Goal: Contribute content: Contribute content

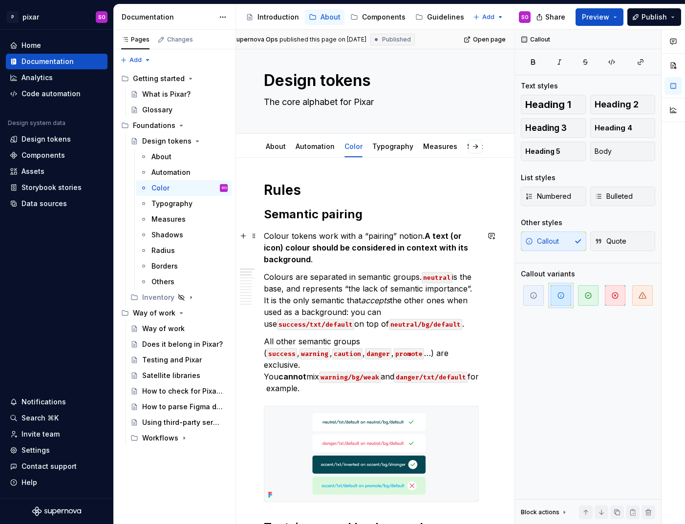
scroll to position [12, 11]
click at [168, 155] on div "About" at bounding box center [162, 157] width 20 height 10
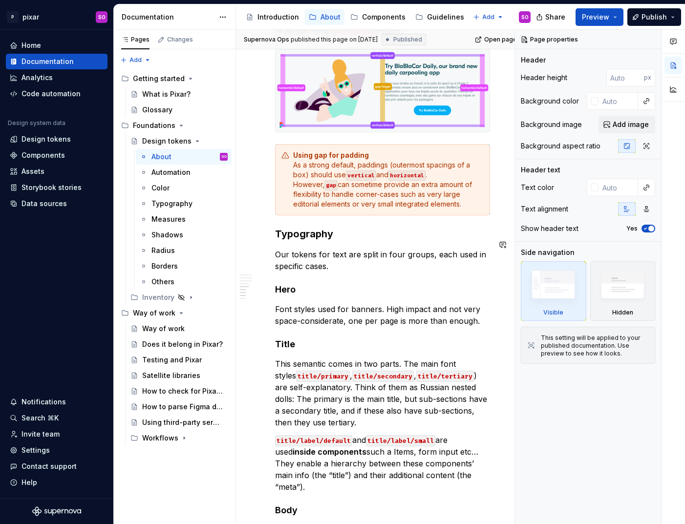
scroll to position [751, 0]
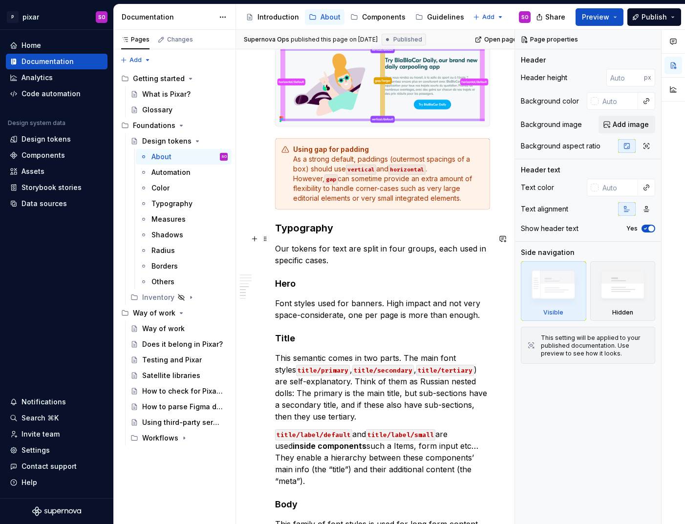
type textarea "*"
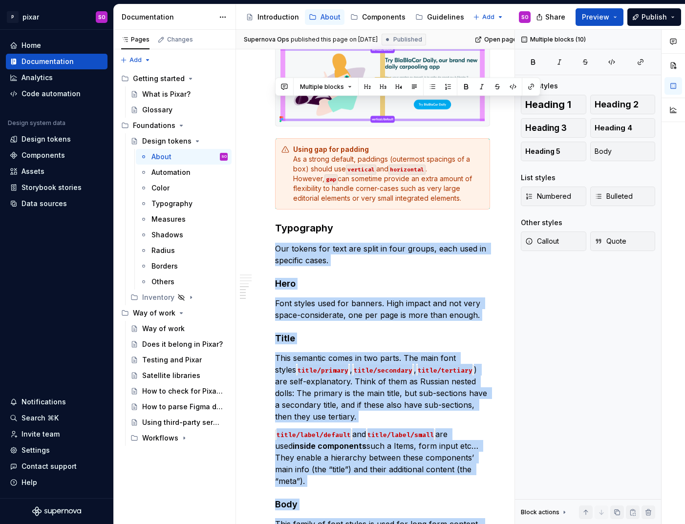
scroll to position [982, 0]
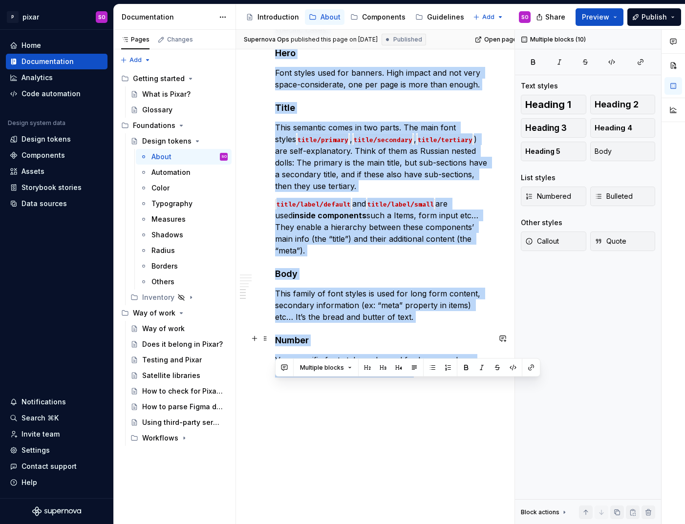
drag, startPoint x: 276, startPoint y: 239, endPoint x: 432, endPoint y: 351, distance: 192.6
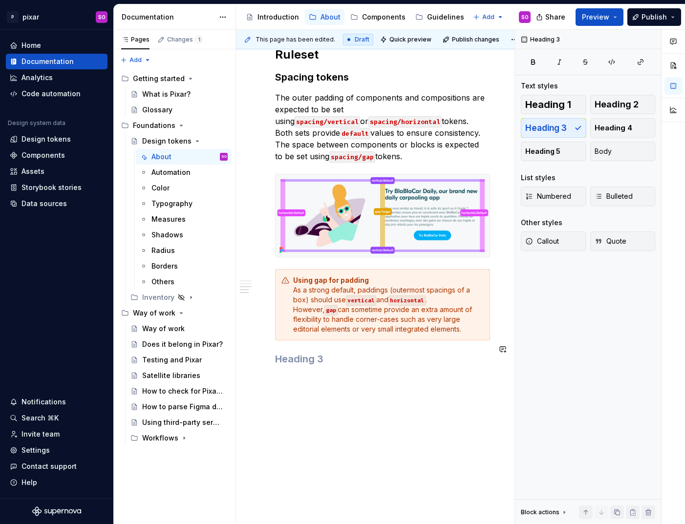
scroll to position [595, 0]
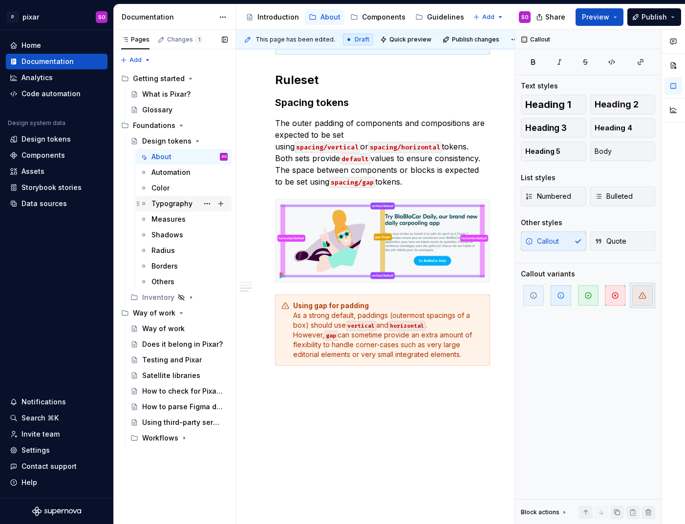
click at [183, 202] on div "Typography" at bounding box center [172, 204] width 41 height 10
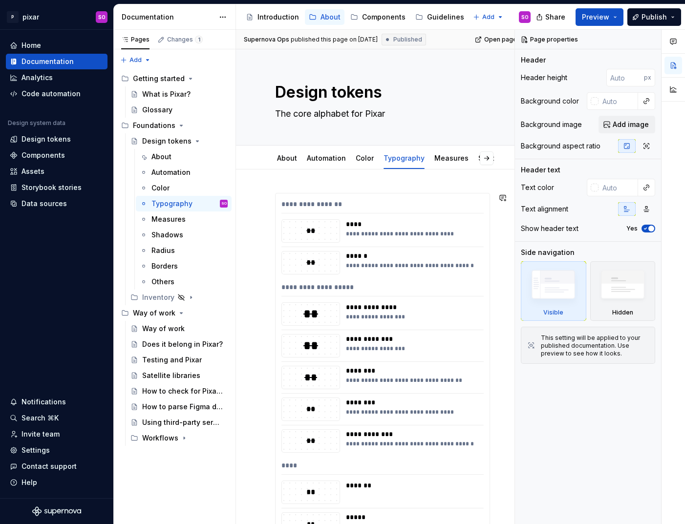
type textarea "*"
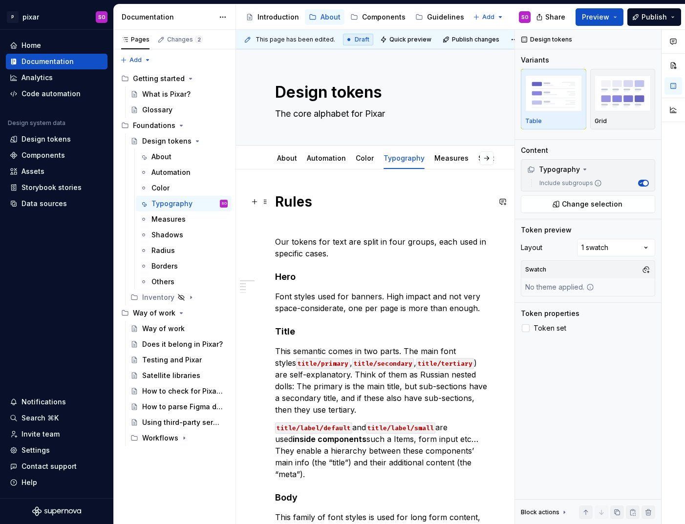
click at [304, 224] on h1 "Rules" at bounding box center [382, 210] width 215 height 35
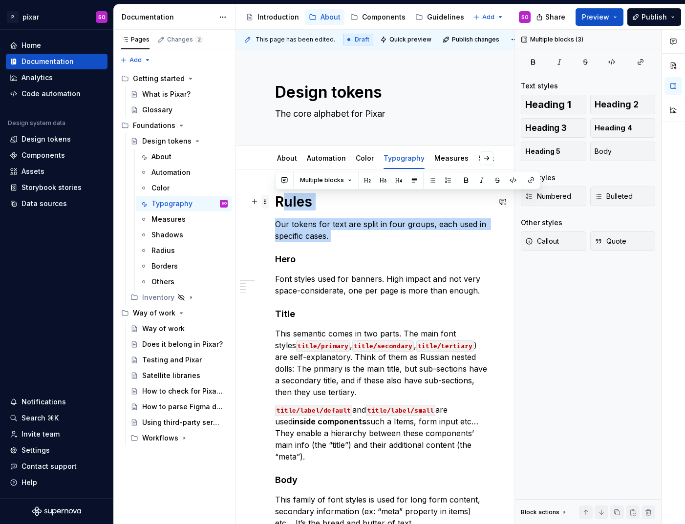
drag, startPoint x: 338, startPoint y: 242, endPoint x: 262, endPoint y: 196, distance: 89.0
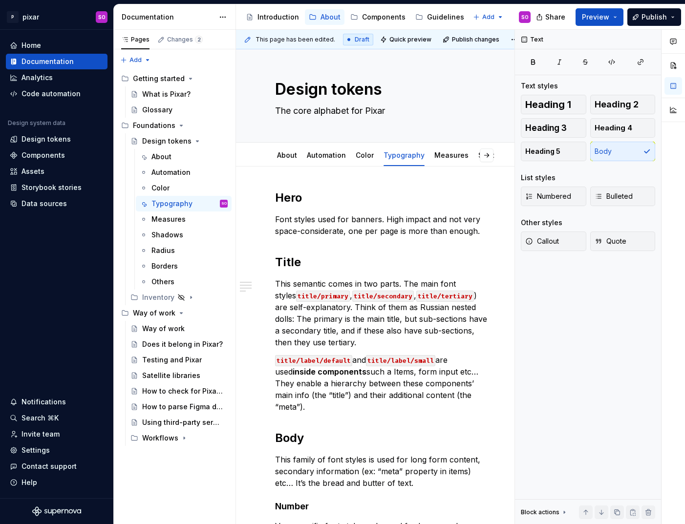
scroll to position [220, 0]
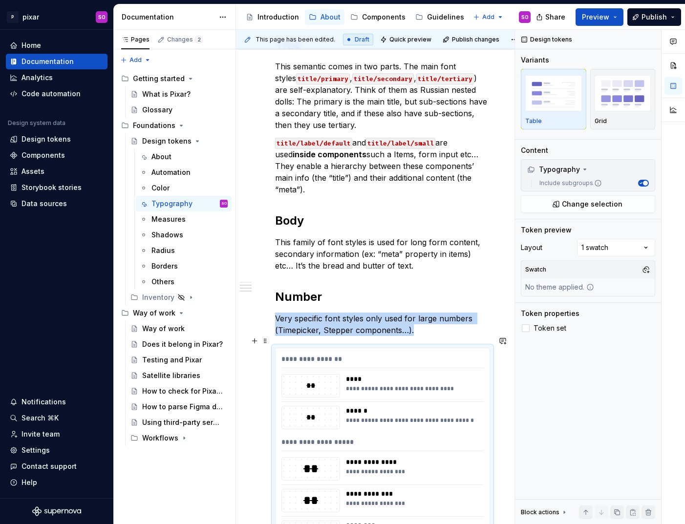
click at [393, 374] on div "****" at bounding box center [412, 379] width 132 height 10
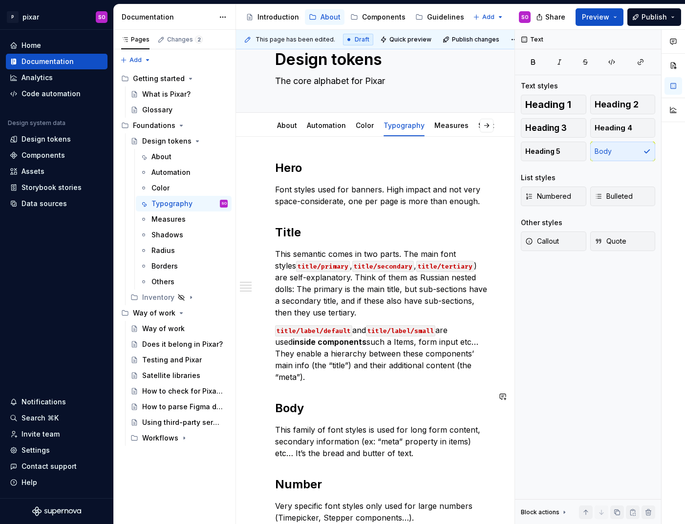
scroll to position [0, 0]
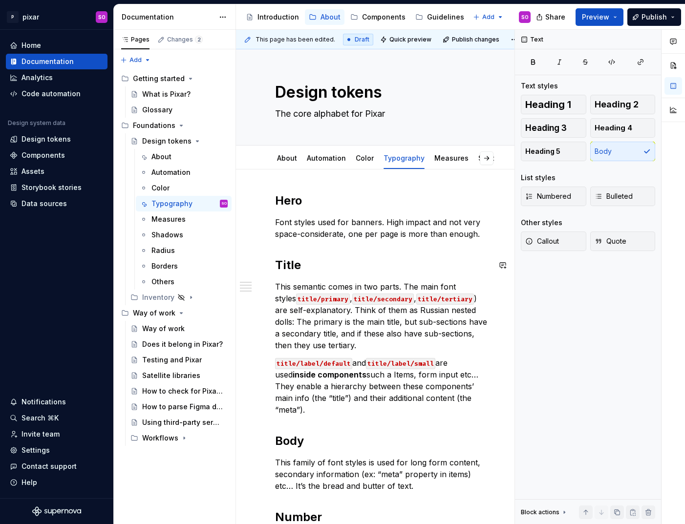
click at [465, 236] on p "Font styles used for banners. High impact and not very space-considerate, one p…" at bounding box center [382, 228] width 215 height 23
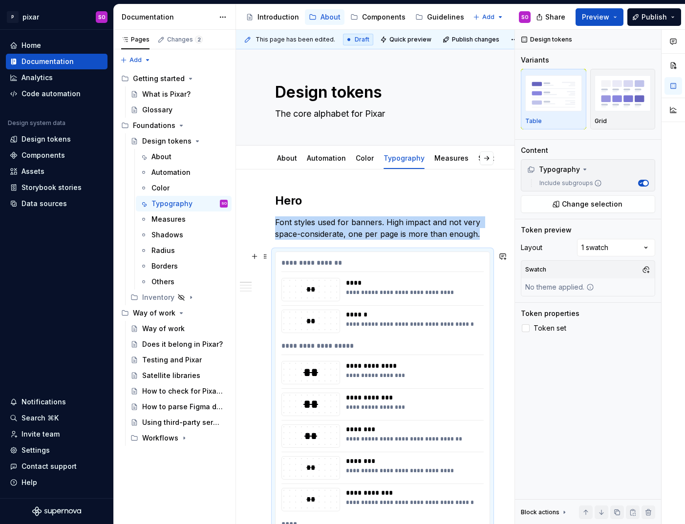
click at [422, 295] on div "**********" at bounding box center [412, 293] width 132 height 8
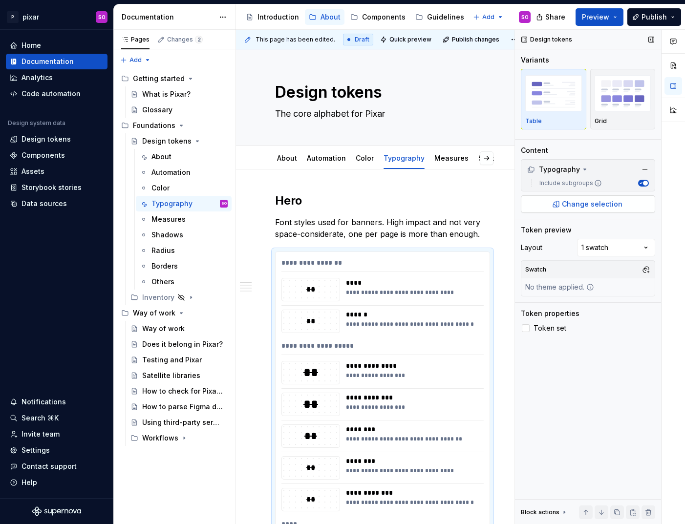
click at [575, 210] on button "Change selection" at bounding box center [588, 205] width 134 height 18
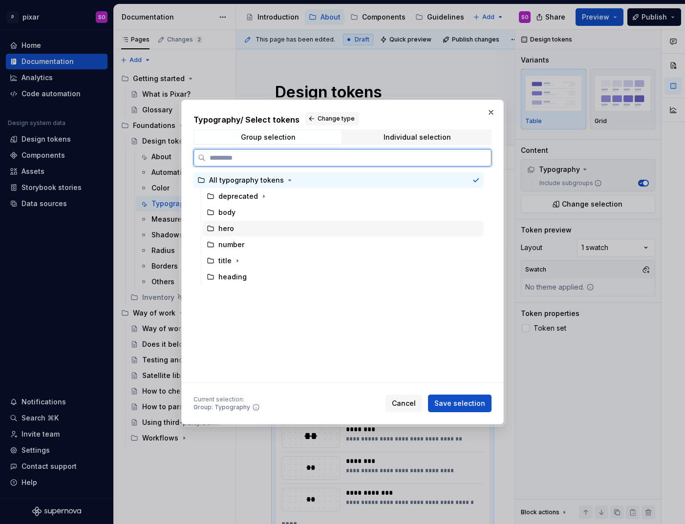
click at [235, 223] on div "hero" at bounding box center [343, 229] width 281 height 16
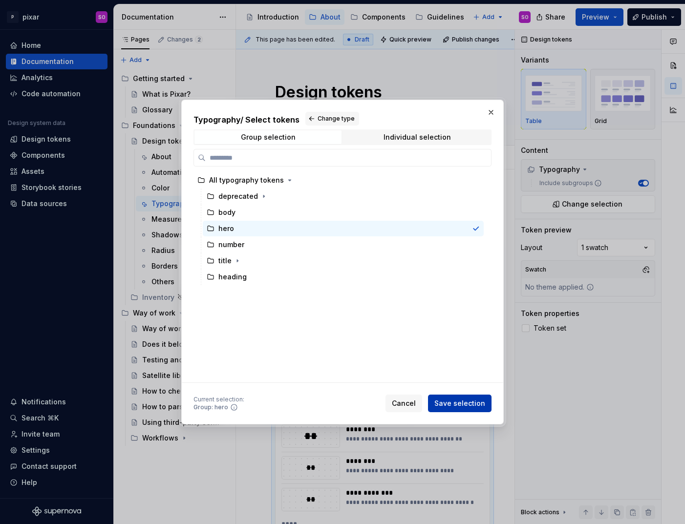
click at [455, 406] on span "Save selection" at bounding box center [460, 404] width 51 height 10
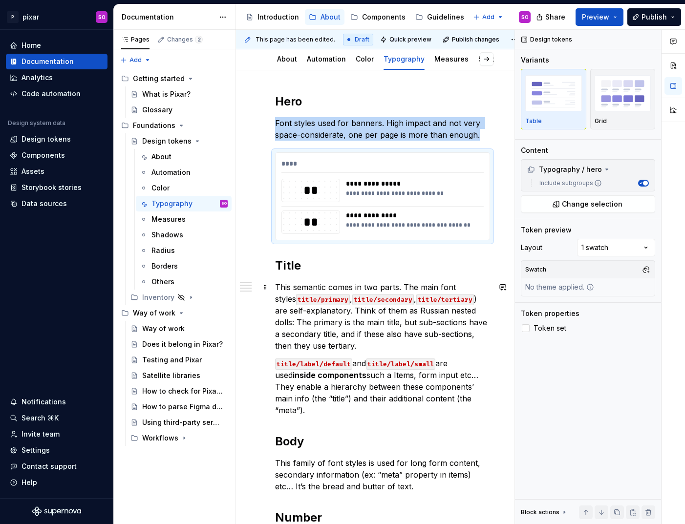
scroll to position [113, 0]
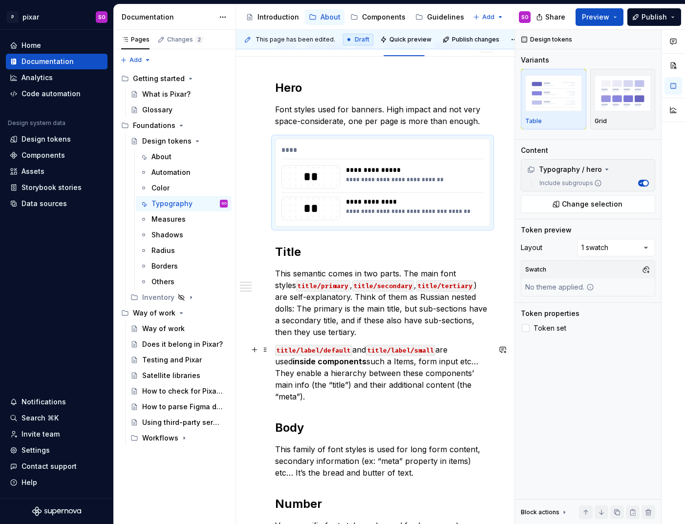
click at [455, 381] on p "title/label/default and title/label/small are used inside components such a Ite…" at bounding box center [382, 373] width 215 height 59
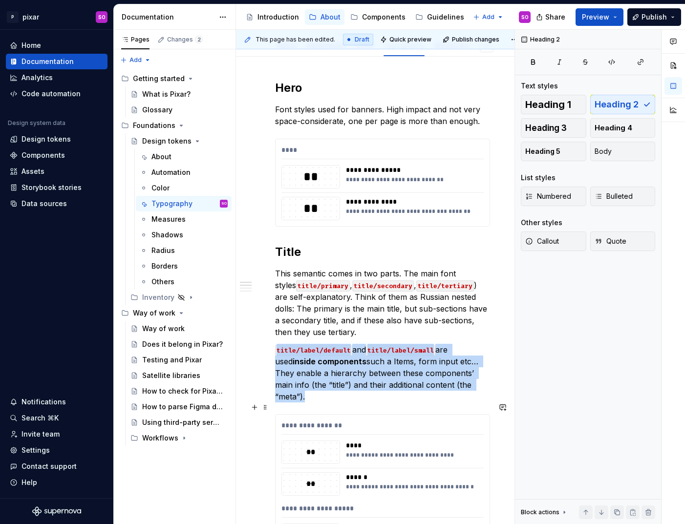
click at [379, 450] on div "**********" at bounding box center [412, 452] width 132 height 23
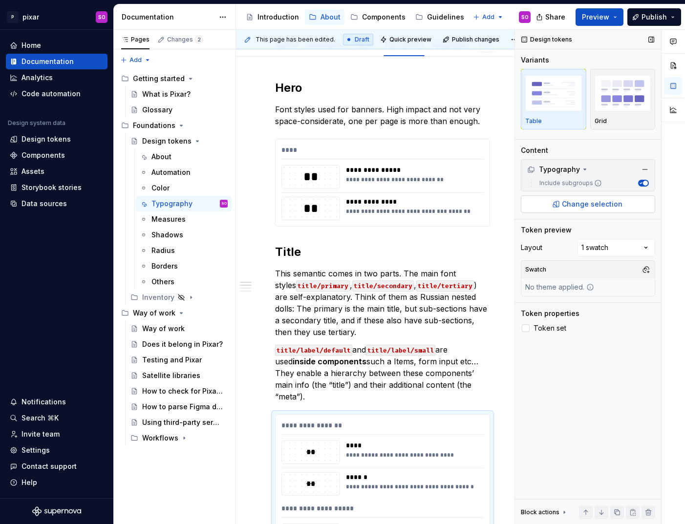
click at [598, 201] on span "Change selection" at bounding box center [592, 204] width 61 height 10
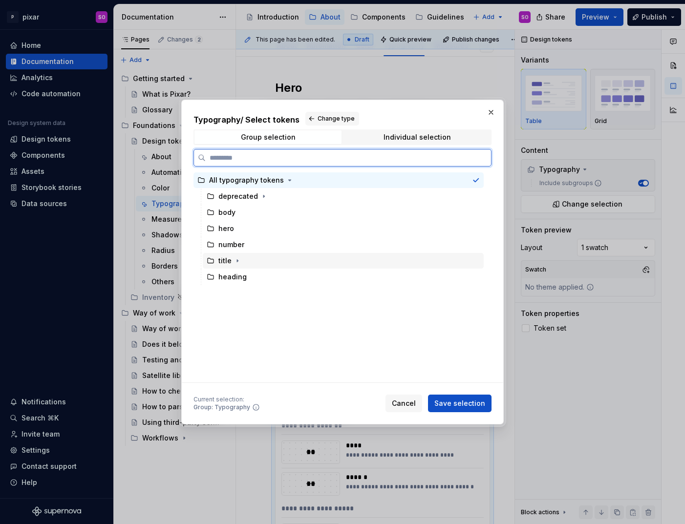
click at [227, 258] on div "title" at bounding box center [224, 261] width 13 height 10
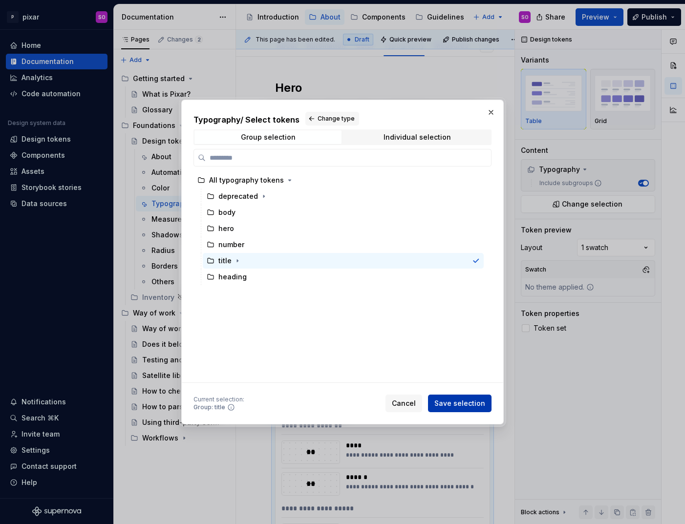
click at [462, 405] on span "Save selection" at bounding box center [460, 404] width 51 height 10
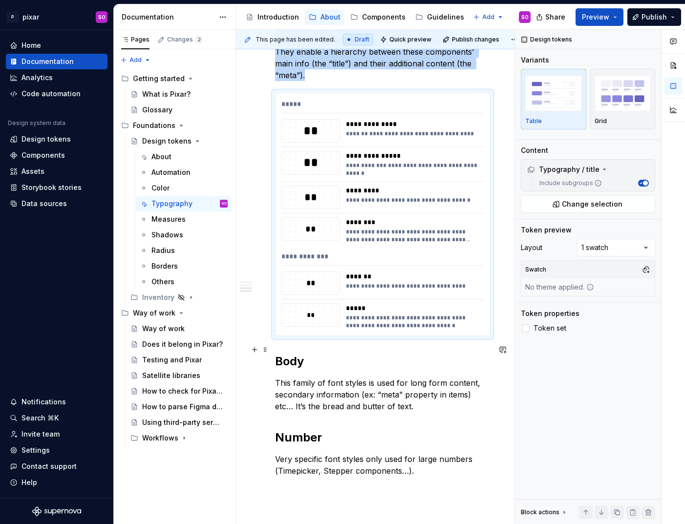
scroll to position [445, 0]
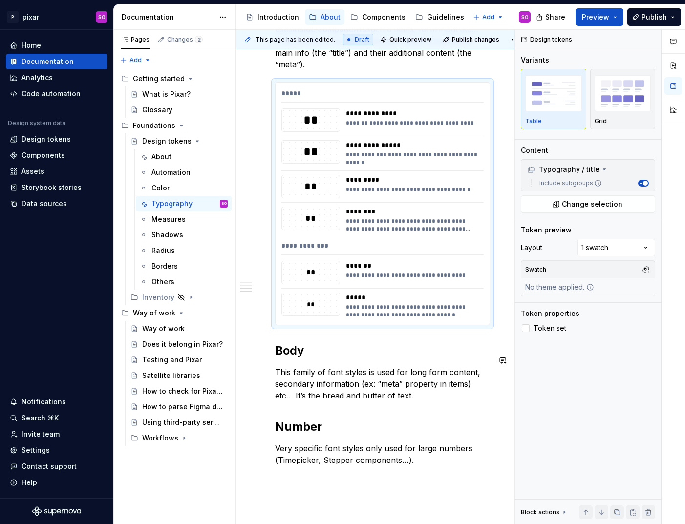
click at [439, 391] on div "**********" at bounding box center [382, 107] width 215 height 718
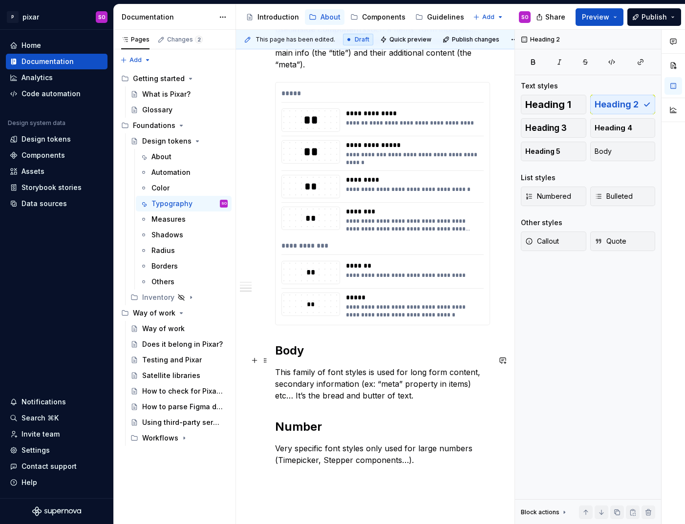
click at [436, 380] on p "This family of font styles is used for long form content, secondary information…" at bounding box center [382, 384] width 215 height 35
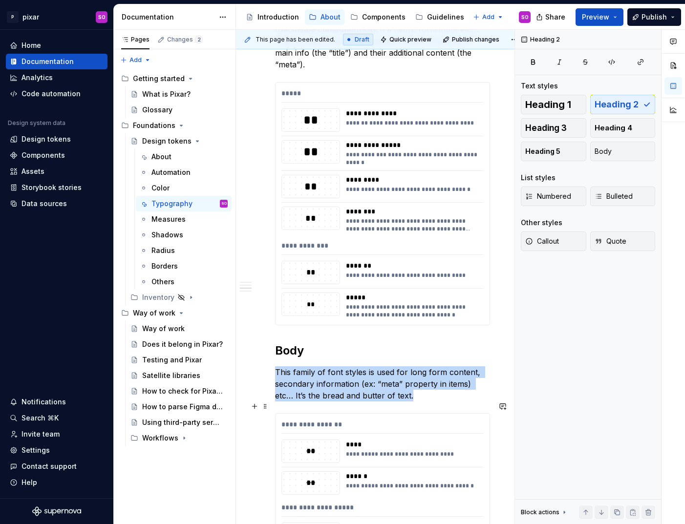
click at [365, 440] on div "****" at bounding box center [412, 445] width 132 height 10
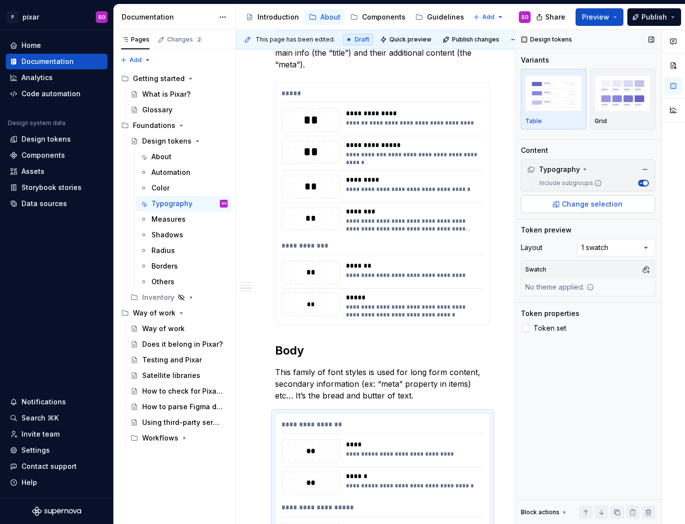
click at [588, 213] on button "Change selection" at bounding box center [588, 205] width 134 height 18
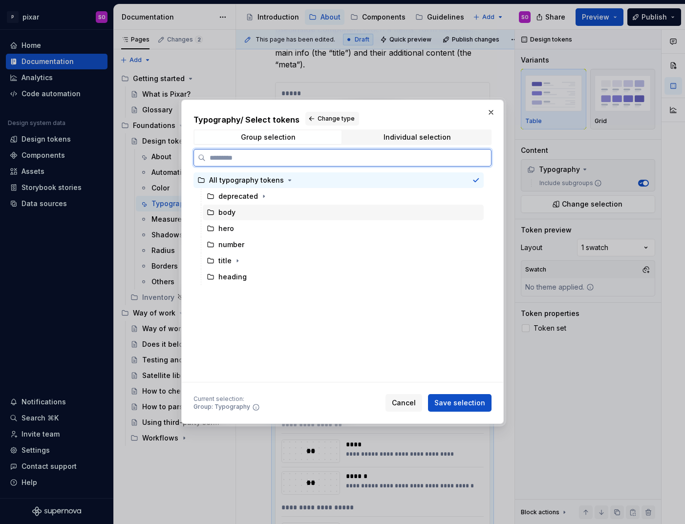
click at [224, 212] on div "body" at bounding box center [226, 213] width 17 height 10
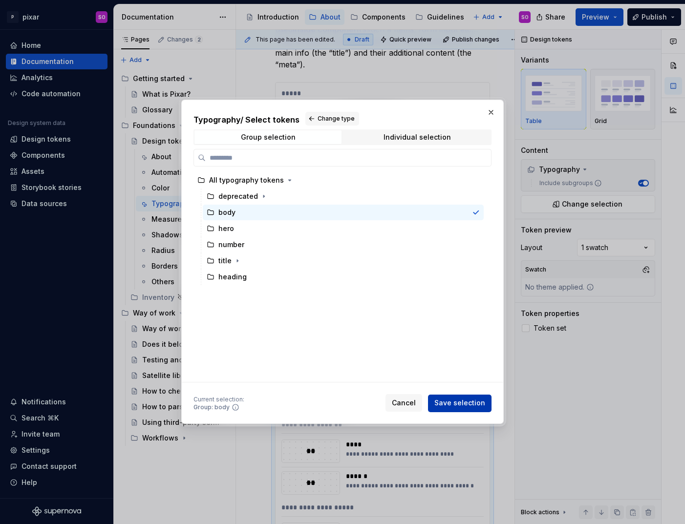
click at [463, 405] on span "Save selection" at bounding box center [460, 404] width 51 height 10
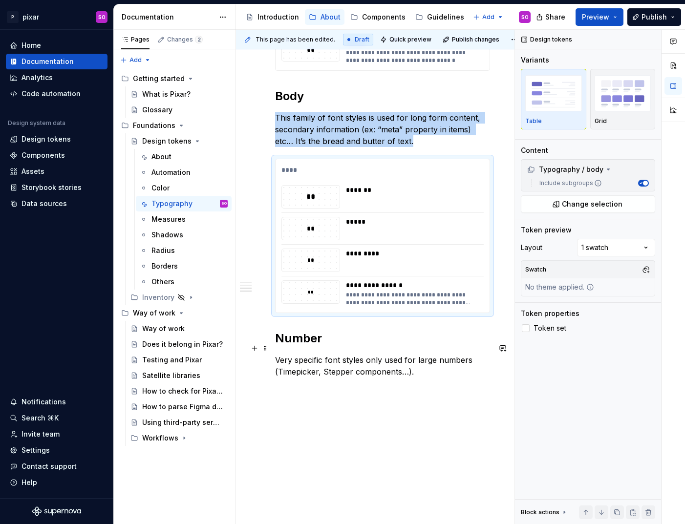
scroll to position [710, 0]
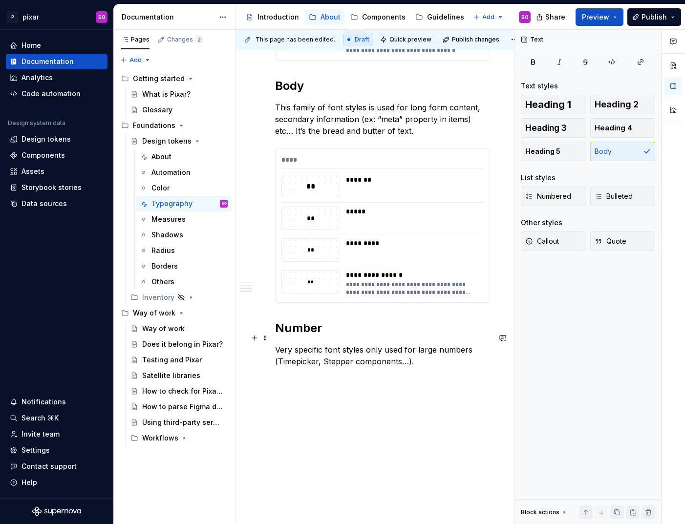
click at [439, 348] on p "Very specific font styles only used for large numbers (Timepicker, Stepper comp…" at bounding box center [382, 355] width 215 height 23
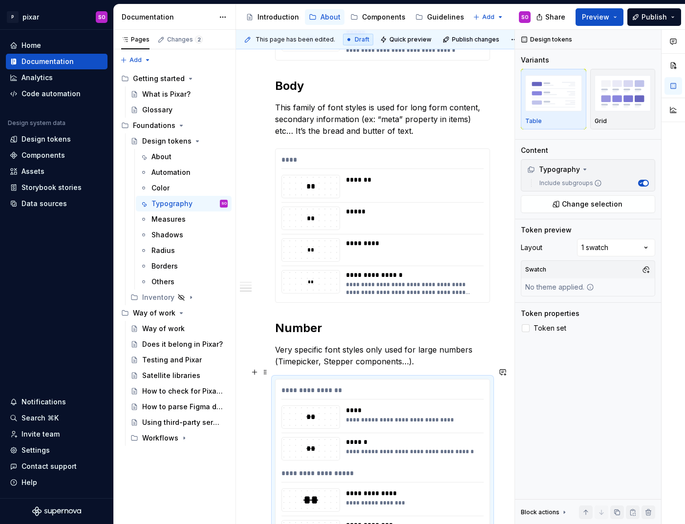
click at [362, 406] on div "**********" at bounding box center [412, 417] width 132 height 23
click at [570, 203] on span "Change selection" at bounding box center [592, 204] width 61 height 10
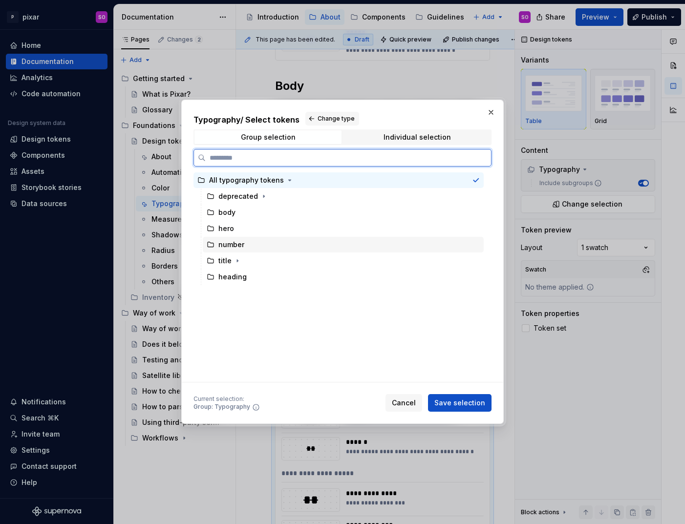
click at [241, 247] on div "number" at bounding box center [231, 245] width 26 height 10
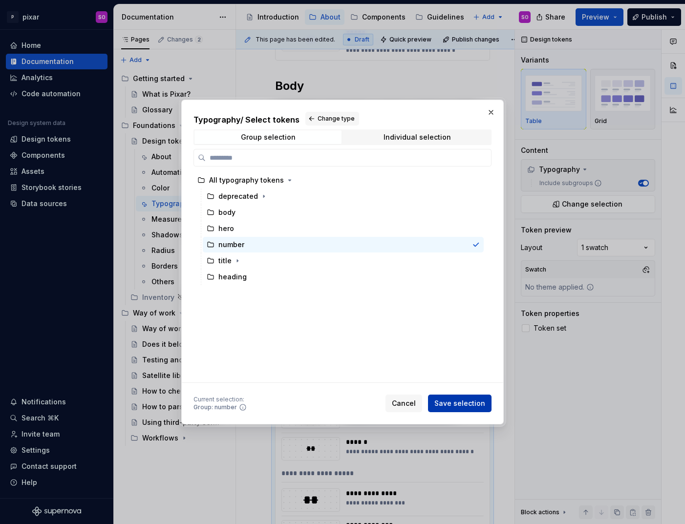
click at [468, 398] on button "Save selection" at bounding box center [460, 404] width 64 height 18
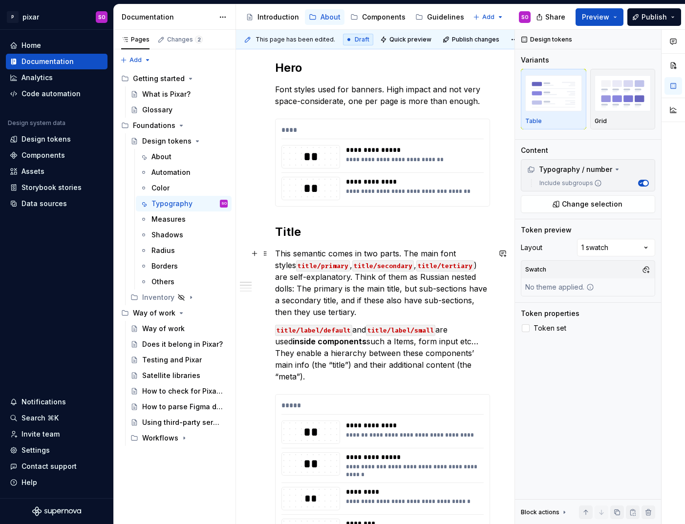
scroll to position [99, 0]
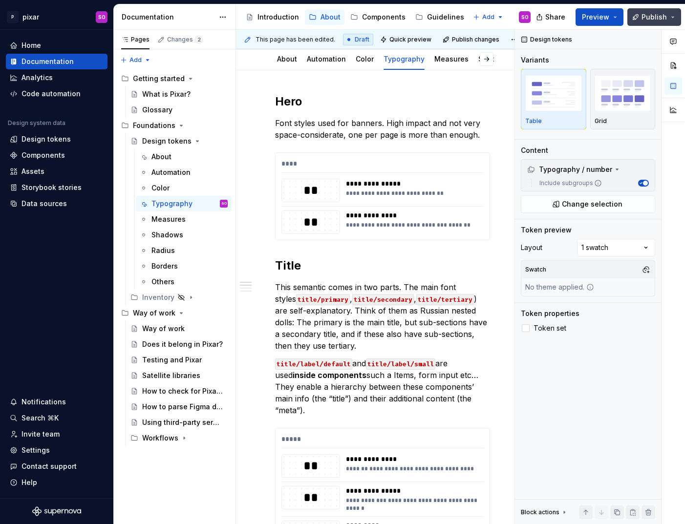
click at [640, 19] on button "Publish" at bounding box center [655, 17] width 54 height 18
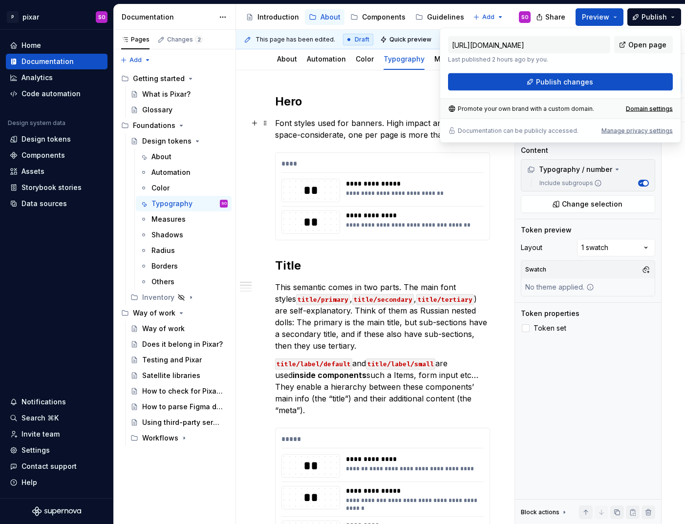
drag, startPoint x: 539, startPoint y: 80, endPoint x: 390, endPoint y: 125, distance: 156.2
click at [390, 125] on body "P pixar SO Home Documentation Analytics Code automation Design system data Desi…" at bounding box center [342, 262] width 685 height 524
click at [169, 158] on div "About" at bounding box center [162, 157] width 20 height 10
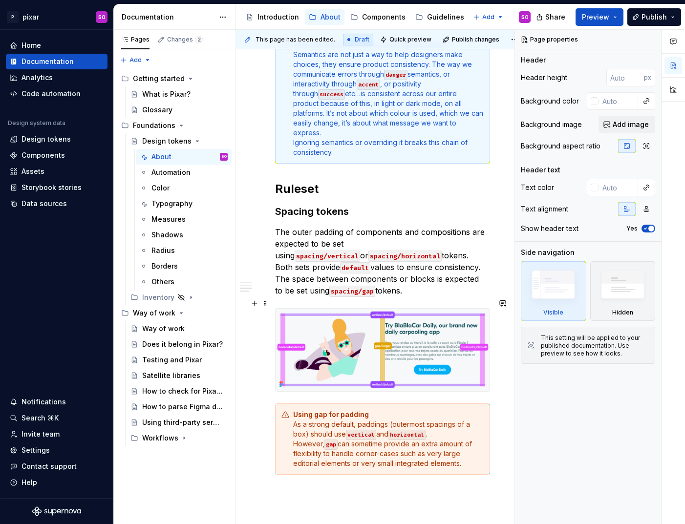
scroll to position [486, 0]
type textarea "*"
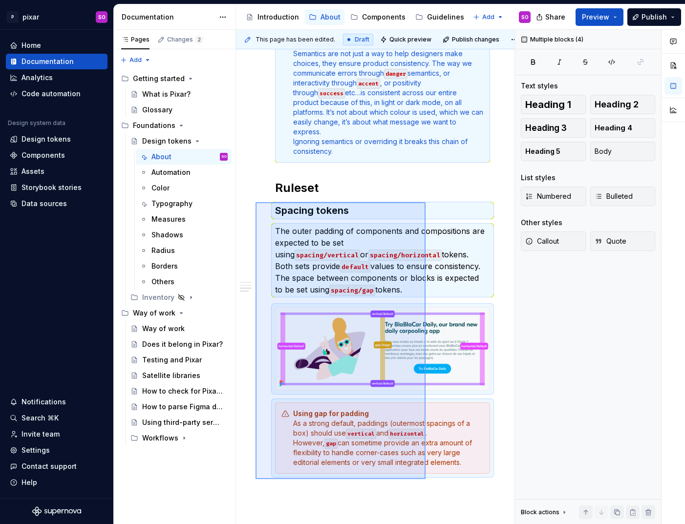
drag, startPoint x: 426, startPoint y: 480, endPoint x: 256, endPoint y: 202, distance: 325.6
click at [256, 202] on div "This page has been edited. Draft Quick preview Publish changes Design tokens Th…" at bounding box center [375, 277] width 279 height 495
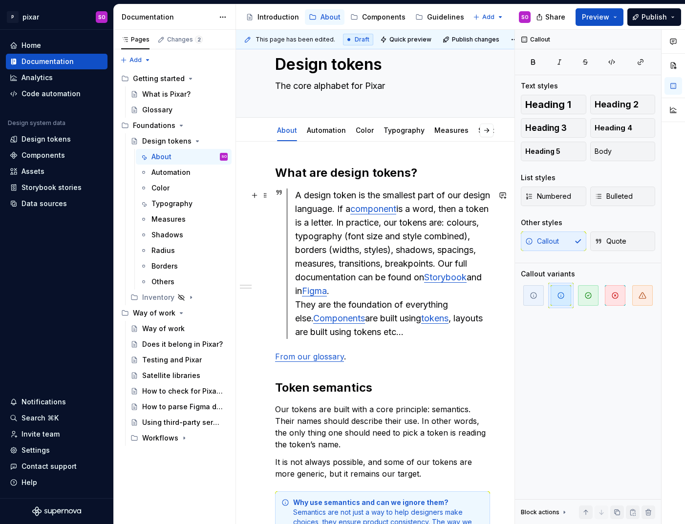
scroll to position [0, 0]
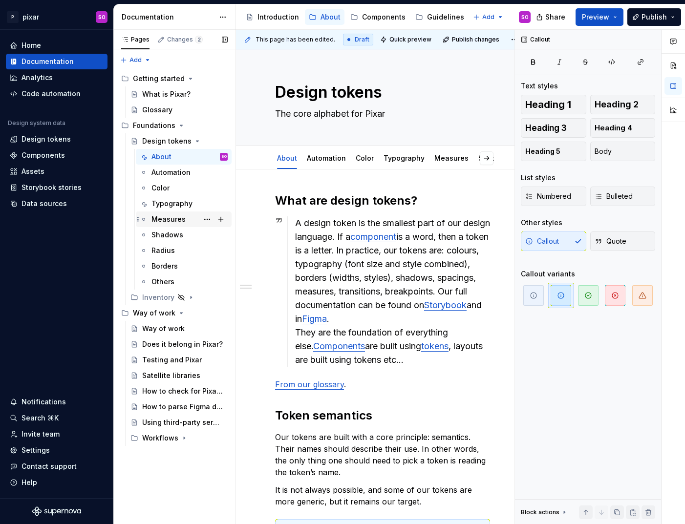
click at [184, 219] on div "Measures" at bounding box center [190, 220] width 76 height 14
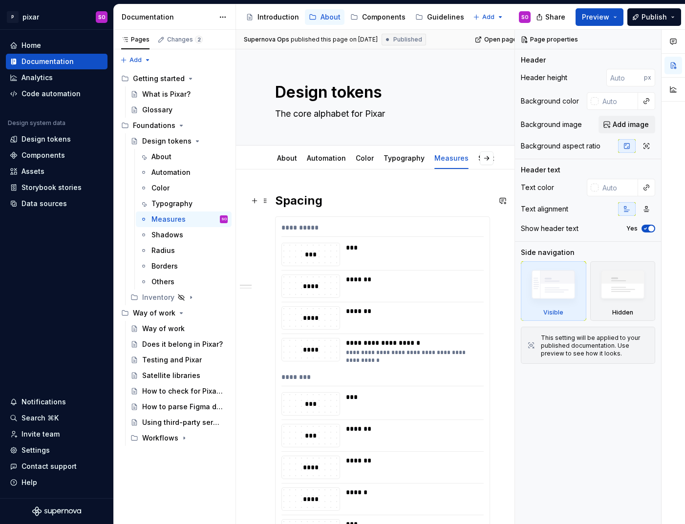
click at [326, 197] on h2 "Spacing" at bounding box center [382, 201] width 215 height 16
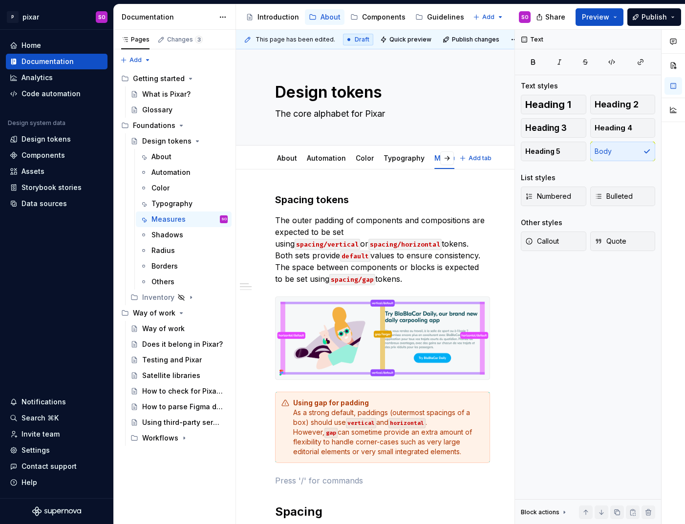
type textarea "*"
click at [353, 194] on h3 "Spacing tokens" at bounding box center [382, 200] width 215 height 14
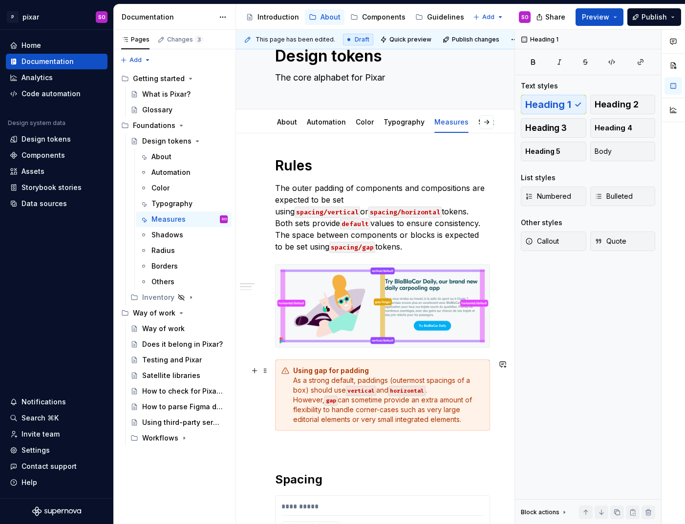
scroll to position [53, 0]
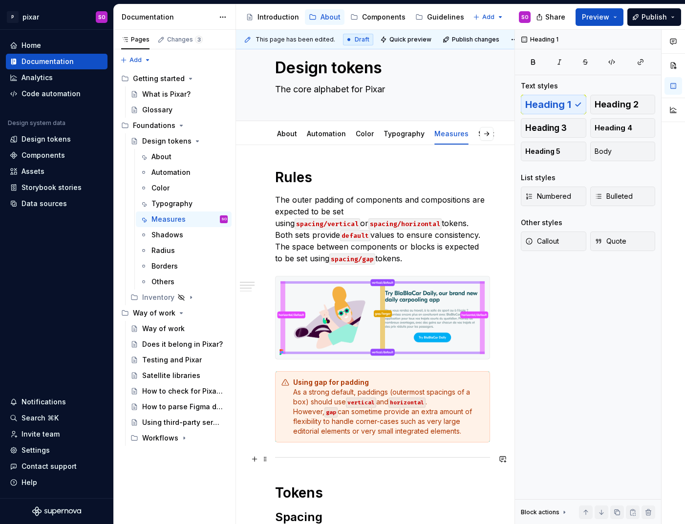
scroll to position [0, 0]
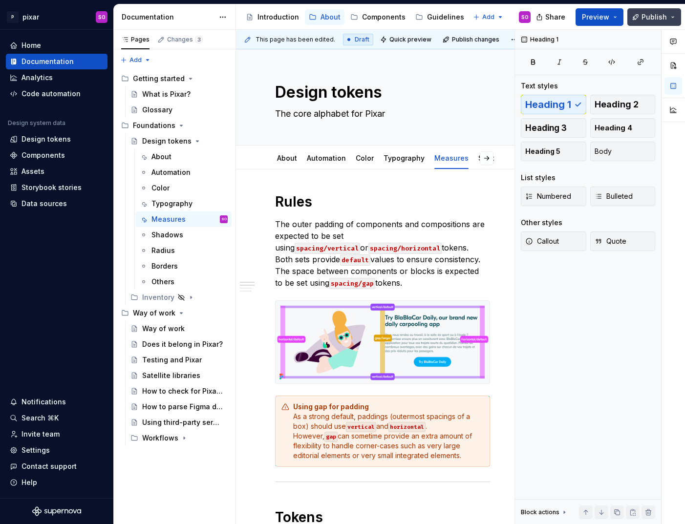
click at [655, 18] on span "Publish" at bounding box center [654, 17] width 25 height 10
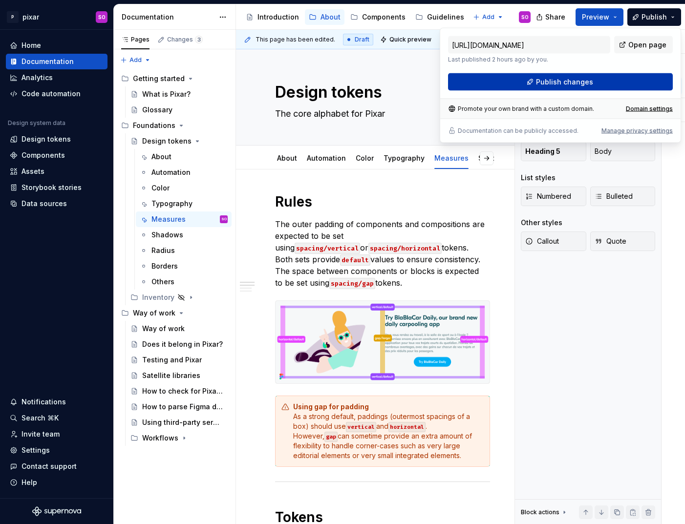
click at [576, 81] on span "Publish changes" at bounding box center [564, 82] width 57 height 10
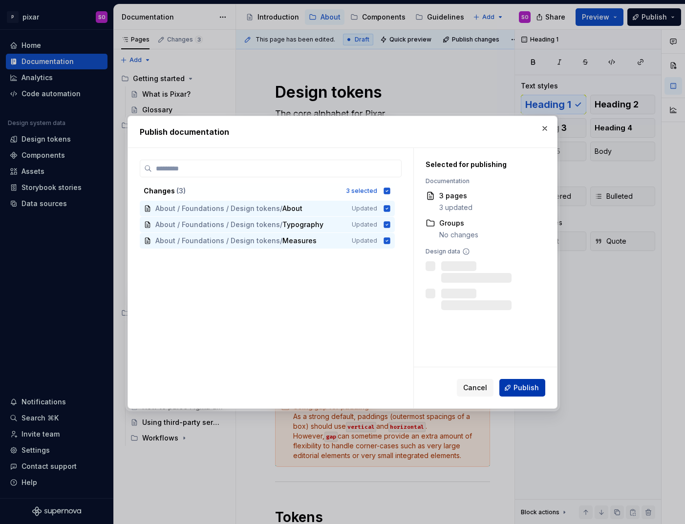
click at [515, 391] on button "Publish" at bounding box center [523, 388] width 46 height 18
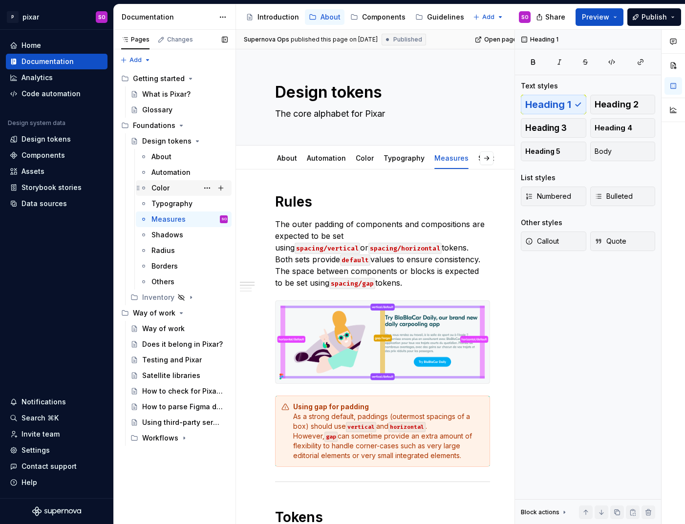
click at [177, 188] on div "Color" at bounding box center [190, 188] width 76 height 14
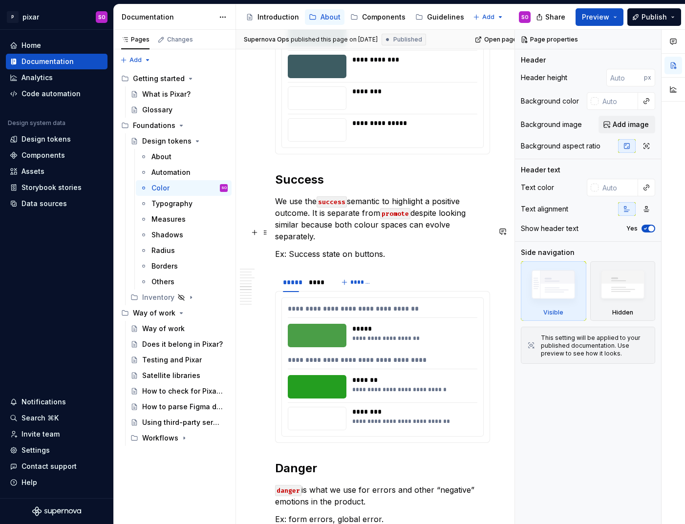
scroll to position [2675, 0]
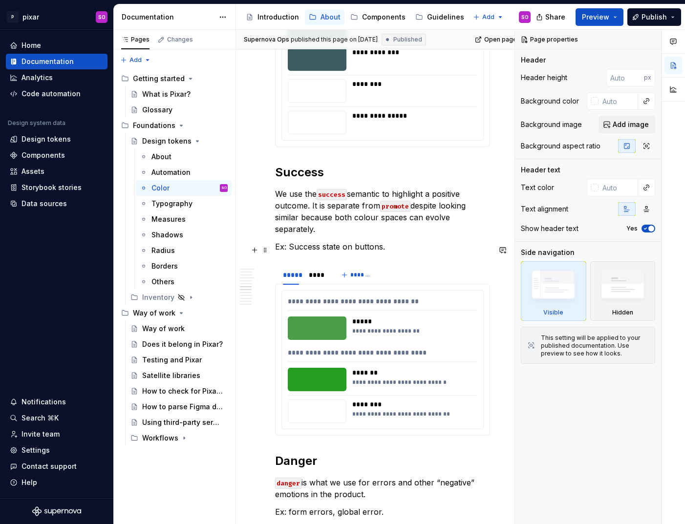
click at [371, 327] on div "**********" at bounding box center [411, 331] width 119 height 8
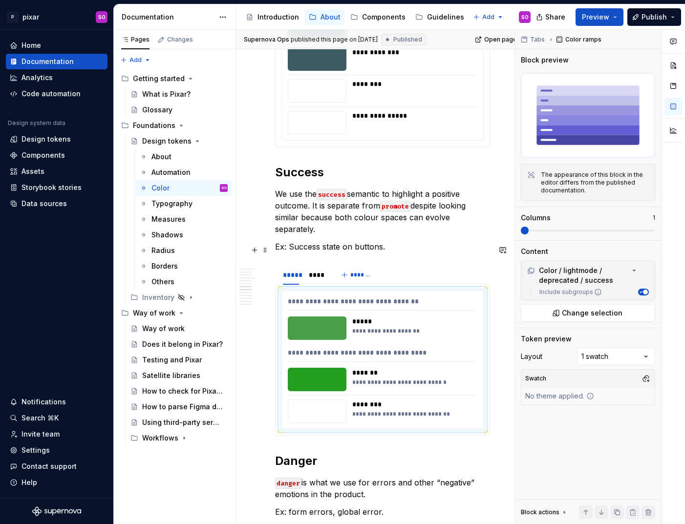
type textarea "*"
click at [602, 310] on span "Change selection" at bounding box center [592, 313] width 61 height 10
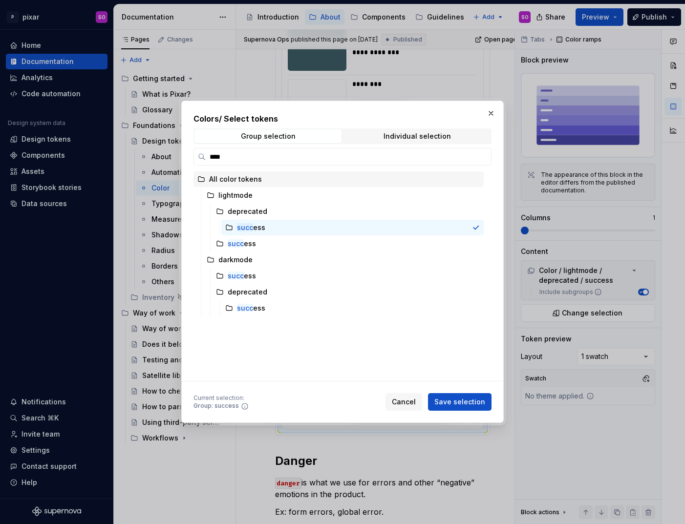
type input "*****"
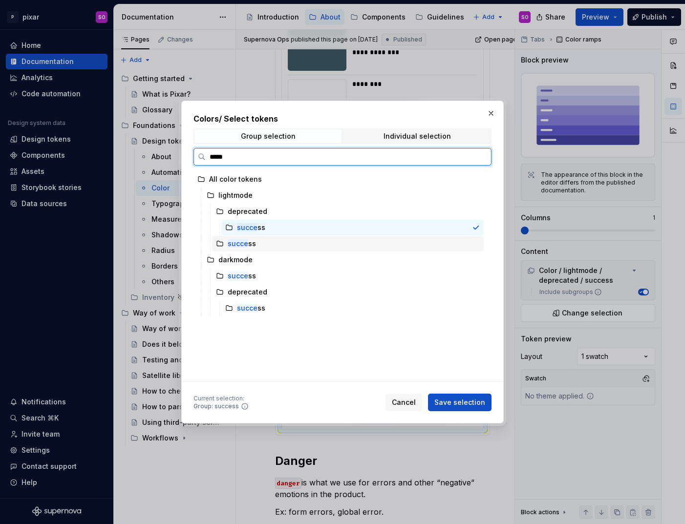
click at [267, 243] on div "succe ss" at bounding box center [348, 244] width 272 height 16
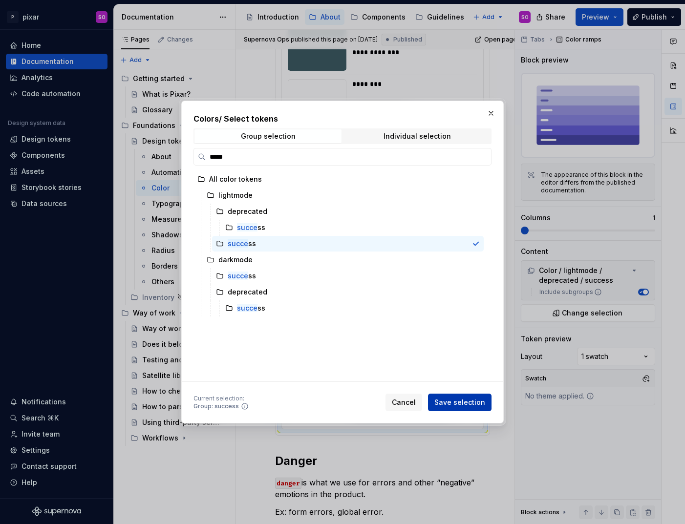
click at [468, 400] on span "Save selection" at bounding box center [460, 403] width 51 height 10
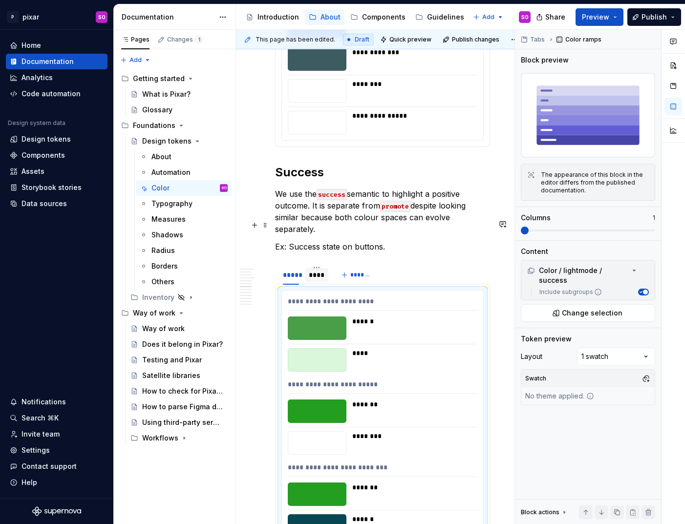
click at [318, 270] on div "****" at bounding box center [317, 275] width 16 height 10
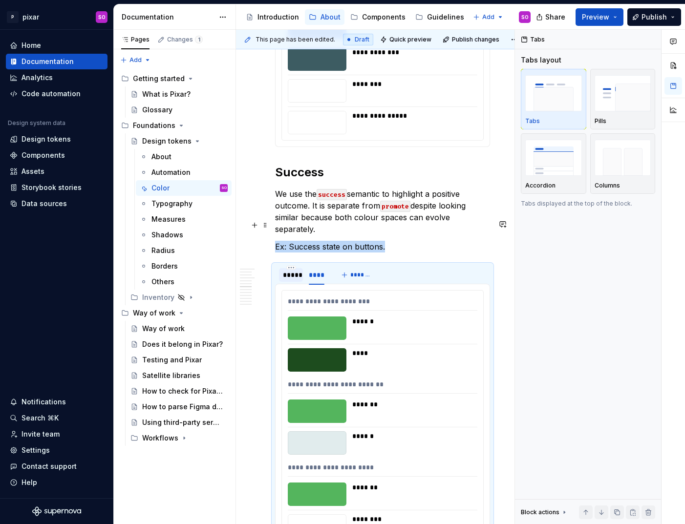
click at [283, 270] on div "*****" at bounding box center [291, 275] width 16 height 10
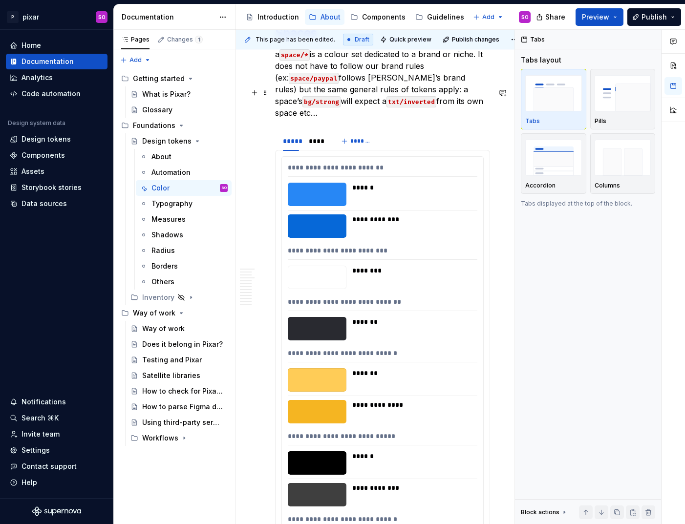
scroll to position [4964, 0]
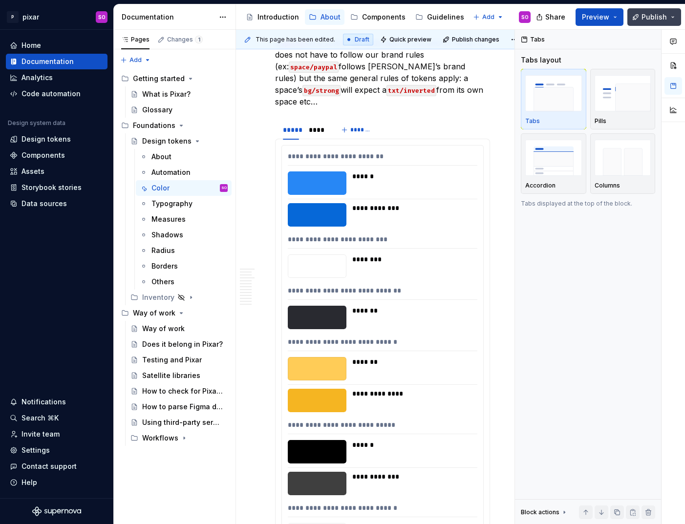
click at [648, 20] on span "Publish" at bounding box center [654, 17] width 25 height 10
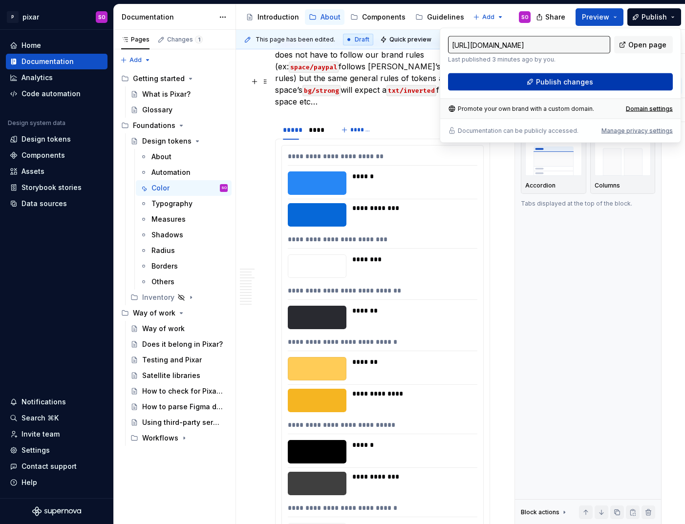
click at [522, 90] on button "Publish changes" at bounding box center [560, 82] width 225 height 18
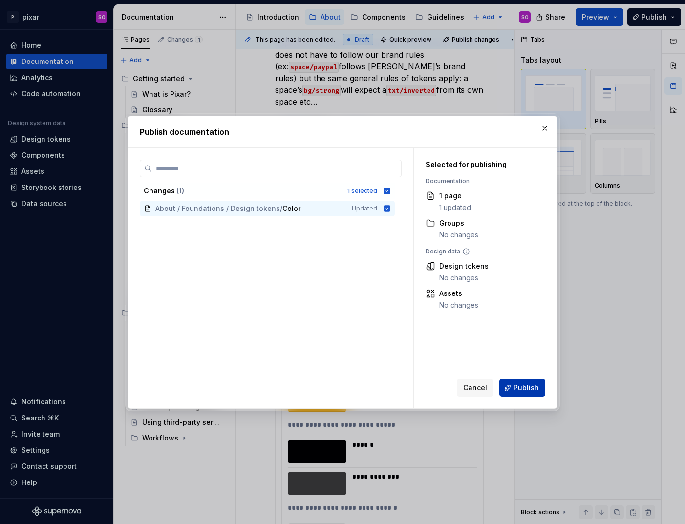
click at [531, 388] on span "Publish" at bounding box center [526, 388] width 25 height 10
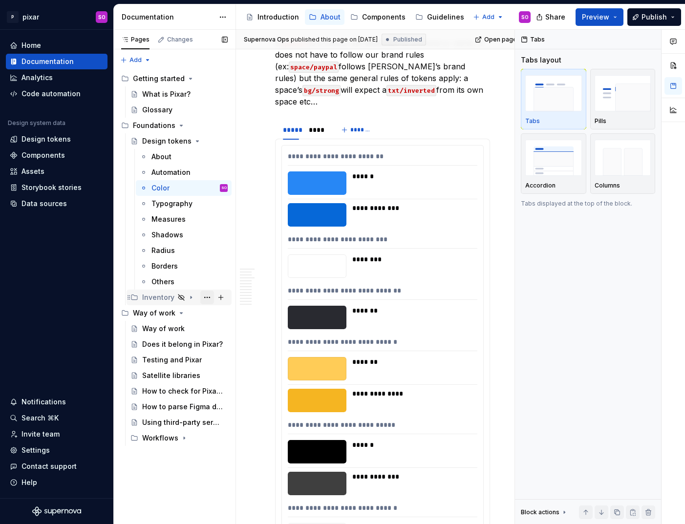
click at [212, 298] on button "Page tree" at bounding box center [207, 298] width 14 height 14
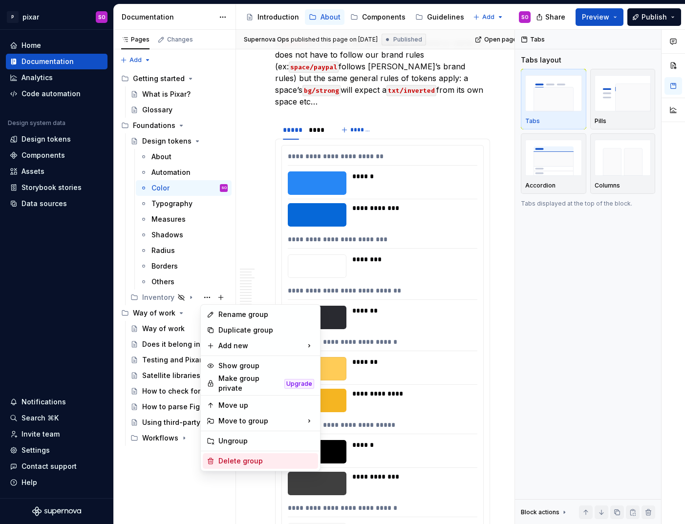
click at [257, 457] on div "Delete group" at bounding box center [266, 461] width 96 height 10
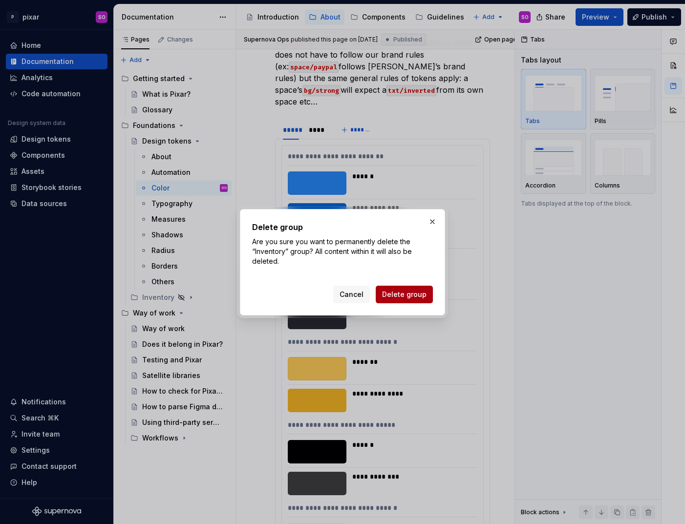
click at [414, 290] on span "Delete group" at bounding box center [404, 295] width 44 height 10
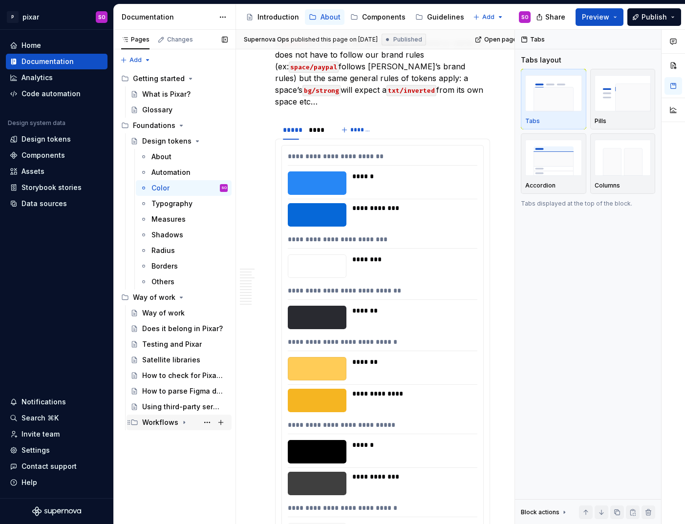
click at [161, 436] on div "Pages Changes Add Accessibility guide for tree Page tree. Navigate the tree wit…" at bounding box center [174, 277] width 122 height 495
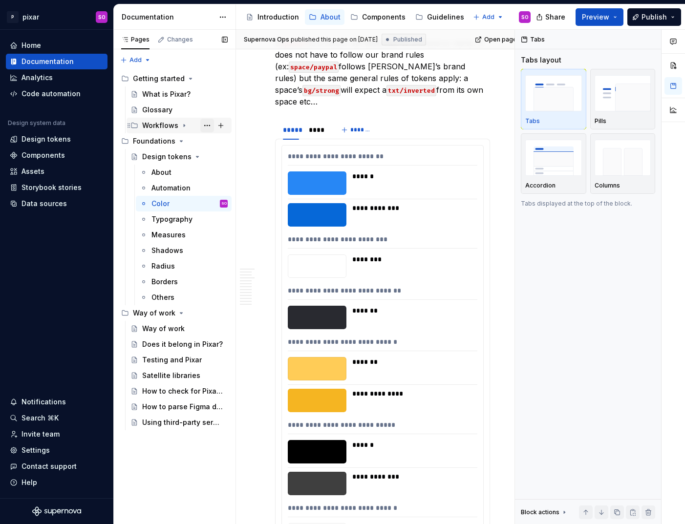
click at [211, 127] on button "Page tree" at bounding box center [207, 126] width 14 height 14
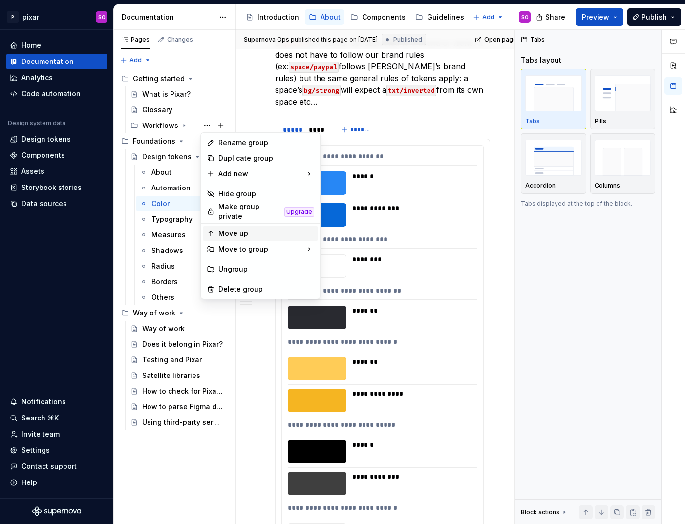
click at [255, 229] on div "Move up" at bounding box center [266, 234] width 96 height 10
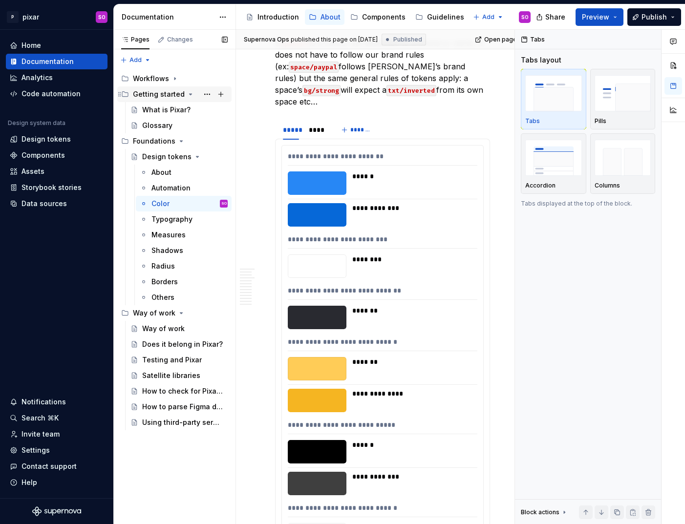
click at [187, 95] on icon "Page tree" at bounding box center [191, 94] width 8 height 8
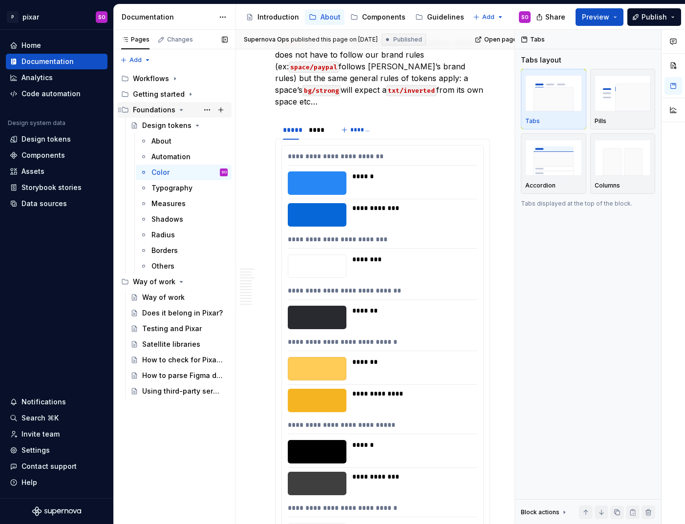
click at [178, 109] on icon "Page tree" at bounding box center [181, 110] width 8 height 8
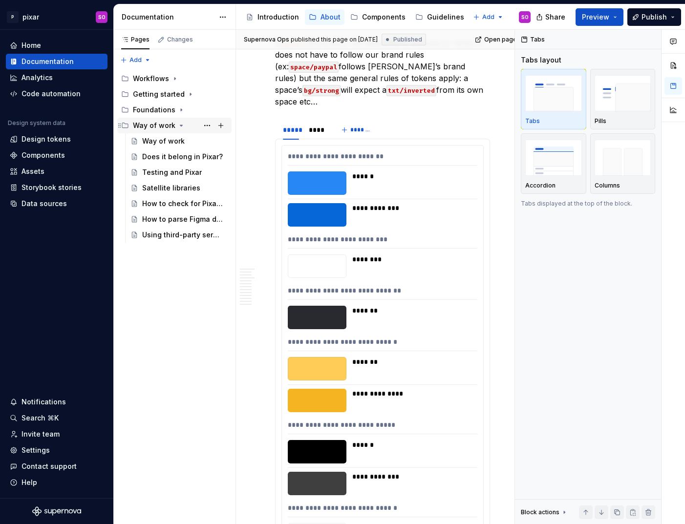
click at [180, 125] on icon "Page tree" at bounding box center [181, 125] width 2 height 1
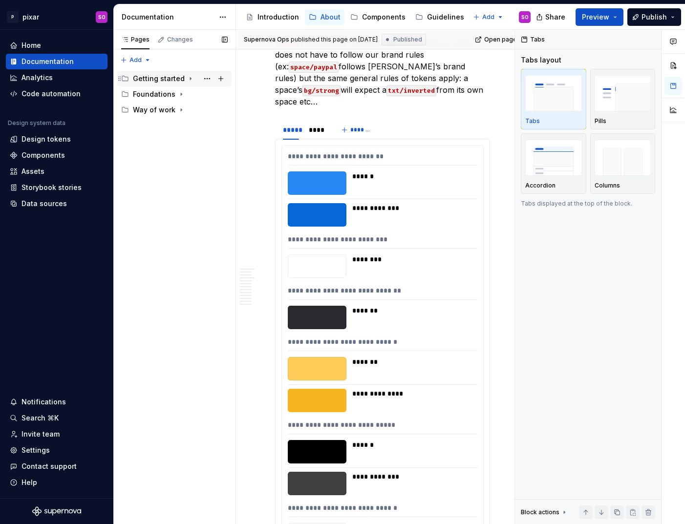
click at [178, 78] on div "Getting started" at bounding box center [159, 79] width 52 height 10
click at [177, 126] on icon "Page tree" at bounding box center [181, 126] width 8 height 8
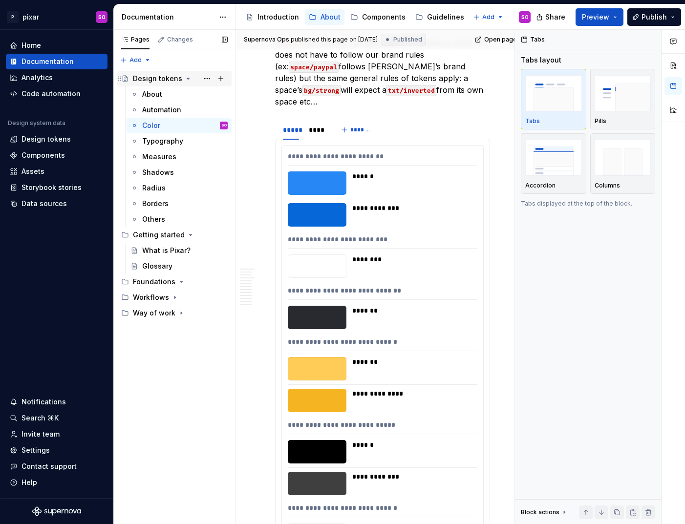
click at [184, 78] on icon "Page tree" at bounding box center [188, 79] width 8 height 8
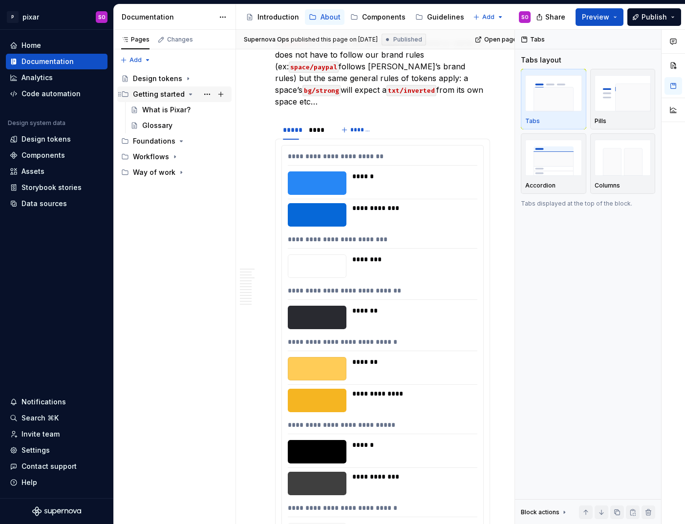
click at [118, 94] on icon "Page tree" at bounding box center [120, 94] width 8 height 8
click at [206, 78] on button "Page tree" at bounding box center [207, 79] width 14 height 14
click at [120, 81] on icon "Page tree" at bounding box center [119, 78] width 2 height 4
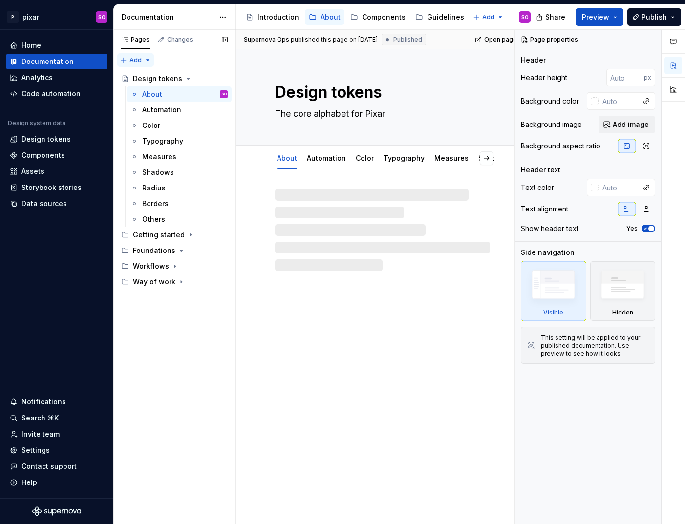
click at [140, 62] on div "Pages Changes Add Accessibility guide for tree Page tree. Navigate the tree wit…" at bounding box center [174, 277] width 122 height 495
click at [158, 88] on div "New group" at bounding box center [161, 95] width 83 height 16
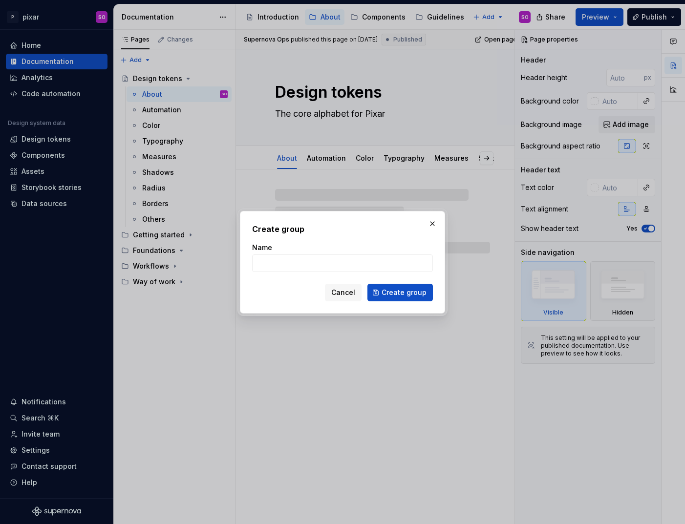
type textarea "*"
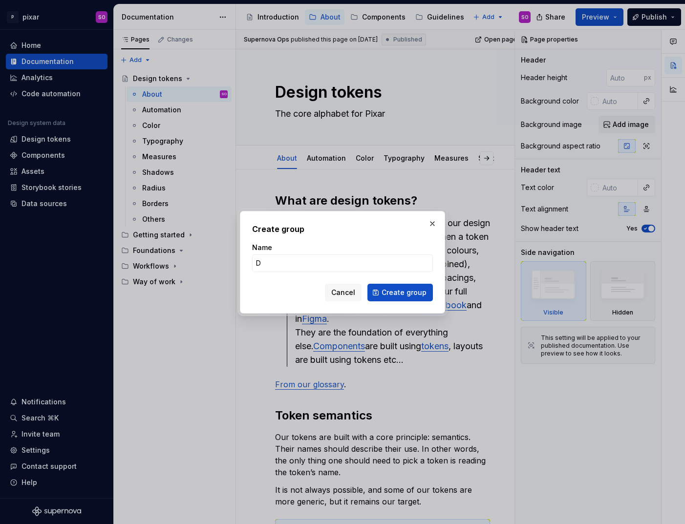
type input "De"
type textarea "*"
type input "Desig"
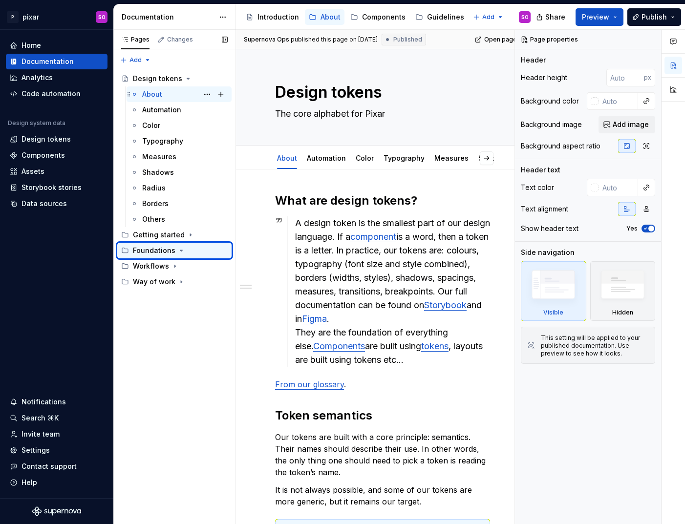
type textarea "*"
type textarea "About"
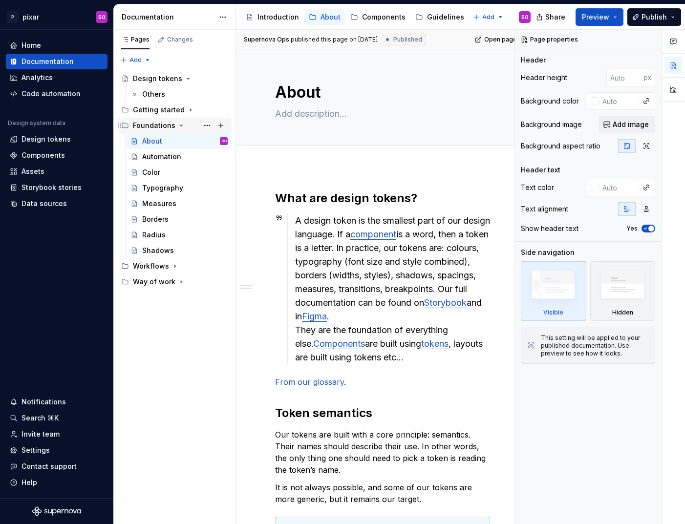
drag, startPoint x: 163, startPoint y: 89, endPoint x: 172, endPoint y: 130, distance: 42.0
click at [172, 130] on div "Design tokens Others Getting started Foundations About SO Automation Color Typo…" at bounding box center [174, 180] width 114 height 219
drag, startPoint x: 160, startPoint y: 93, endPoint x: 174, endPoint y: 129, distance: 38.2
click at [174, 129] on div "Design tokens Others Getting started Foundations About SO Automation Color Typo…" at bounding box center [174, 180] width 114 height 219
drag, startPoint x: 152, startPoint y: 94, endPoint x: 189, endPoint y: 132, distance: 52.9
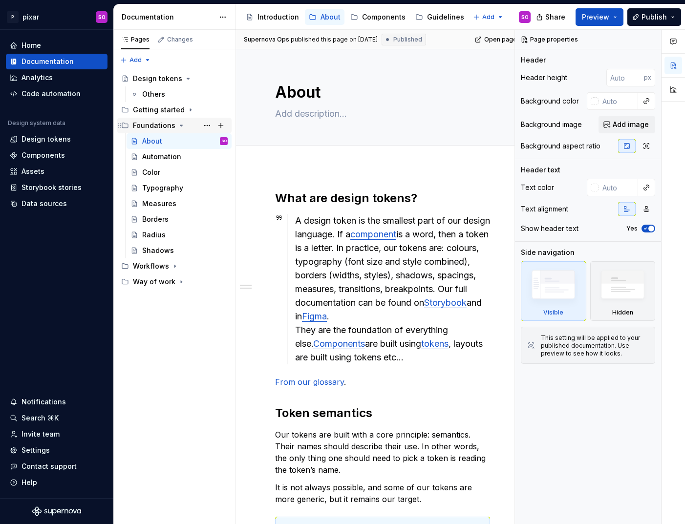
click at [190, 132] on div "Design tokens Others Getting started Foundations About SO Automation Color Typo…" at bounding box center [174, 180] width 114 height 219
drag, startPoint x: 156, startPoint y: 93, endPoint x: 192, endPoint y: 228, distance: 139.4
click at [192, 228] on div "Design tokens Others Getting started Foundations About SO Automation Color Typo…" at bounding box center [174, 180] width 114 height 219
click at [202, 98] on button "Page tree" at bounding box center [207, 94] width 14 height 14
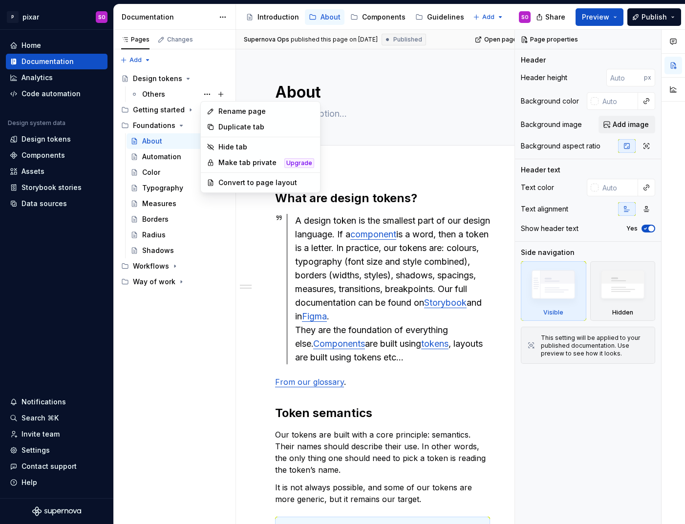
click at [195, 79] on div "Pages Changes Add Accessibility guide for tree Page tree. Navigate the tree wit…" at bounding box center [174, 277] width 122 height 495
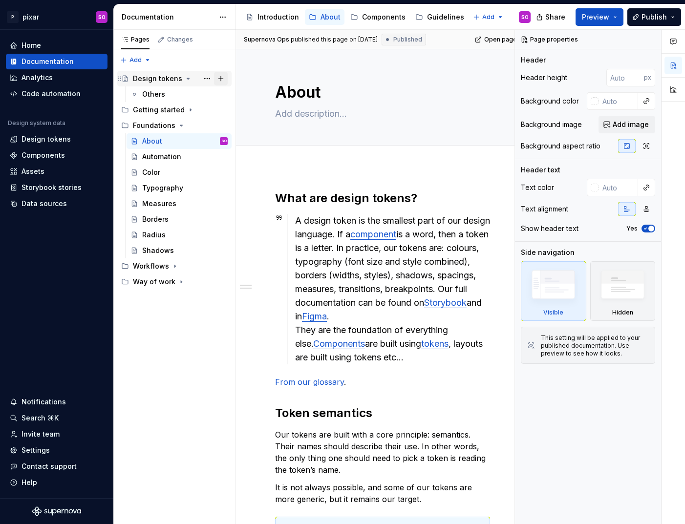
click at [226, 77] on button "Page tree" at bounding box center [221, 79] width 14 height 14
type textarea "*"
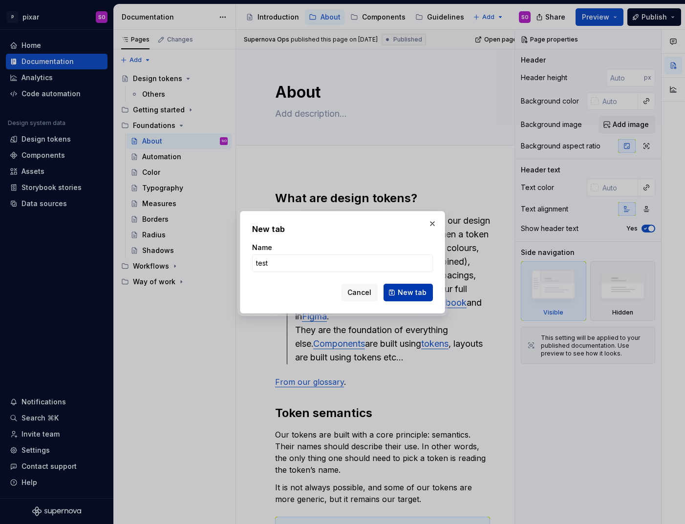
type input "test"
click at [421, 292] on span "New tab" at bounding box center [412, 293] width 29 height 10
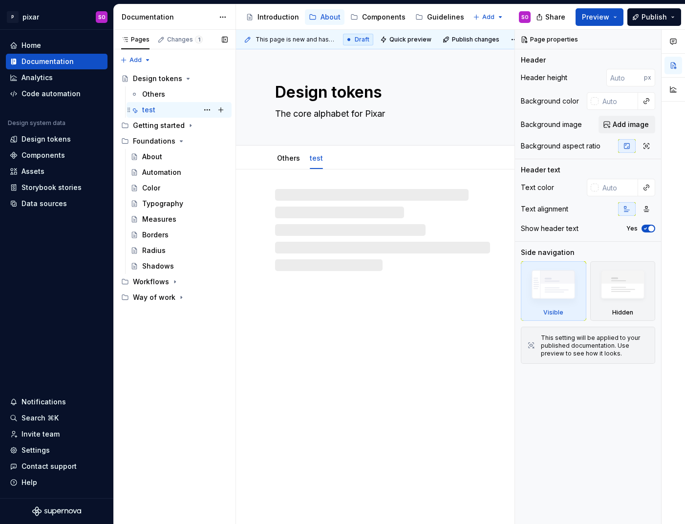
click at [149, 109] on div "test" at bounding box center [148, 110] width 13 height 10
click at [153, 91] on div "Others" at bounding box center [153, 94] width 23 height 10
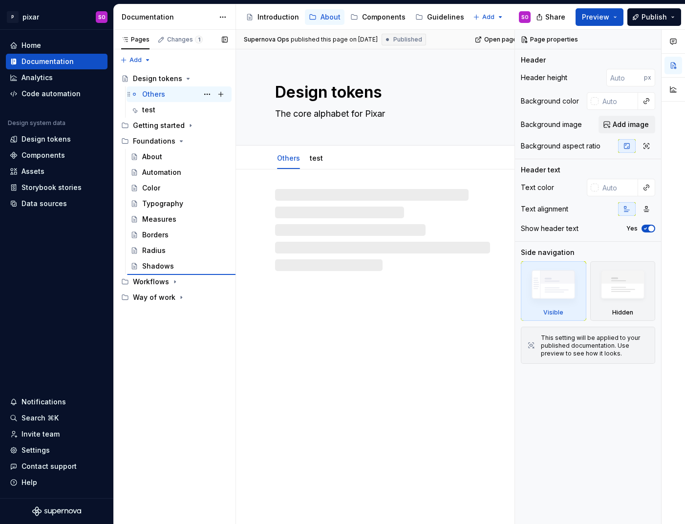
type textarea "*"
type textarea "Others"
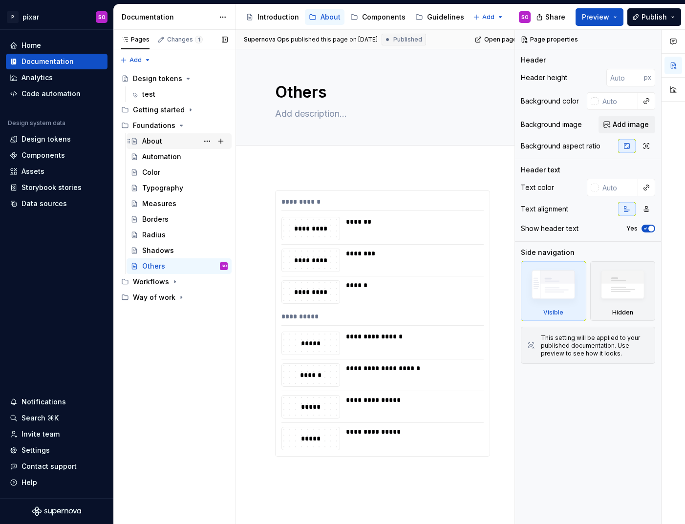
click at [176, 143] on div "About" at bounding box center [185, 141] width 86 height 14
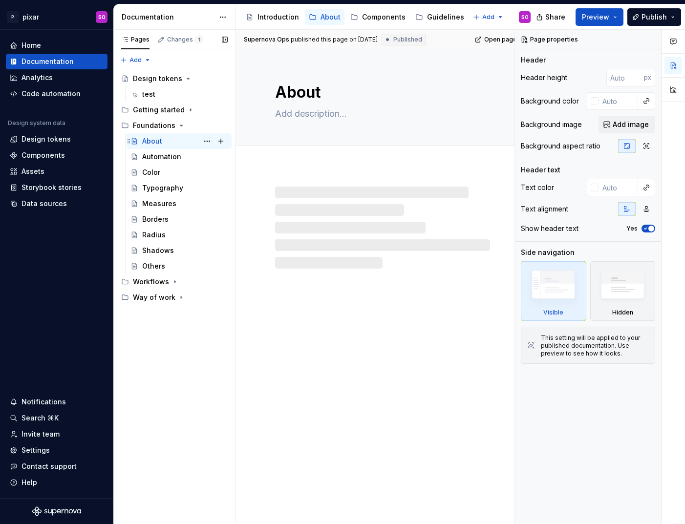
click at [152, 144] on div "About" at bounding box center [152, 141] width 20 height 10
click at [315, 95] on textarea "About" at bounding box center [380, 92] width 215 height 23
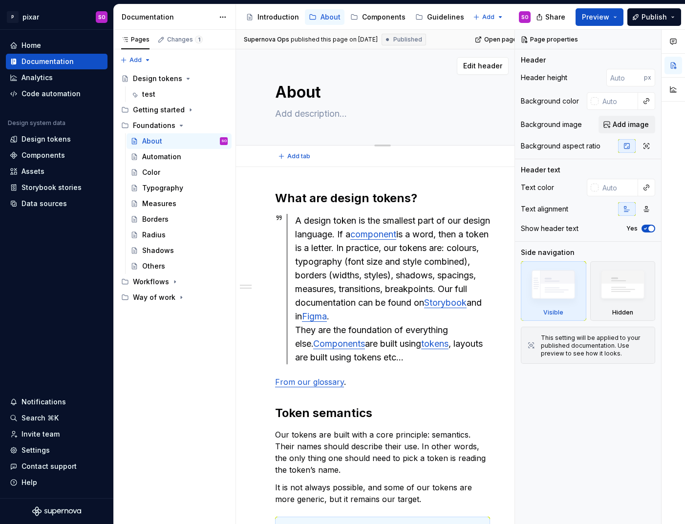
type textarea "*"
type textarea "About d"
type textarea "*"
type textarea "About de"
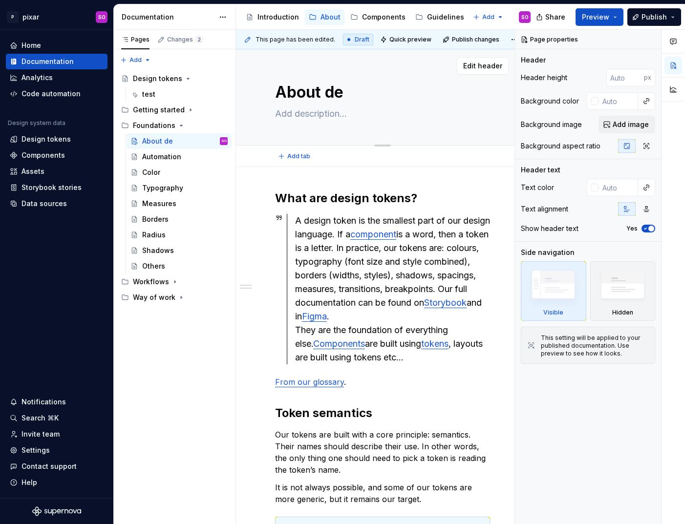
type textarea "*"
type textarea "About des"
type textarea "*"
type textarea "About desi"
type textarea "*"
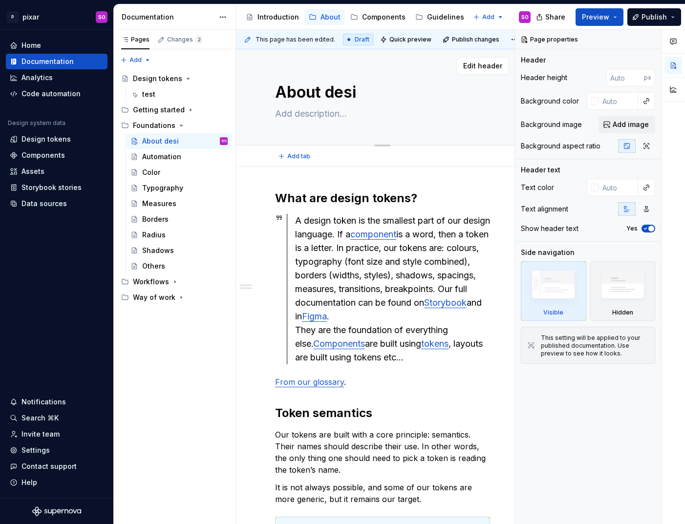
type textarea "About desig"
type textarea "*"
type textarea "About design"
type textarea "*"
type textarea "About design t"
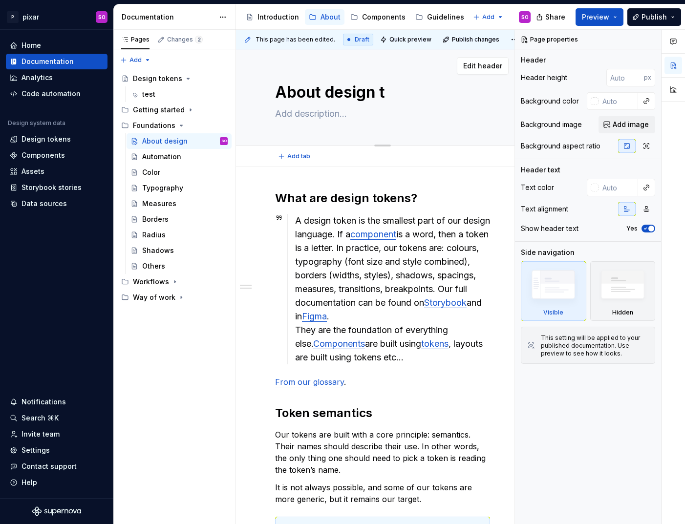
type textarea "*"
type textarea "About design to"
type textarea "*"
type textarea "About design toke"
type textarea "*"
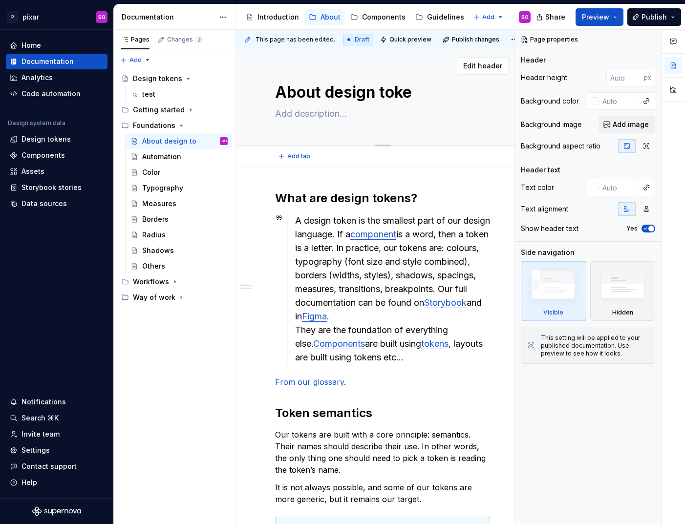
type textarea "About design token"
type textarea "*"
type textarea "About design tokens"
type textarea "*"
type textarea "About design tokens"
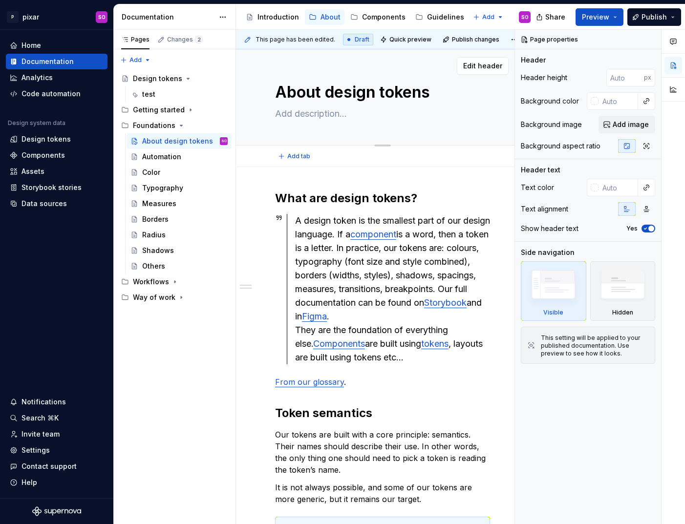
click at [311, 107] on textarea at bounding box center [380, 114] width 215 height 16
type textarea "*"
type textarea "T"
type textarea "*"
type textarea "Th"
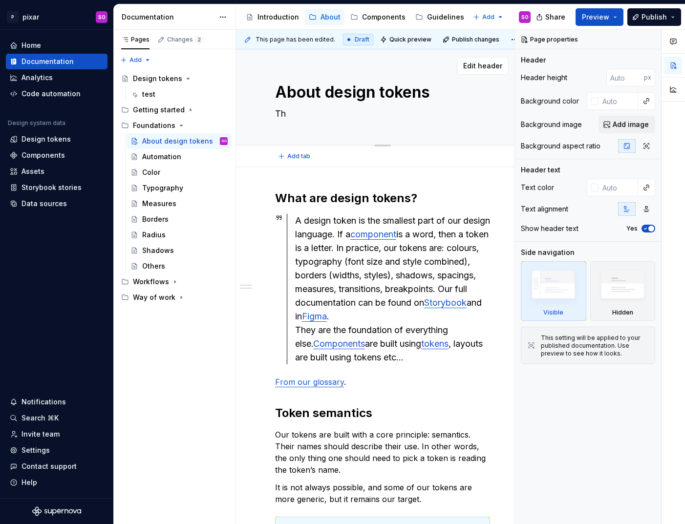
type textarea "*"
type textarea "The"
type textarea "*"
type textarea "The"
type textarea "*"
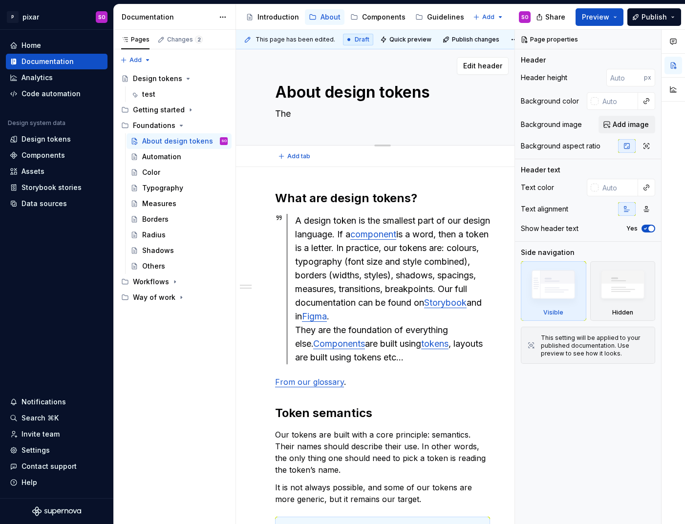
type textarea "The c"
type textarea "*"
type textarea "The co"
type textarea "*"
type textarea "The cor"
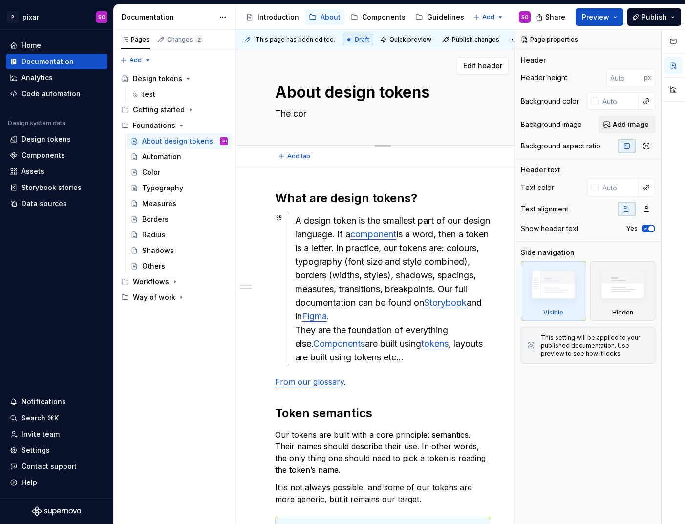
type textarea "*"
type textarea "The core"
type textarea "*"
type textarea "The core"
type textarea "*"
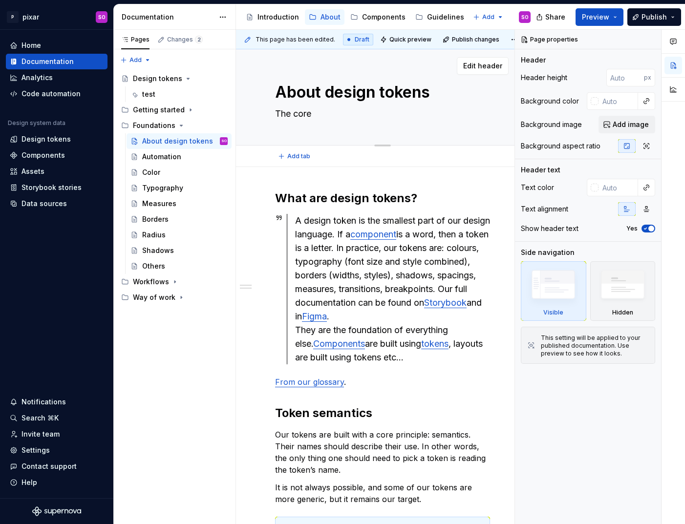
type textarea "The core o"
type textarea "*"
type textarea "The core of"
type textarea "*"
type textarea "The core of"
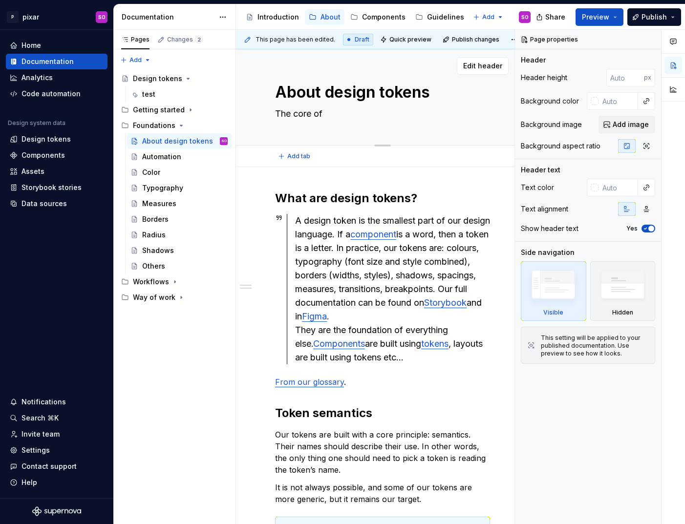
type textarea "*"
type textarea "The core of P"
type textarea "*"
type textarea "The core of Pi"
type textarea "*"
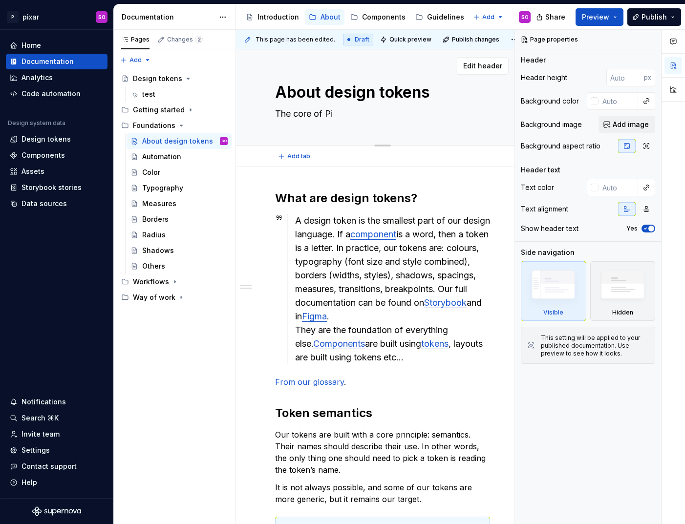
type textarea "The core of Pix"
type textarea "*"
type textarea "The core of Pixa"
type textarea "*"
type textarea "The core of Pixar"
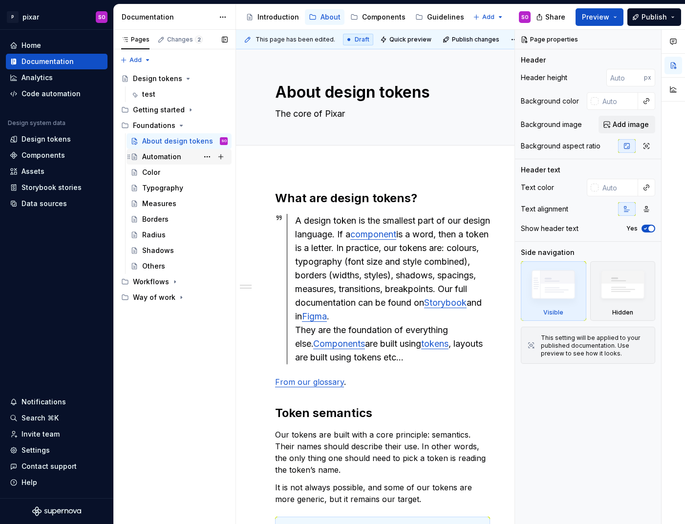
type textarea "*"
type textarea "The core of Pixar"
click at [180, 170] on div "Color" at bounding box center [185, 173] width 86 height 14
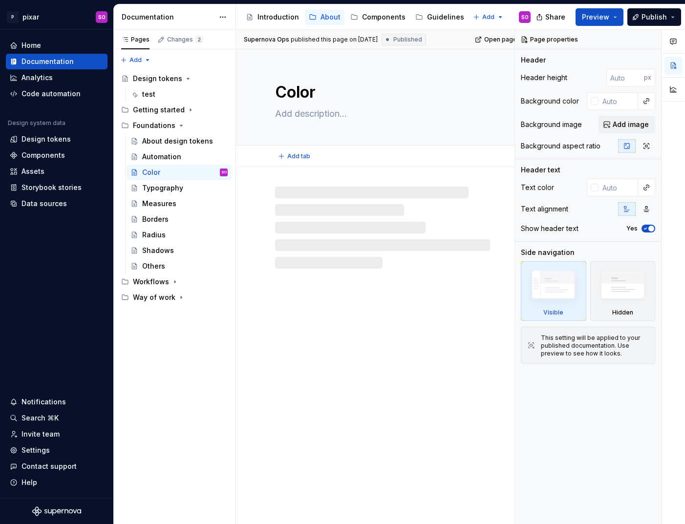
click at [319, 94] on textarea "Color" at bounding box center [380, 92] width 215 height 23
click at [317, 90] on textarea "Color" at bounding box center [380, 92] width 215 height 23
click at [309, 92] on textarea "Color" at bounding box center [380, 92] width 215 height 23
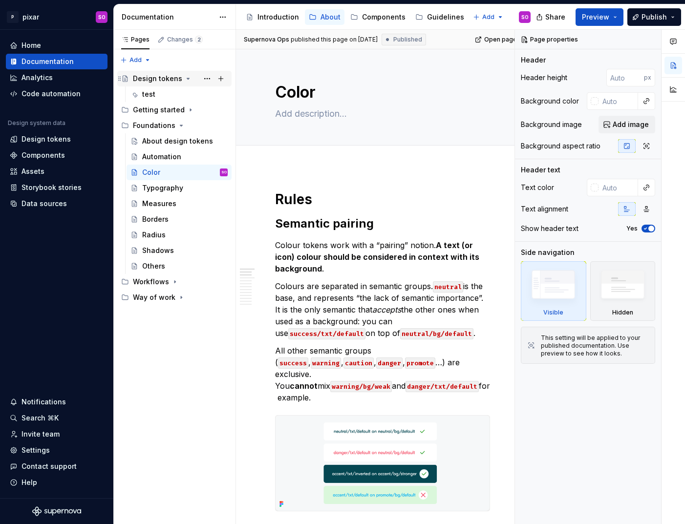
click at [150, 71] on div "Design tokens" at bounding box center [174, 79] width 114 height 16
click at [154, 80] on div "Design tokens" at bounding box center [157, 79] width 49 height 10
click at [210, 78] on button "Page tree" at bounding box center [207, 79] width 14 height 14
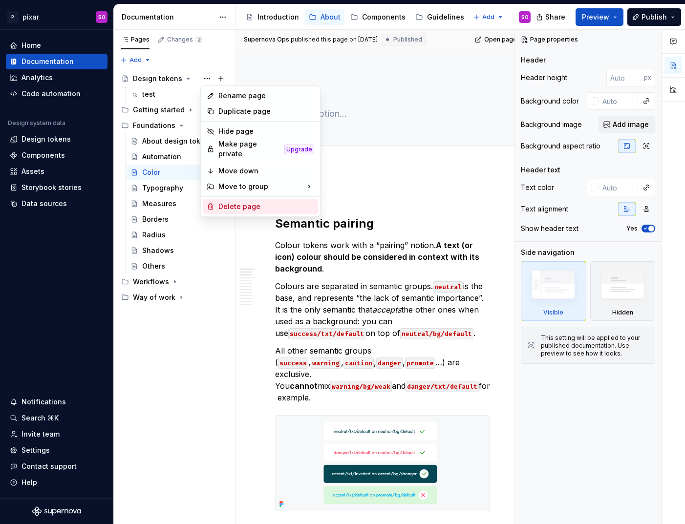
click at [248, 202] on div "Delete page" at bounding box center [266, 207] width 96 height 10
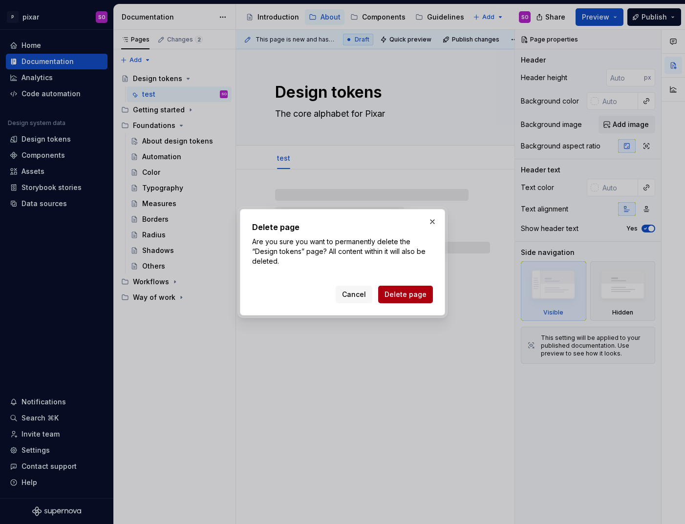
click at [405, 288] on button "Delete page" at bounding box center [405, 295] width 55 height 18
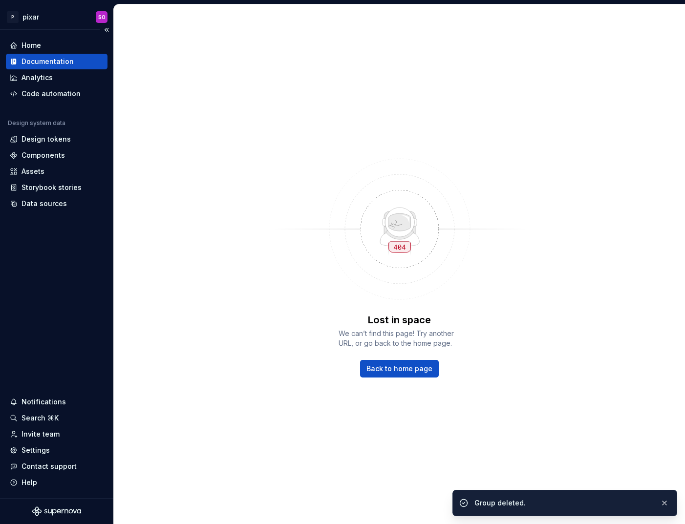
click at [64, 58] on div "Documentation" at bounding box center [48, 62] width 52 height 10
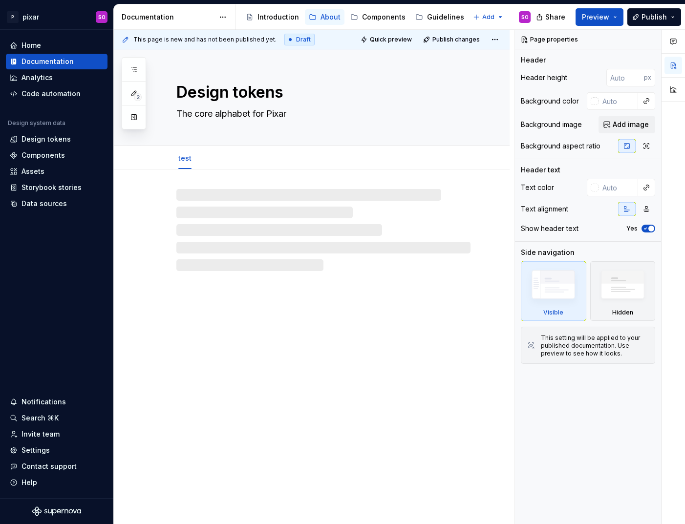
type textarea "*"
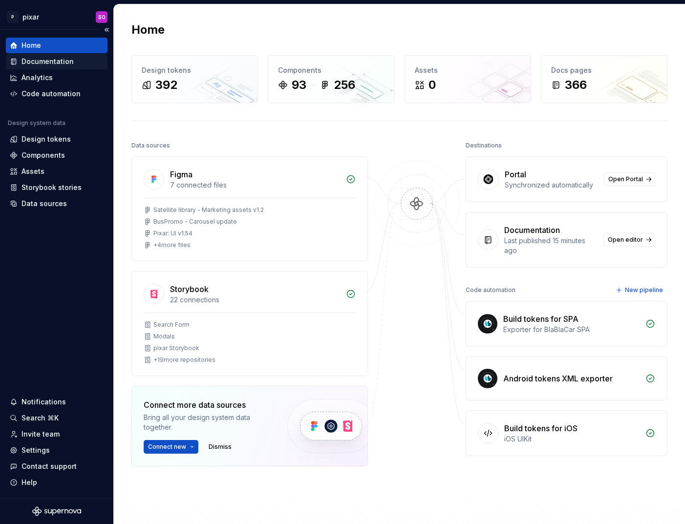
click at [52, 61] on div "Documentation" at bounding box center [48, 62] width 52 height 10
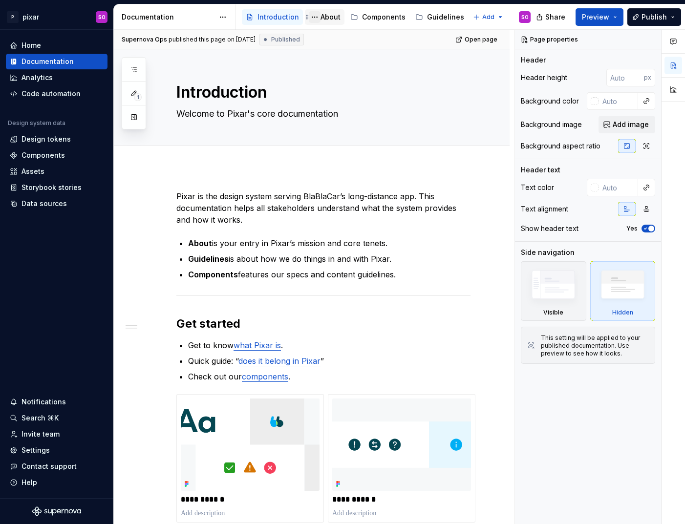
click at [317, 20] on button "Page tree" at bounding box center [315, 17] width 12 height 12
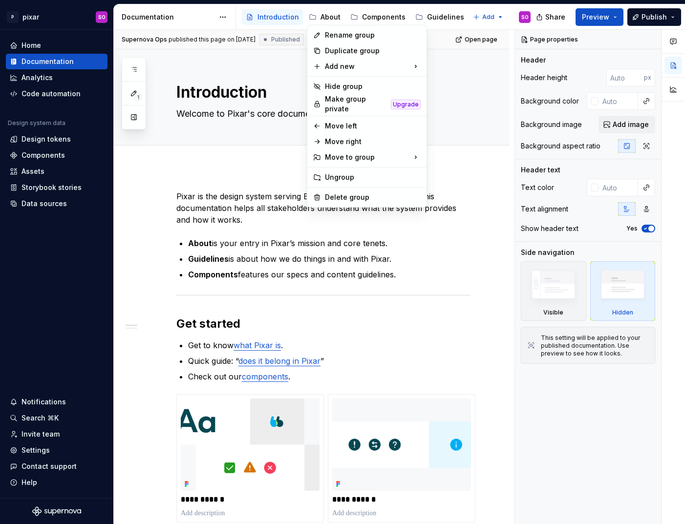
click at [321, 19] on html "P pixar SO Home Documentation Analytics Code automation Design system data Desi…" at bounding box center [342, 262] width 685 height 524
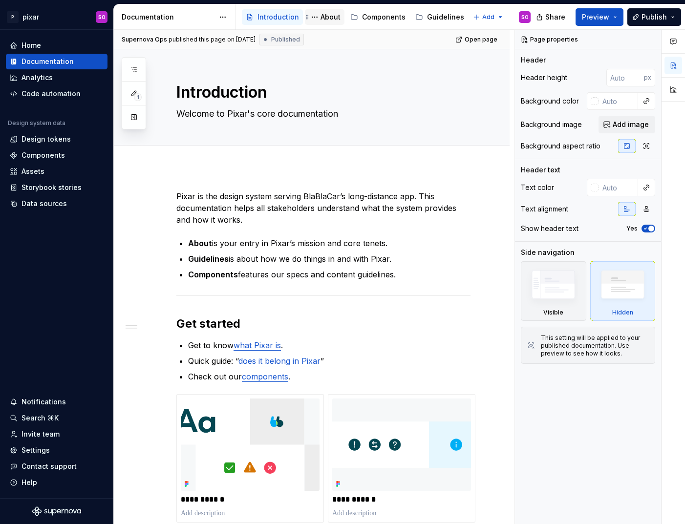
click at [325, 17] on div "About" at bounding box center [331, 17] width 20 height 10
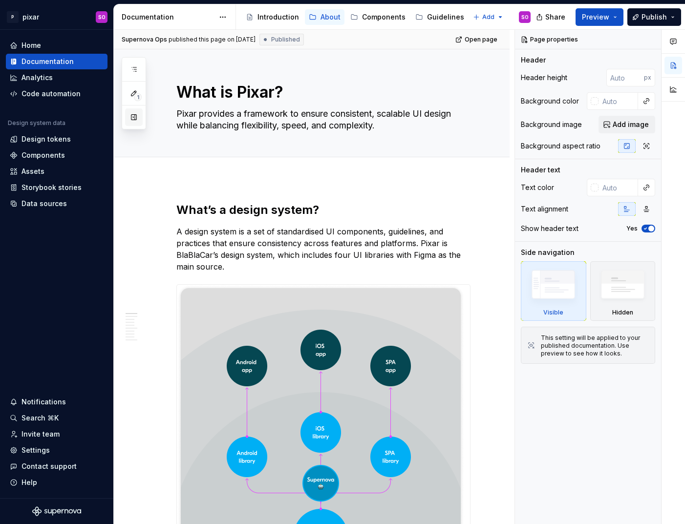
click at [135, 117] on button "button" at bounding box center [134, 118] width 18 height 18
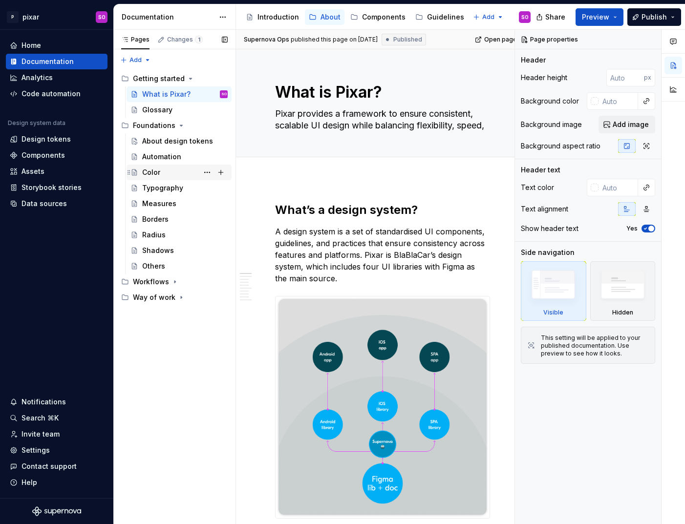
click at [168, 165] on div "Color" at bounding box center [179, 173] width 105 height 16
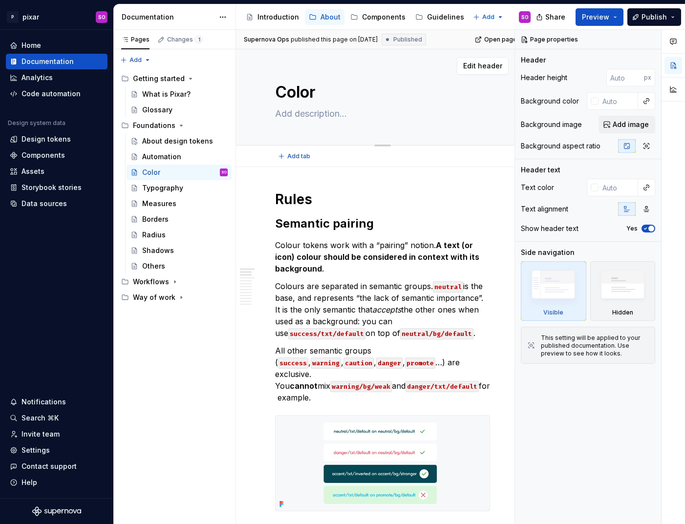
click at [319, 92] on textarea "Color" at bounding box center [380, 92] width 215 height 23
type textarea "*"
type textarea "Color"
type textarea "*"
type textarea "Color s"
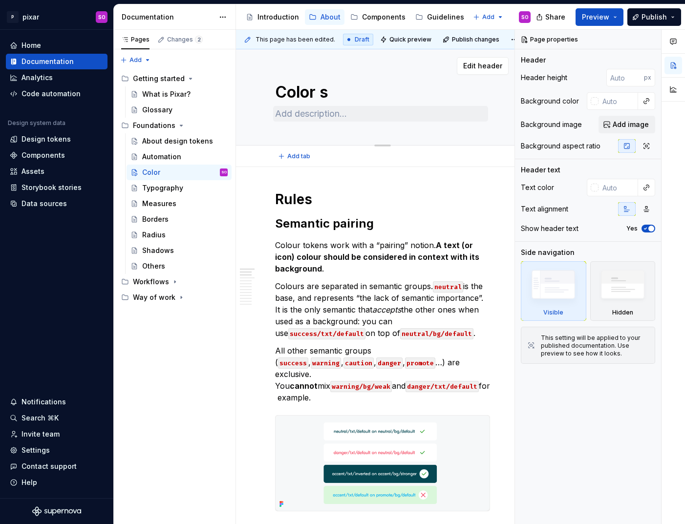
type textarea "*"
type textarea "Color st"
type textarea "*"
type textarea "Color sty"
type textarea "*"
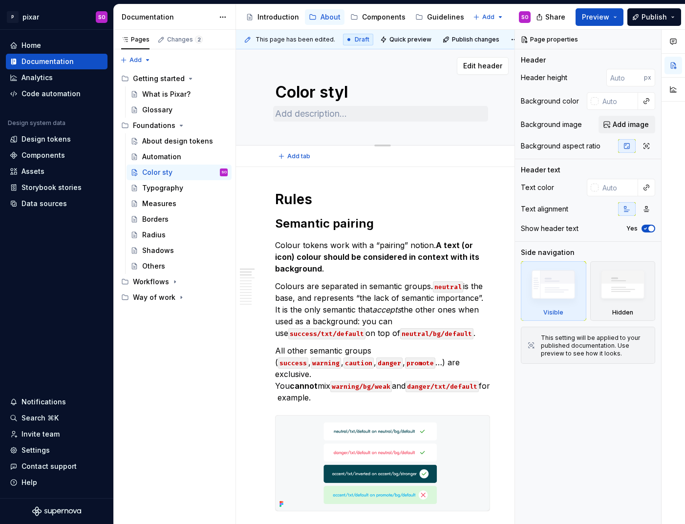
type textarea "Color style"
type textarea "*"
type textarea "Color styles"
type textarea "*"
type textarea "Color styles"
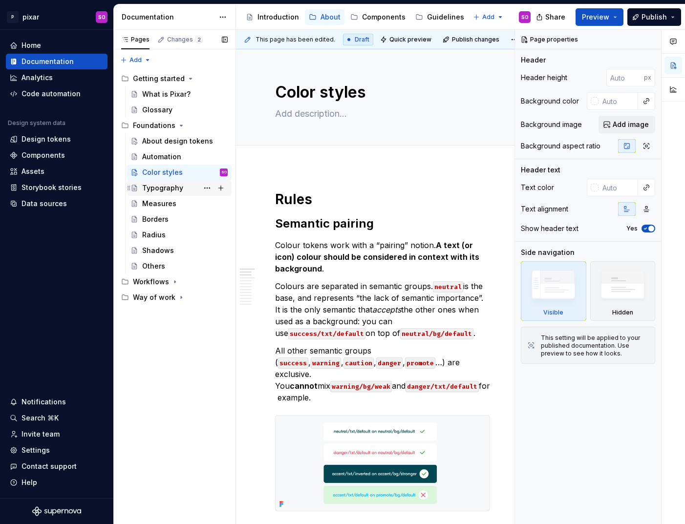
click at [168, 188] on div "Typography" at bounding box center [162, 188] width 41 height 10
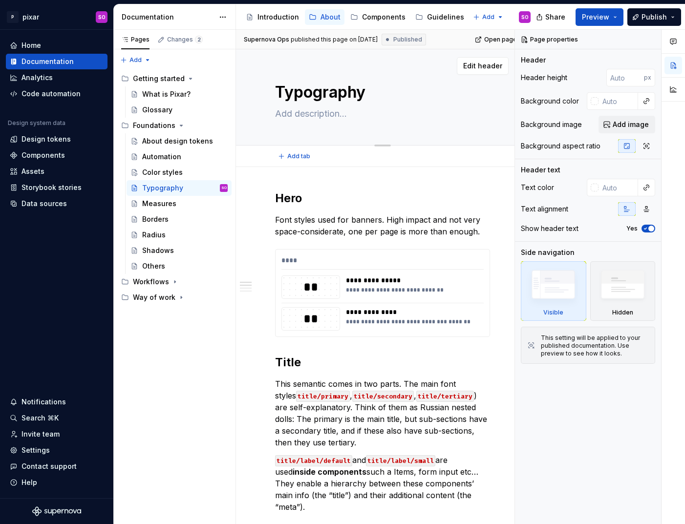
click at [372, 95] on textarea "Typography" at bounding box center [380, 92] width 215 height 23
click at [173, 203] on div "Measures" at bounding box center [159, 204] width 34 height 10
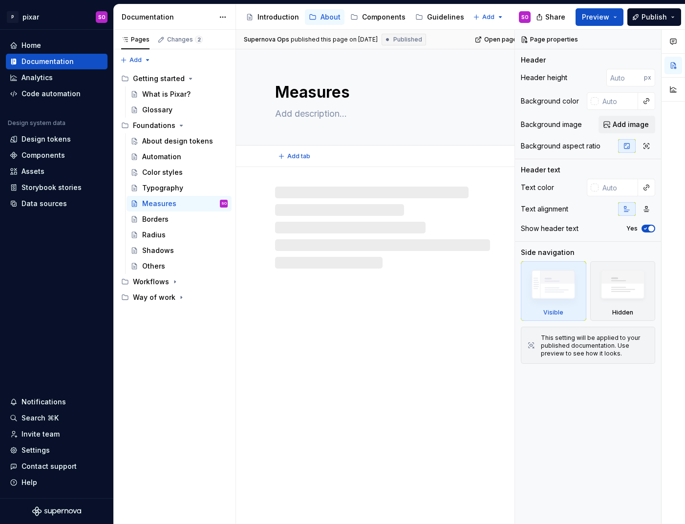
click at [327, 95] on textarea "Measures" at bounding box center [380, 92] width 215 height 23
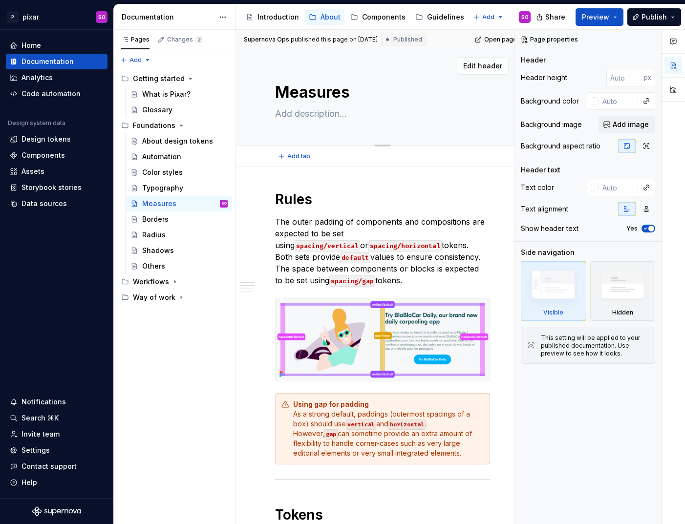
type textarea "*"
type textarea "S"
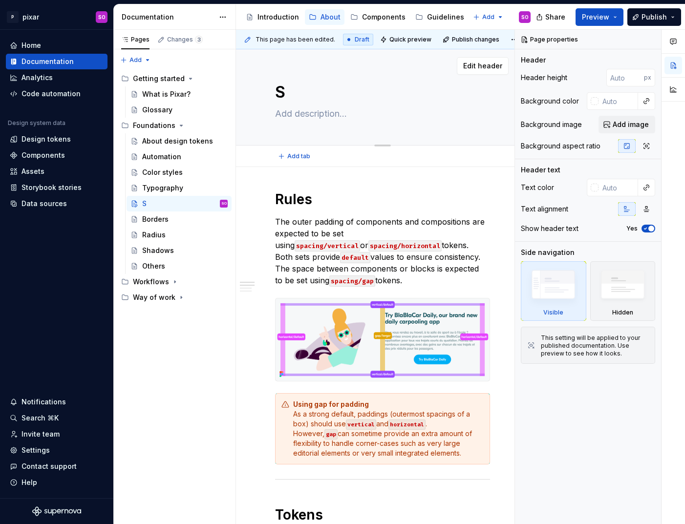
type textarea "*"
type textarea "Sp"
type textarea "*"
type textarea "Spa"
type textarea "*"
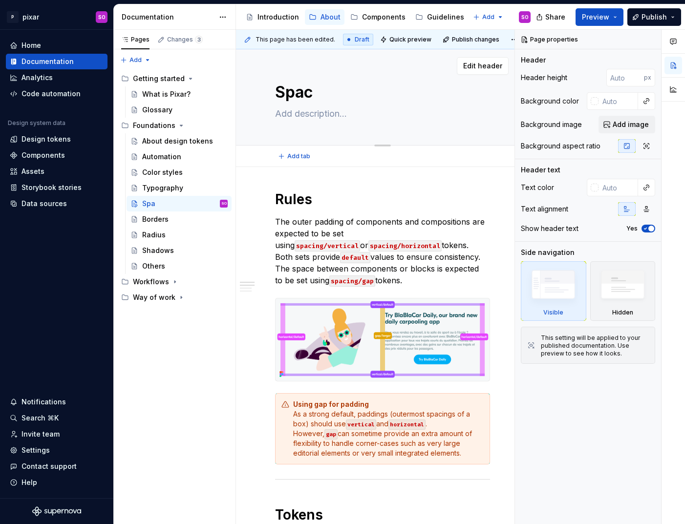
type textarea "Spaci"
type textarea "*"
type textarea "Spacin"
type textarea "*"
type textarea "Spacing"
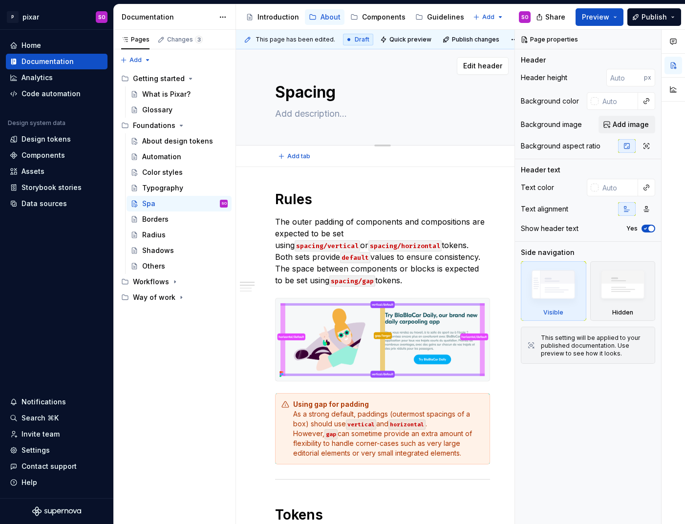
type textarea "*"
type textarea "Spacing,"
type textarea "*"
type textarea "Spacing,"
type textarea "*"
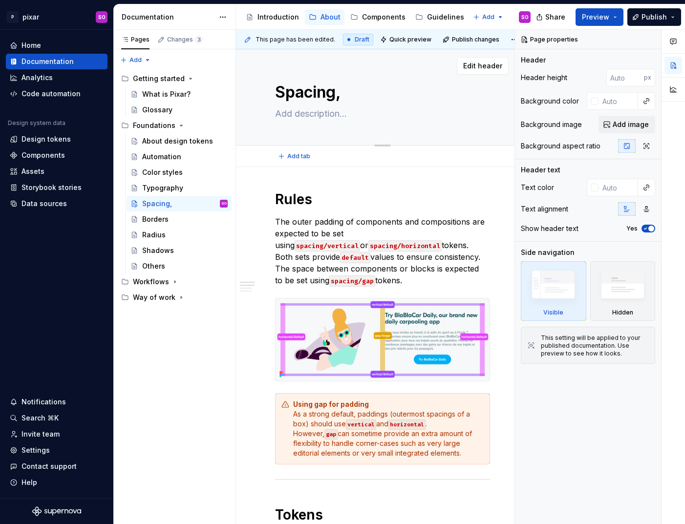
type textarea "Spacing, m"
type textarea "*"
type textarea "Spacing, ma"
type textarea "*"
type textarea "Spacing, mar"
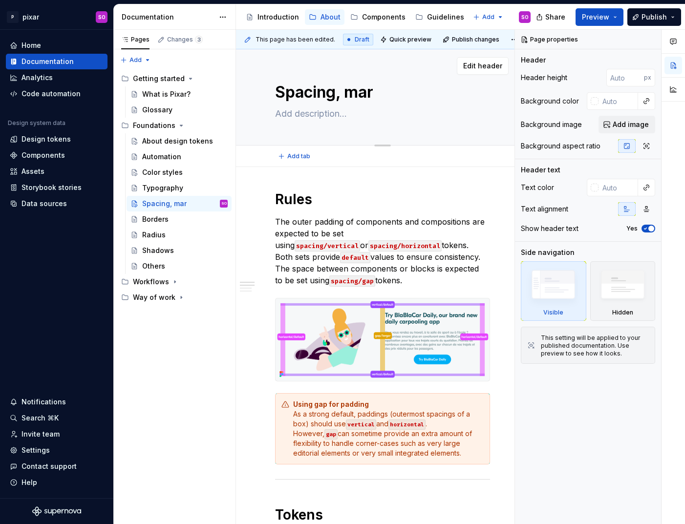
type textarea "*"
type textarea "Spacing, marh"
type textarea "*"
type textarea "Spacing, marhi"
type textarea "*"
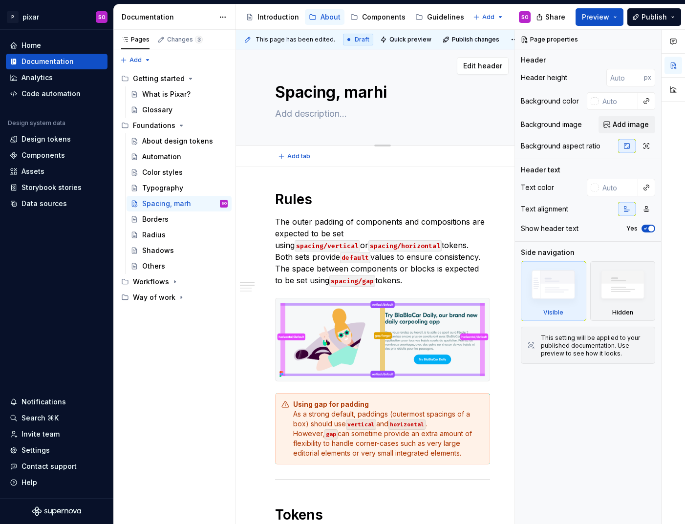
type textarea "Spacing, marhin"
type textarea "*"
type textarea "Spacing, marhi"
type textarea "*"
type textarea "Spacing, marh"
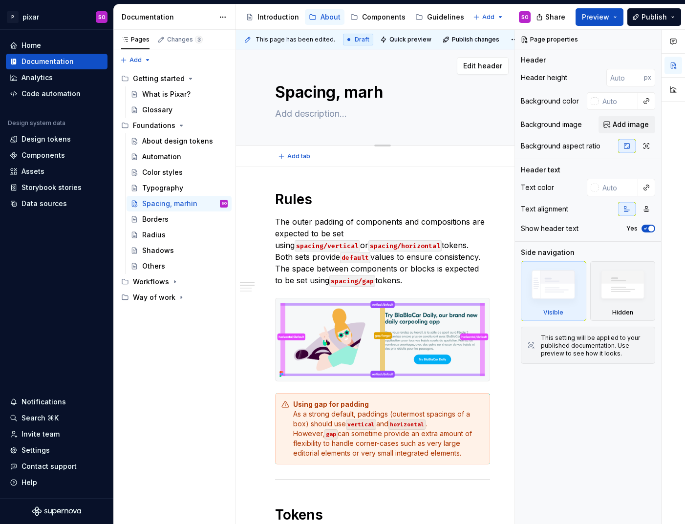
type textarea "*"
type textarea "Spacing, mar"
type textarea "*"
type textarea "Spacing, marg"
type textarea "*"
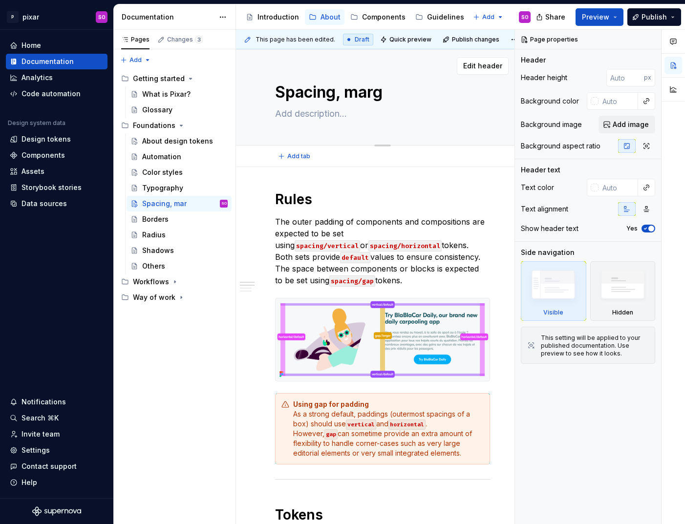
type textarea "Spacing, margi"
type textarea "*"
type textarea "Spacing, margin"
type textarea "*"
type textarea "Spacing, margin,"
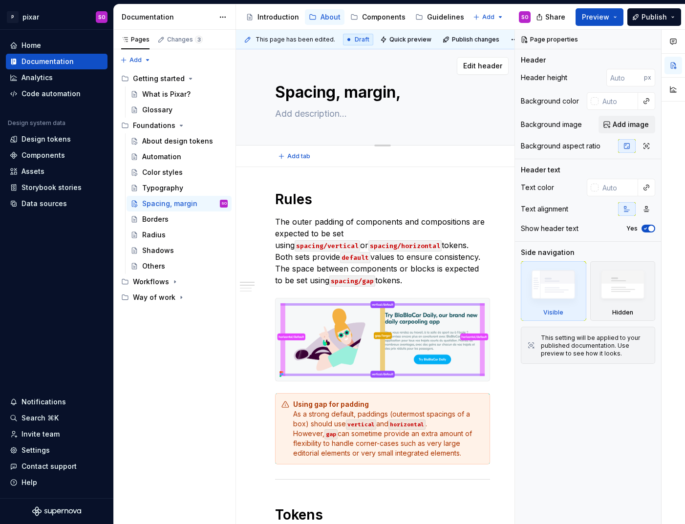
type textarea "*"
type textarea "Spacing, margin, s"
type textarea "*"
type textarea "Spacing, margin, si"
type textarea "*"
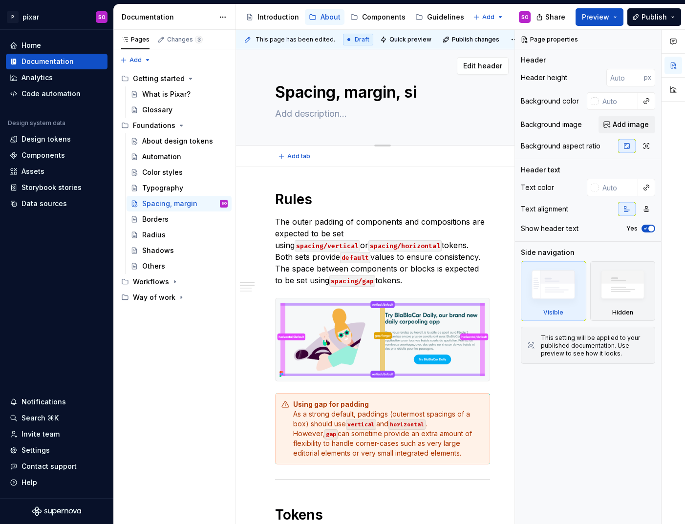
type textarea "Spacing, margin, siz"
type textarea "*"
type textarea "Spacing, margin, size"
type textarea "*"
type textarea "Spacing, margin, sizes"
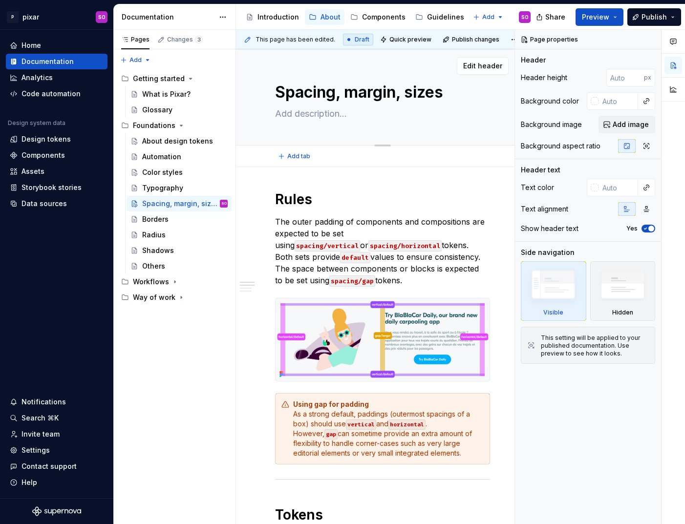
type textarea "*"
type textarea "Spacing, margin, sizes."
type textarea "*"
type textarea "Spacing, margin, sizes.."
type textarea "*"
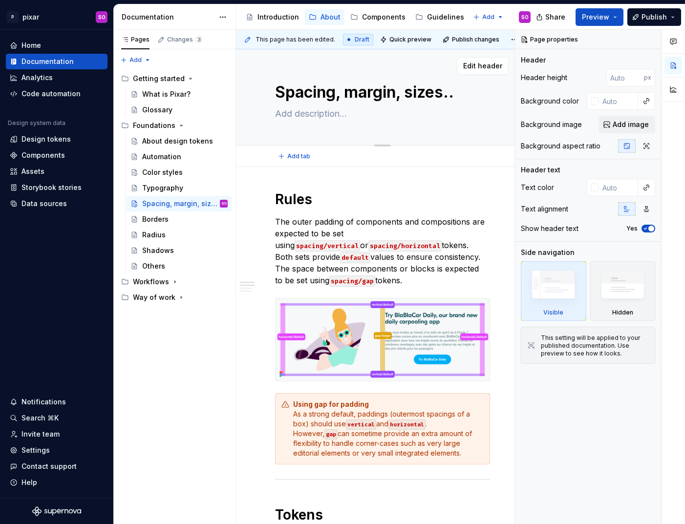
type textarea "Spacing, margin, sizes..."
type textarea "*"
type textarea "Spacing, margin, sizes..."
click at [301, 118] on textarea at bounding box center [380, 114] width 215 height 16
type textarea "*"
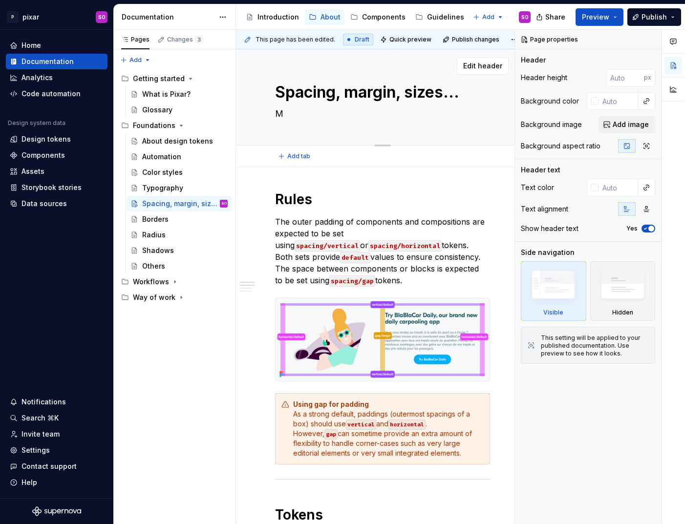
type textarea "Me"
type textarea "*"
type textarea "Mea"
type textarea "*"
type textarea "Meas"
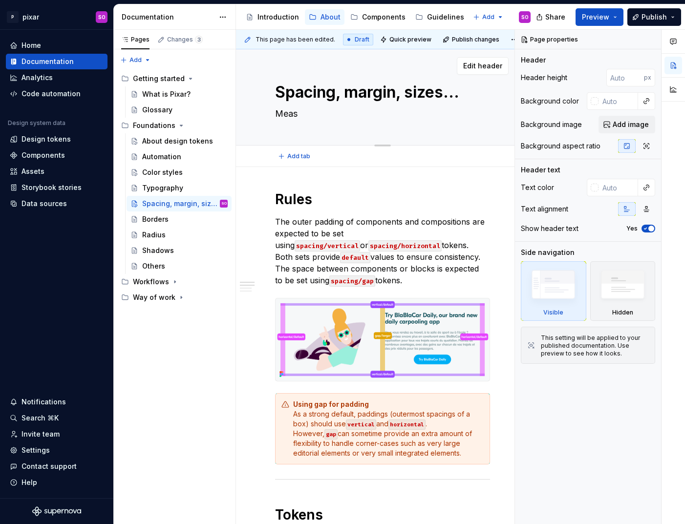
type textarea "*"
type textarea "Measu"
type textarea "*"
type textarea "Measur"
type textarea "*"
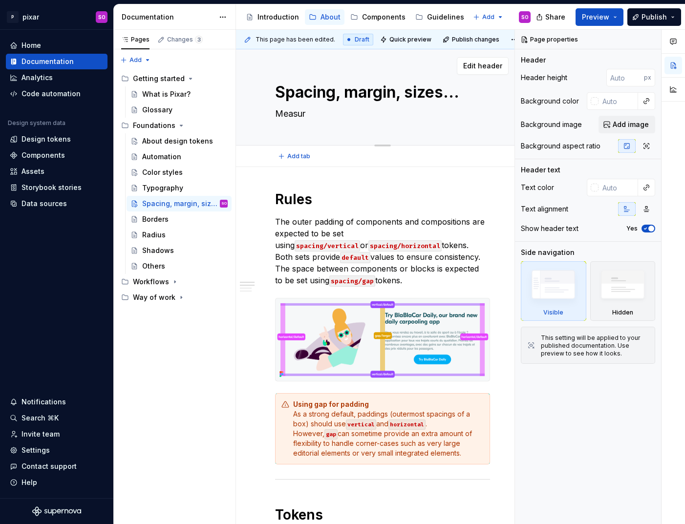
type textarea "Measure"
type textarea "*"
type textarea "Measures"
type textarea "*"
type textarea "Measures"
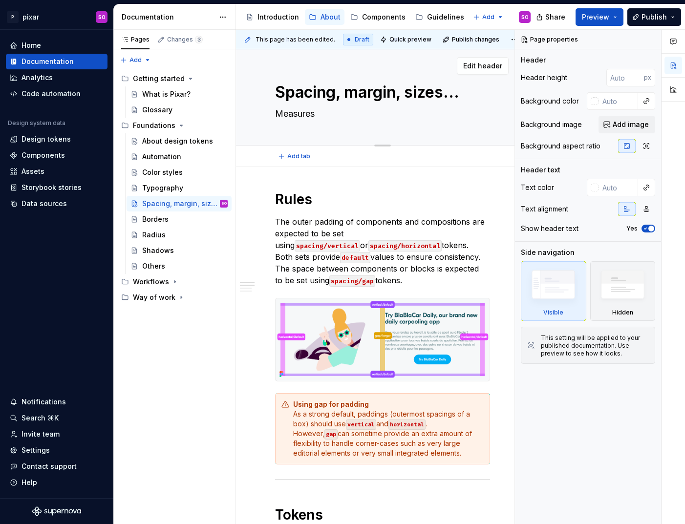
type textarea "*"
type textarea "Measures a"
type textarea "*"
type textarea "Measures as"
type textarea "*"
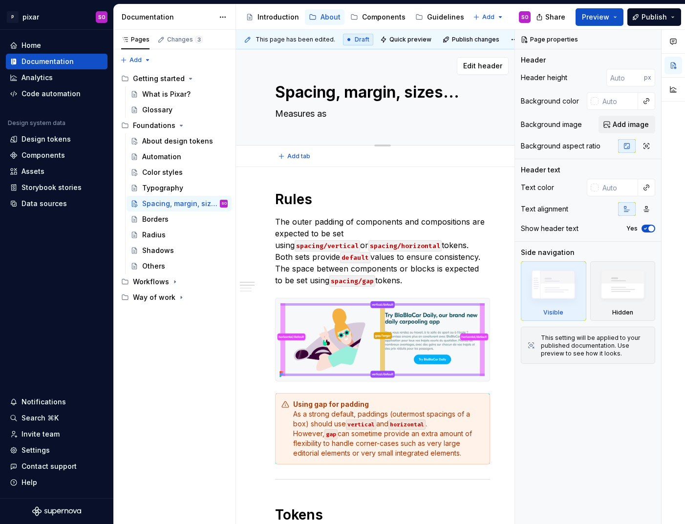
type textarea "Measures as"
type textarea "*"
type textarea "Measures as a"
type textarea "*"
type textarea "Measures as a"
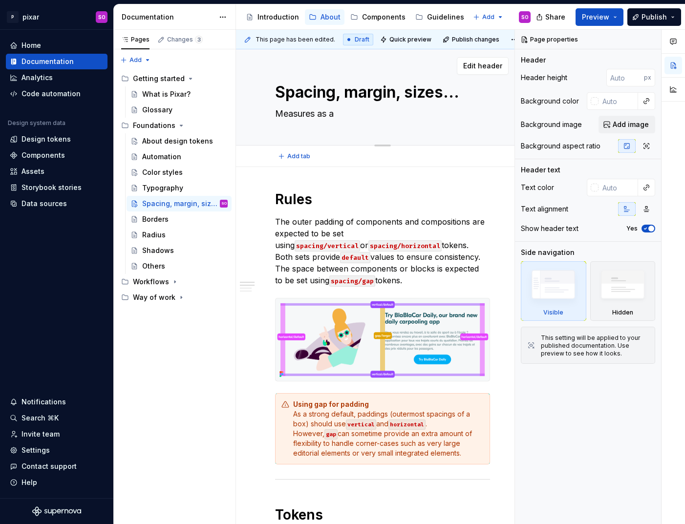
type textarea "*"
type textarea "Measures as a wh"
type textarea "*"
type textarea "Measures as a who"
type textarea "*"
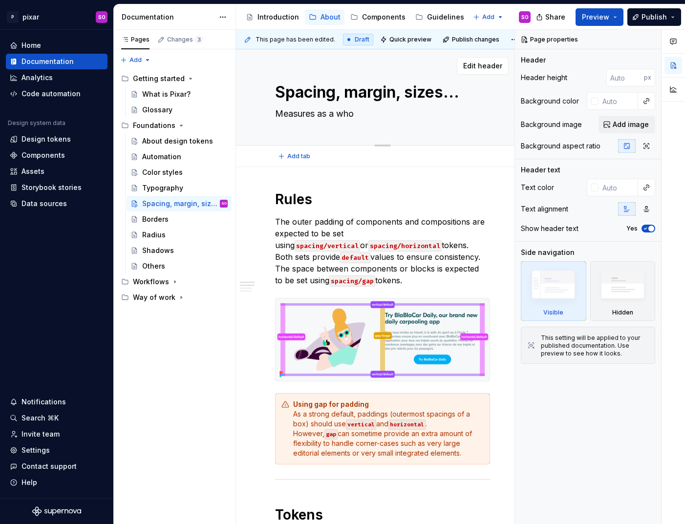
type textarea "Measures as a whol"
type textarea "*"
type textarea "Measures as a whole"
type textarea "*"
type textarea "Measures as a whole"
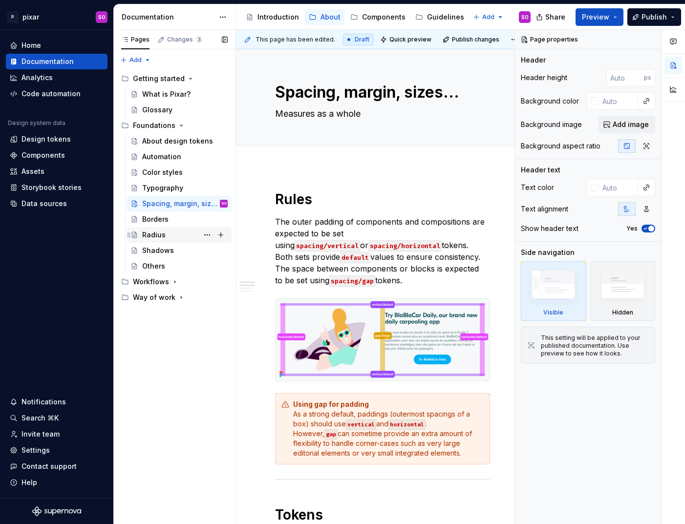
click at [168, 239] on div "Radius" at bounding box center [185, 235] width 86 height 14
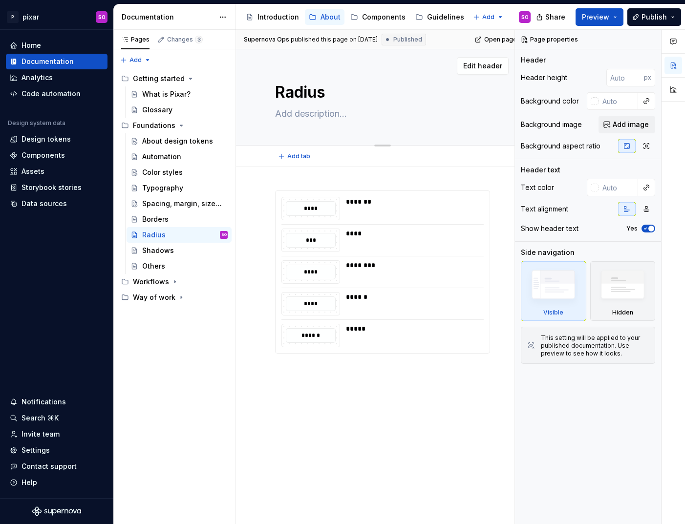
click at [342, 95] on textarea "Radius" at bounding box center [380, 92] width 215 height 23
type textarea "*"
type textarea "R"
type textarea "*"
type textarea "Ro"
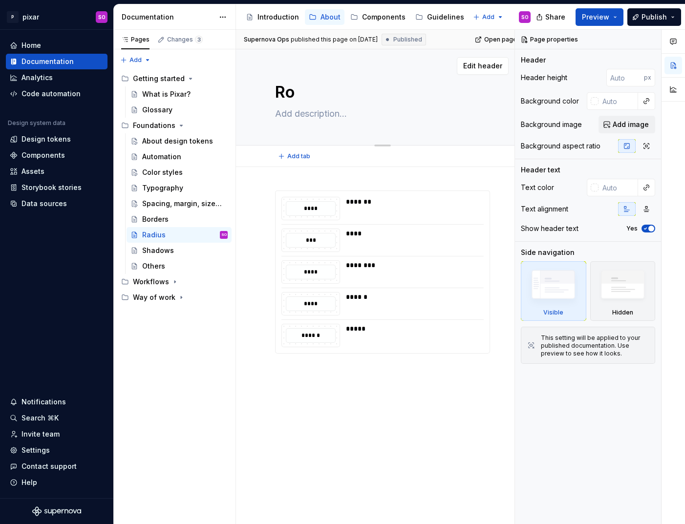
type textarea "*"
type textarea "Rou"
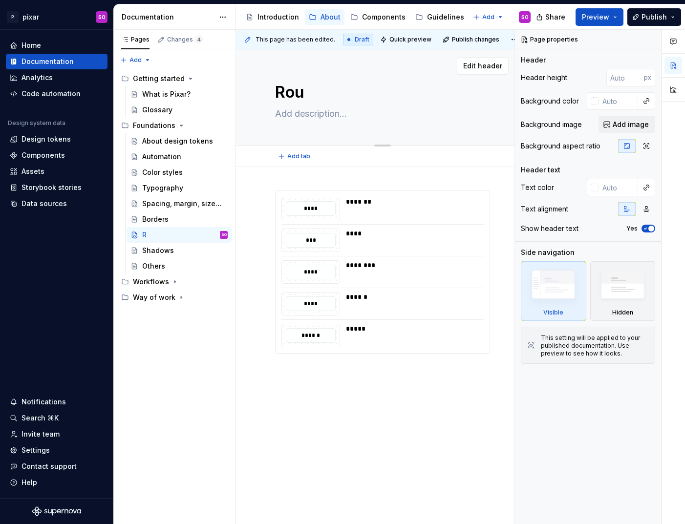
type textarea "*"
type textarea "Roun"
type textarea "*"
type textarea "Round"
type textarea "*"
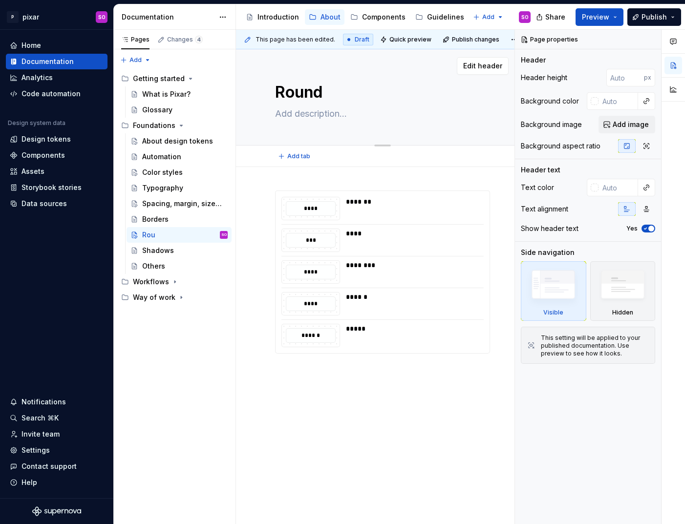
type textarea "Rounde"
type textarea "*"
type textarea "Rounded"
type textarea "*"
type textarea "Rounded"
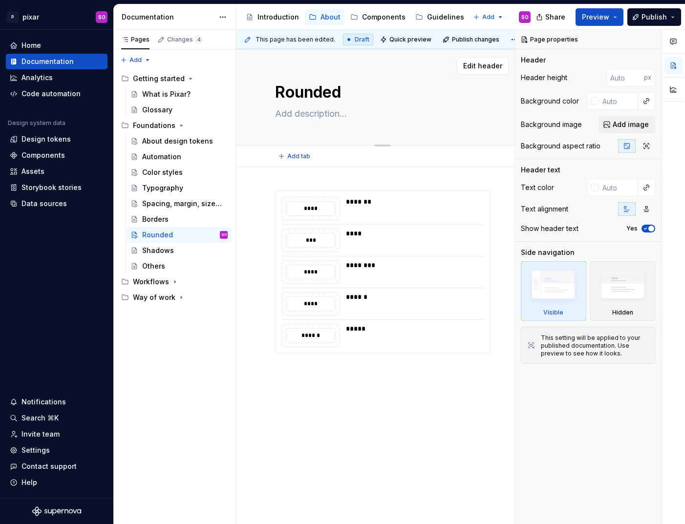
type textarea "*"
type textarea "Rounded c"
type textarea "*"
type textarea "Rounded cor"
type textarea "*"
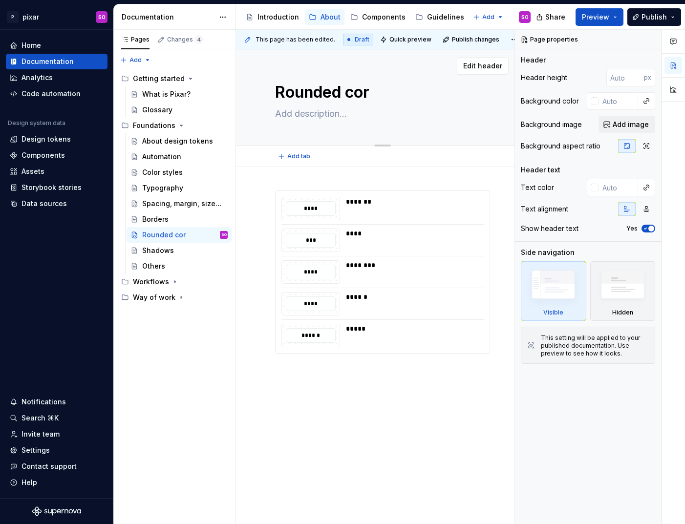
type textarea "Rounded cord"
type textarea "*"
type textarea "Rounded cordn"
type textarea "*"
type textarea "Rounded cordne"
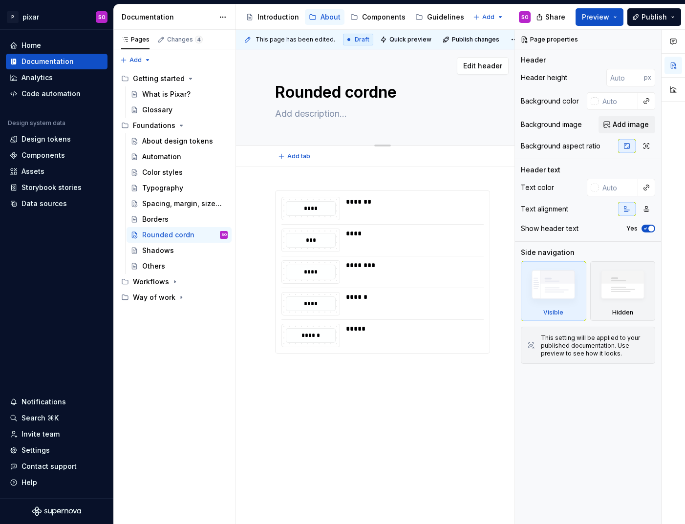
type textarea "*"
type textarea "Rounded cordner"
type textarea "*"
type textarea "Rounded cordne"
type textarea "*"
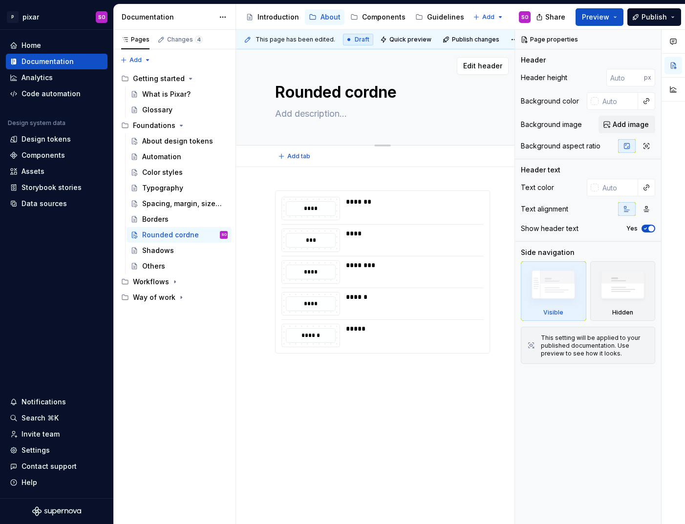
type textarea "Rounded cordn"
type textarea "*"
type textarea "Rounded cord"
type textarea "*"
type textarea "Rounded cor"
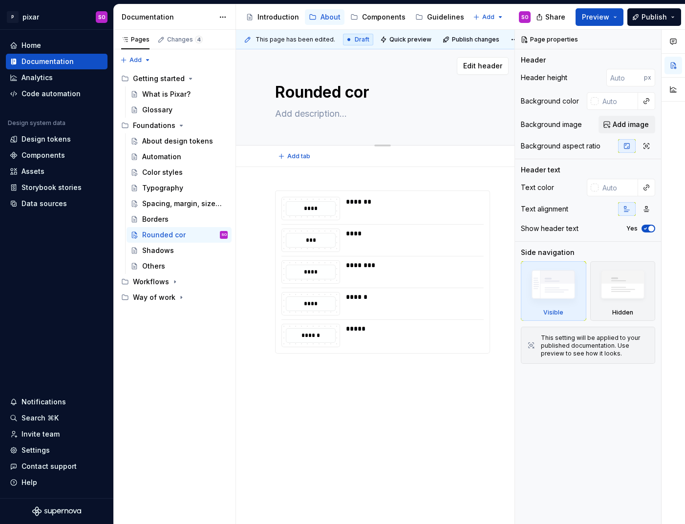
type textarea "*"
type textarea "Rounded corn"
type textarea "*"
type textarea "Rounded corne"
type textarea "*"
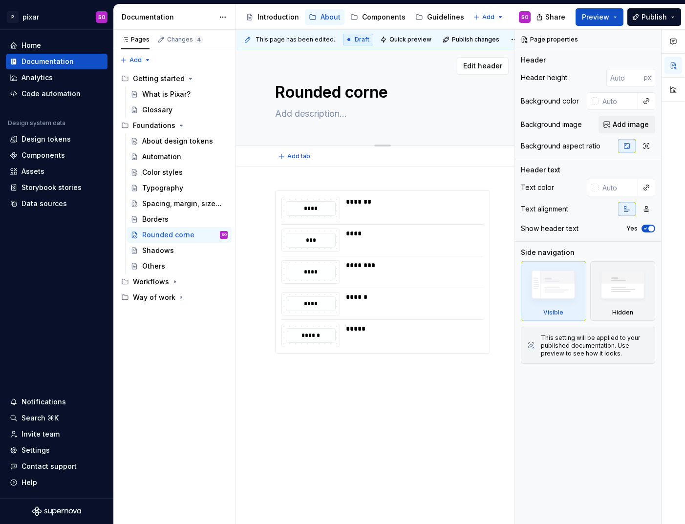
type textarea "Rounded corner"
type textarea "*"
type textarea "Rounded corners"
type textarea "*"
type textarea "Rounded corners"
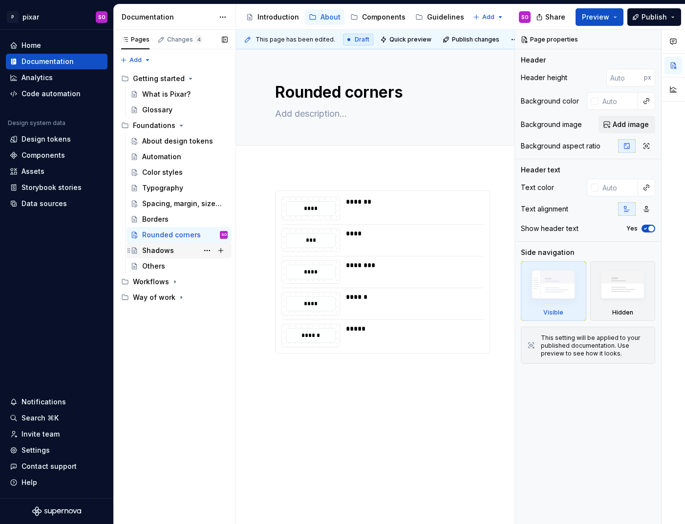
click at [186, 250] on div "Shadows" at bounding box center [185, 251] width 86 height 14
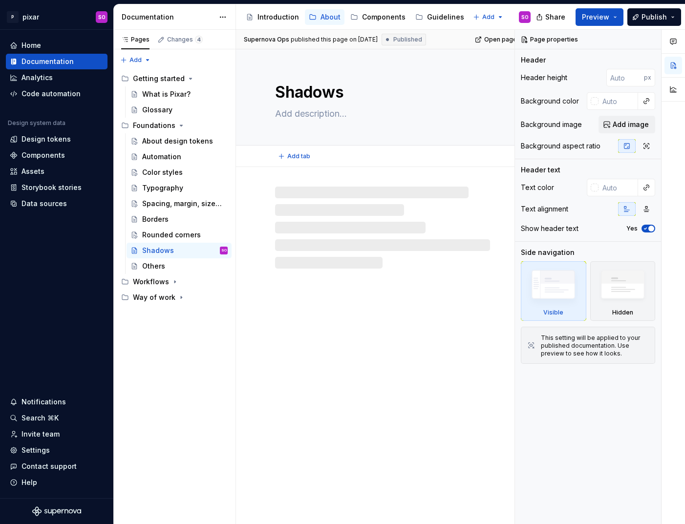
click at [365, 96] on textarea "Shadows" at bounding box center [380, 92] width 215 height 23
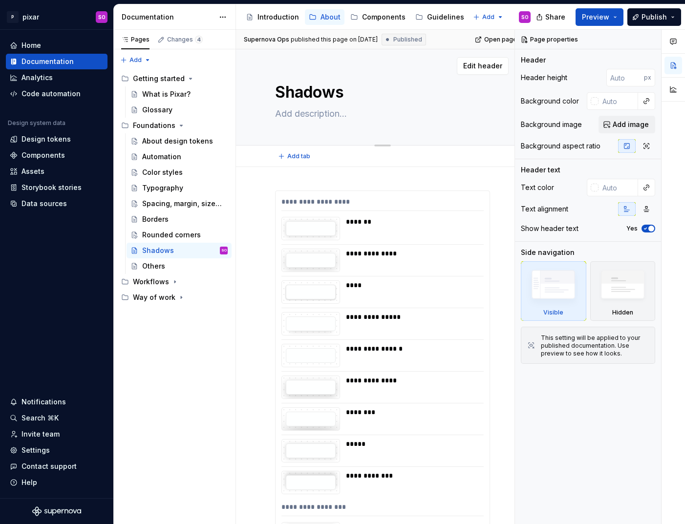
type textarea "*"
type textarea "BShadows"
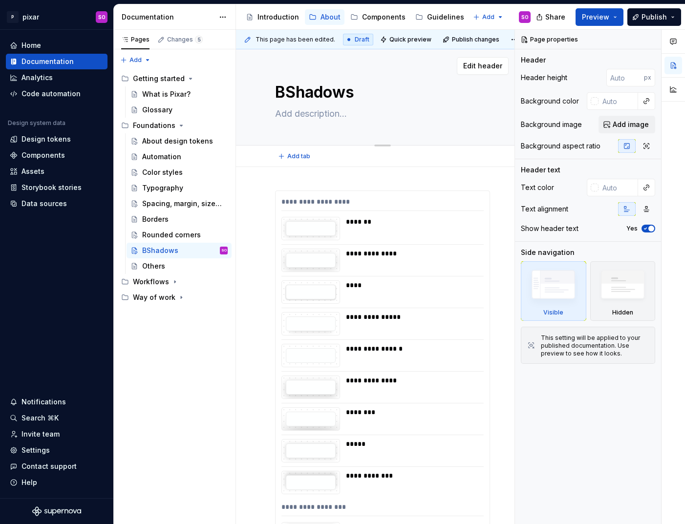
type textarea "*"
type textarea "BoShadows"
type textarea "*"
type textarea "Box Shadows"
type textarea "*"
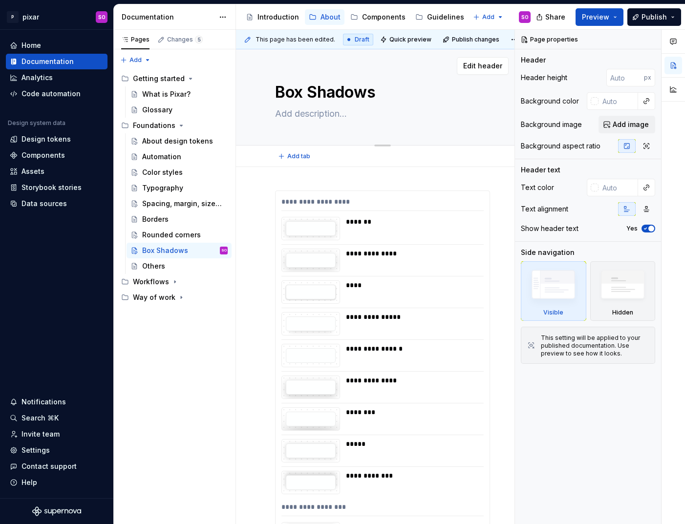
type textarea "Box shadows"
type textarea "*"
type textarea "Box shadows"
click at [155, 264] on div "Others" at bounding box center [153, 266] width 23 height 10
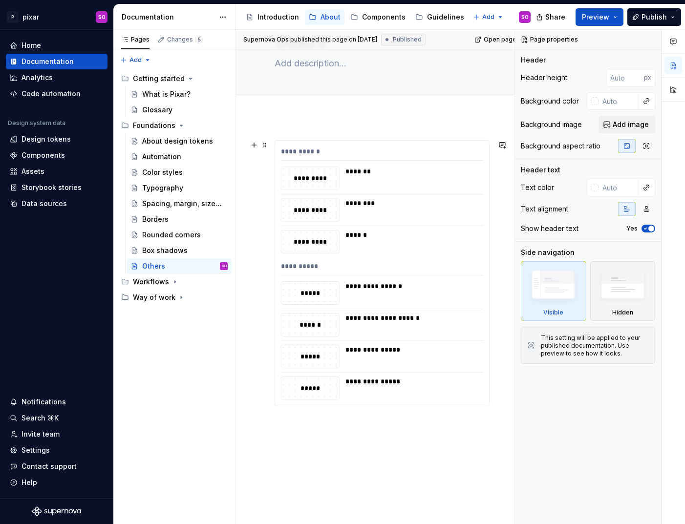
scroll to position [0, 0]
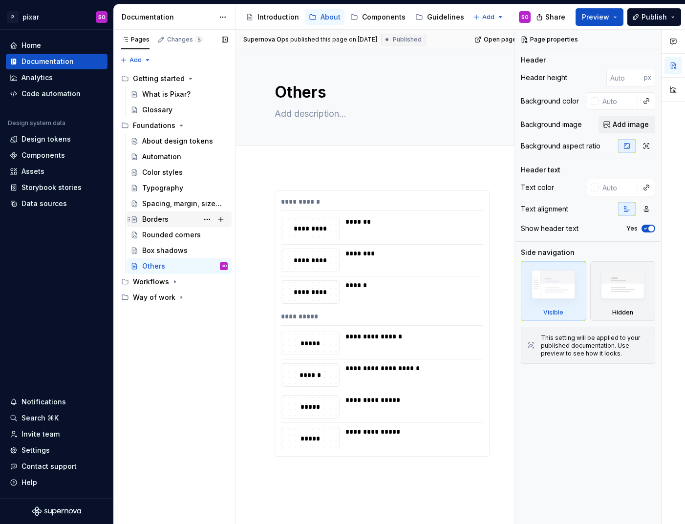
click at [154, 215] on div "Borders" at bounding box center [155, 220] width 26 height 10
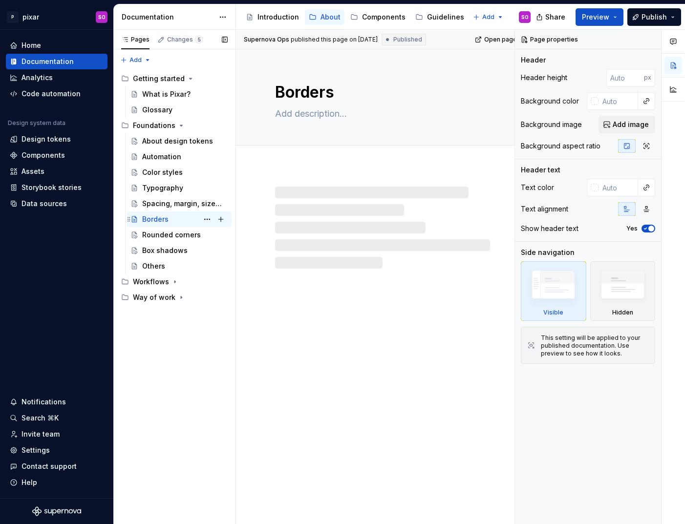
click at [178, 221] on div "Borders SO" at bounding box center [185, 220] width 86 height 14
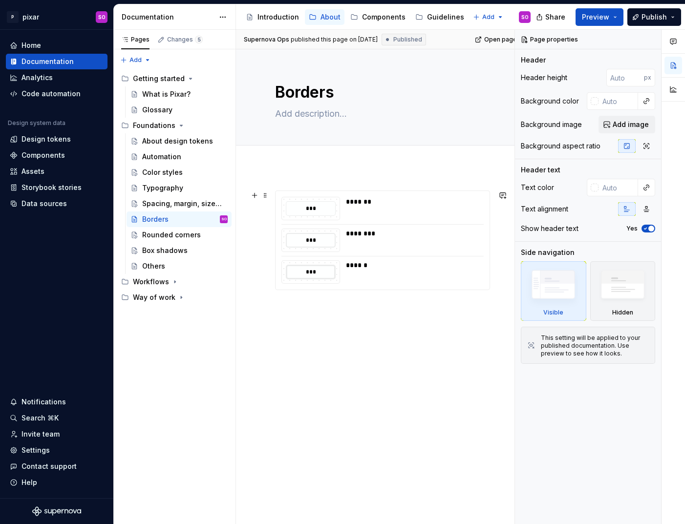
click at [377, 268] on div "******" at bounding box center [412, 266] width 132 height 10
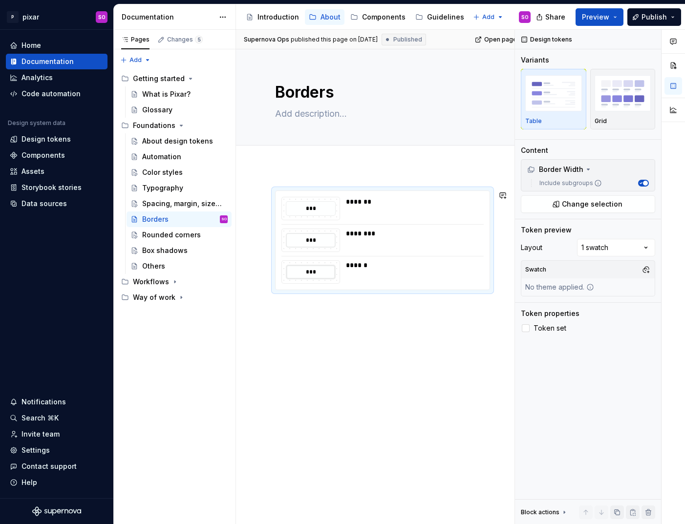
click at [364, 312] on div "*** ******* *** ******** *** ******" at bounding box center [382, 313] width 293 height 292
click at [322, 174] on div "*** ******* *** ******** *** ******" at bounding box center [382, 313] width 293 height 292
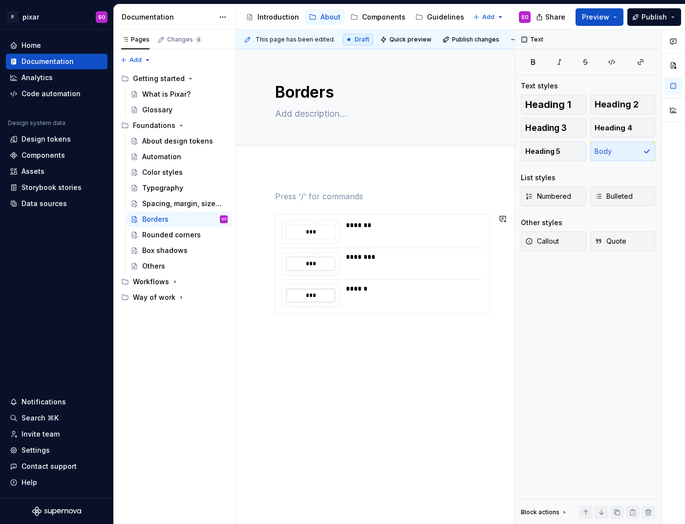
click at [332, 368] on div "*** ******* *** ******** *** ******" at bounding box center [382, 325] width 293 height 316
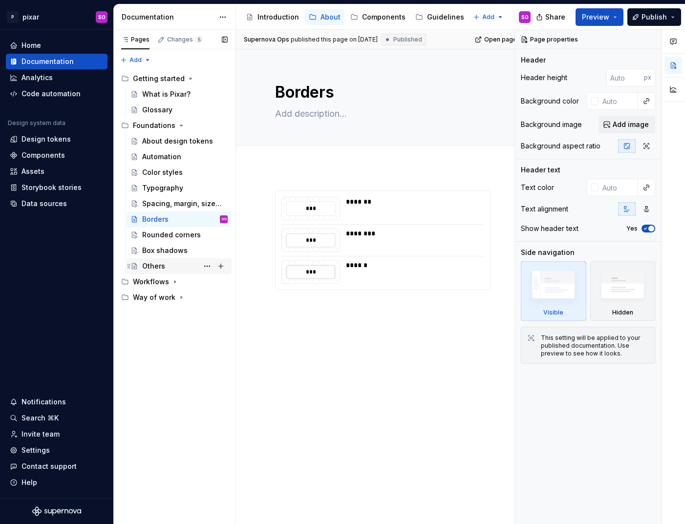
click at [169, 263] on div "Others" at bounding box center [185, 267] width 86 height 14
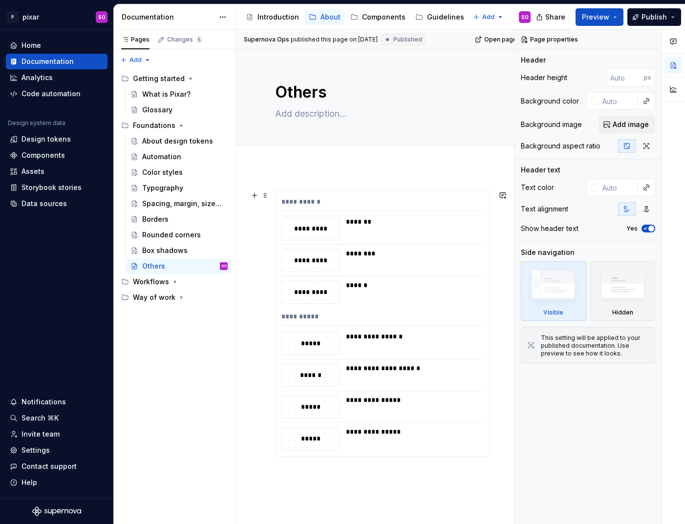
click at [276, 215] on div "**********" at bounding box center [383, 323] width 214 height 265
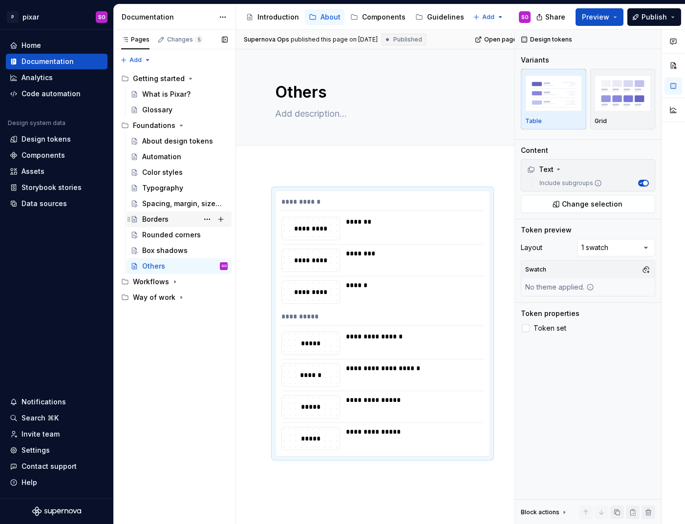
click at [156, 217] on div "Borders" at bounding box center [155, 220] width 26 height 10
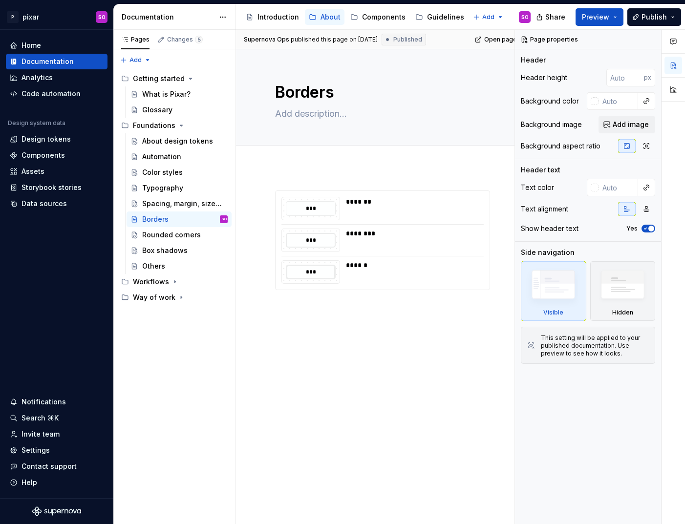
click at [325, 331] on div "*** ******* *** ******** *** ******" at bounding box center [382, 313] width 293 height 292
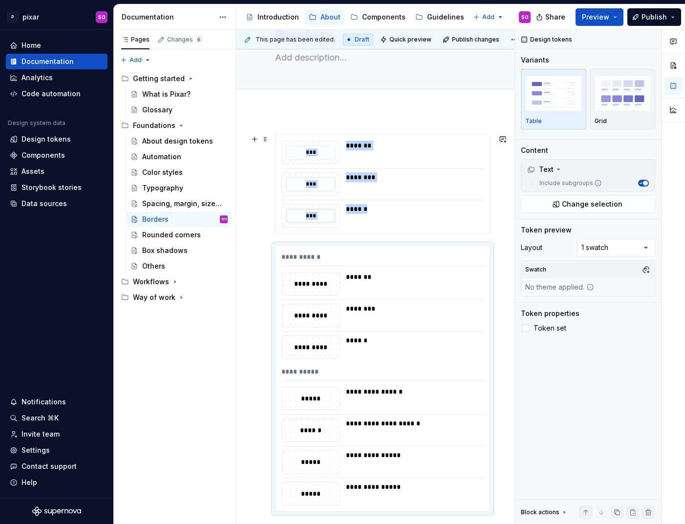
scroll to position [46, 0]
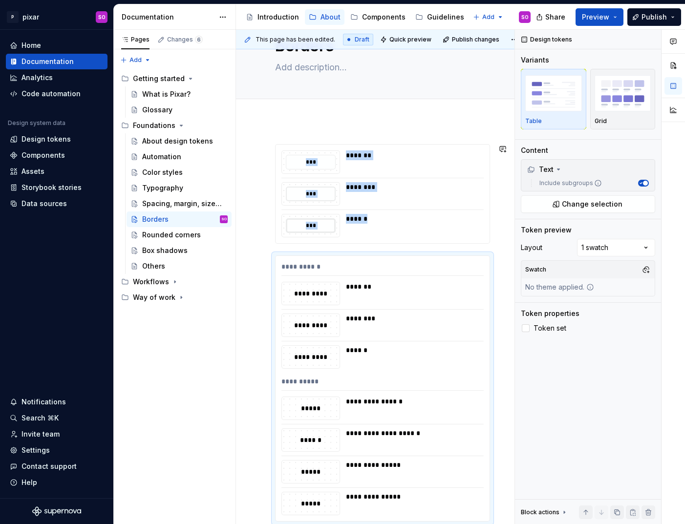
click at [321, 126] on div "**********" at bounding box center [382, 406] width 293 height 570
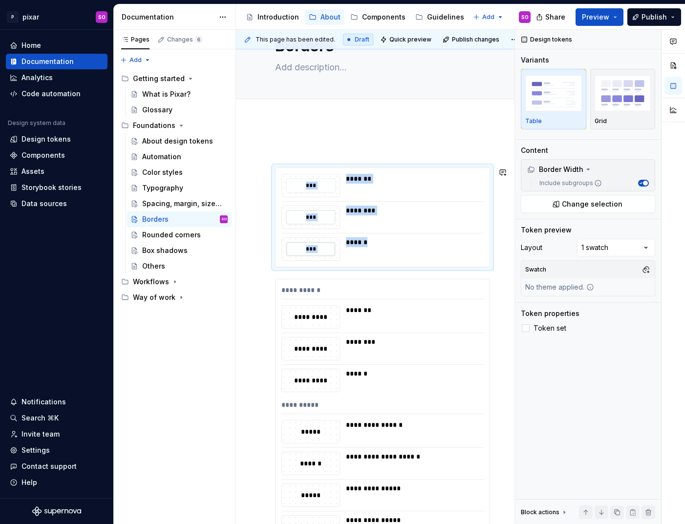
scroll to position [67, 0]
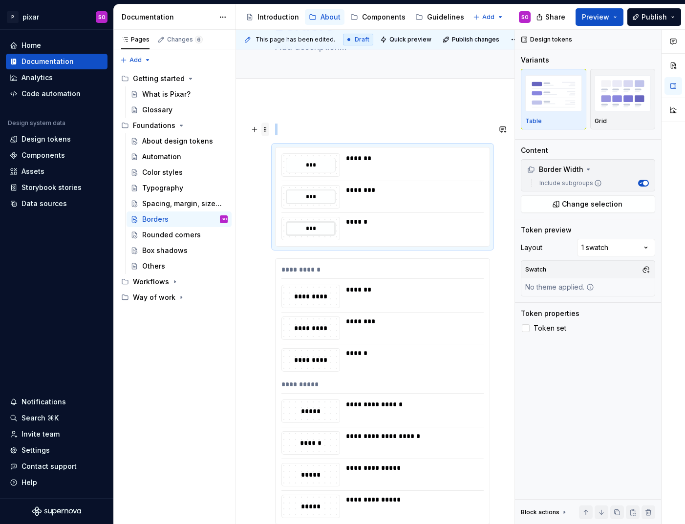
click at [268, 128] on span at bounding box center [265, 130] width 8 height 14
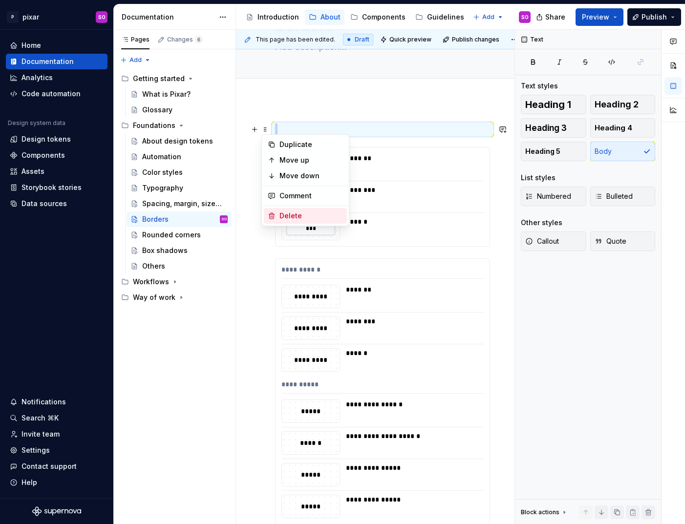
click at [299, 212] on div "Delete" at bounding box center [312, 216] width 64 height 10
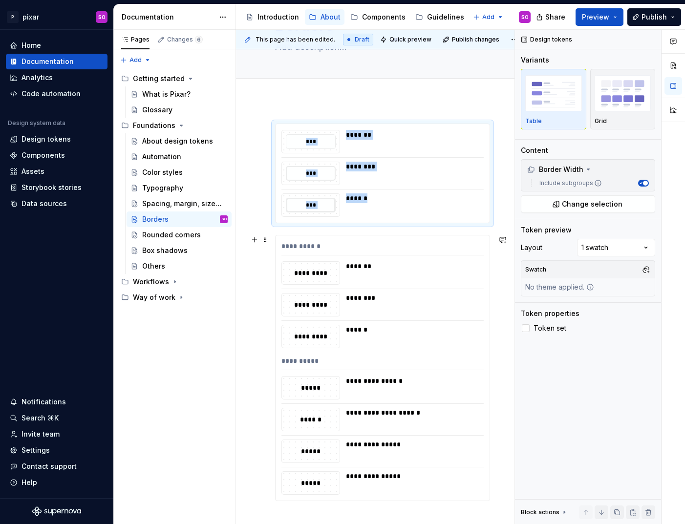
click at [373, 301] on div "********" at bounding box center [412, 298] width 132 height 10
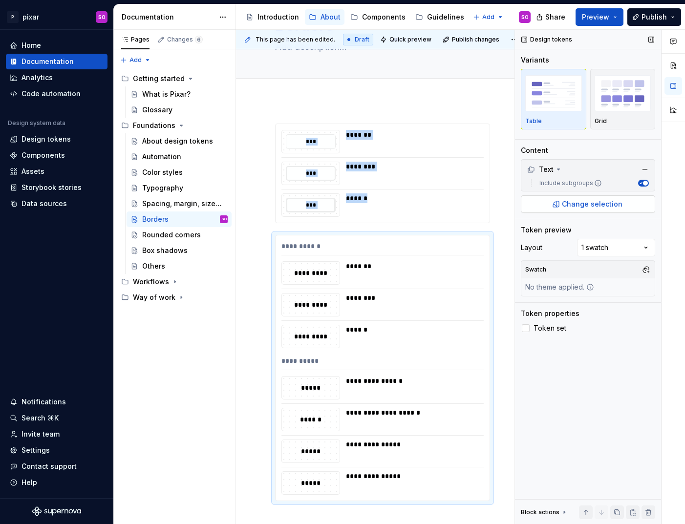
click at [608, 201] on span "Change selection" at bounding box center [592, 204] width 61 height 10
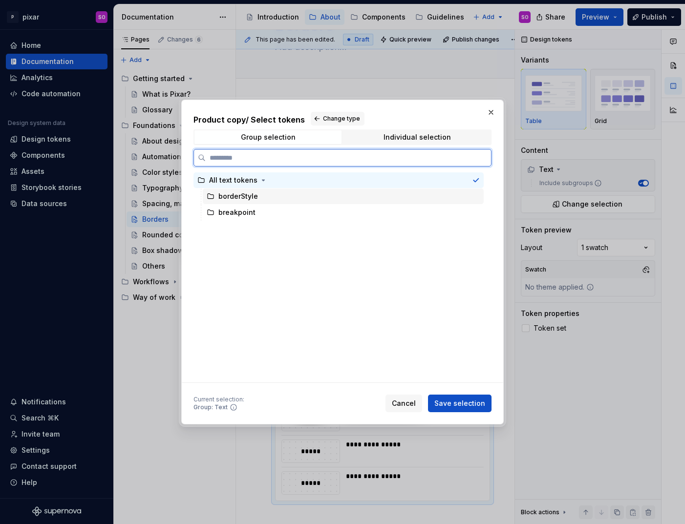
click at [332, 196] on div "borderStyle" at bounding box center [343, 197] width 281 height 16
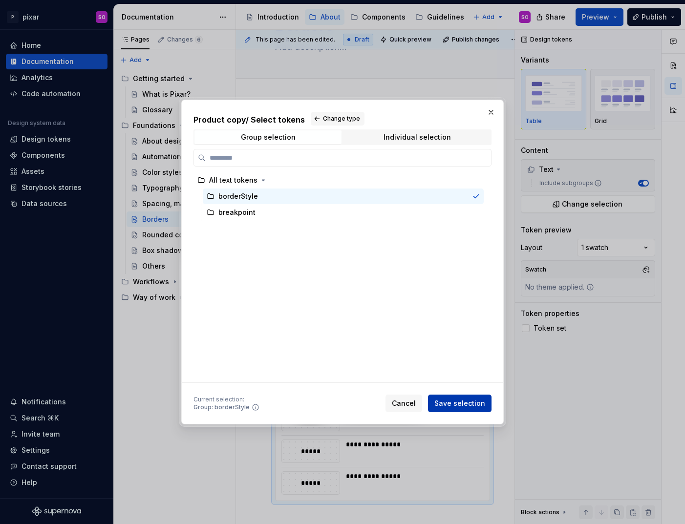
click at [468, 403] on span "Save selection" at bounding box center [460, 404] width 51 height 10
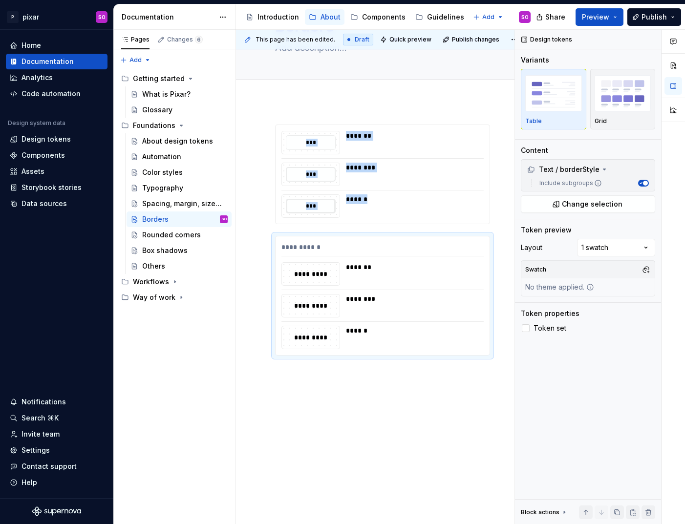
scroll to position [66, 0]
click at [337, 106] on div "**********" at bounding box center [382, 313] width 293 height 424
click at [338, 113] on div "**********" at bounding box center [382, 313] width 293 height 424
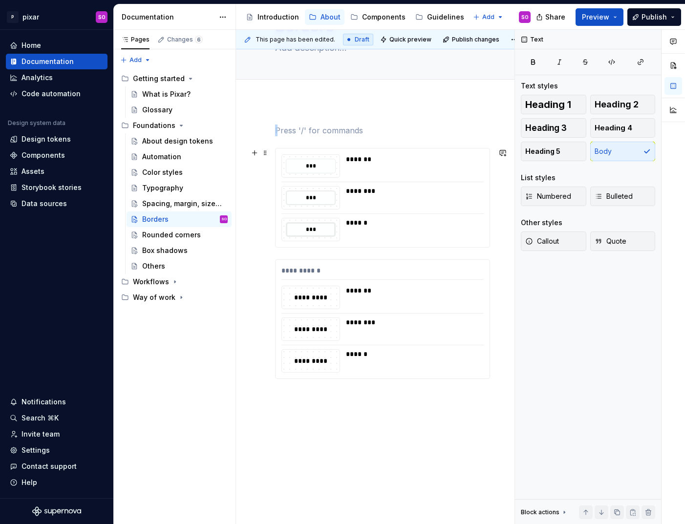
click at [370, 168] on div "*******" at bounding box center [412, 165] width 132 height 23
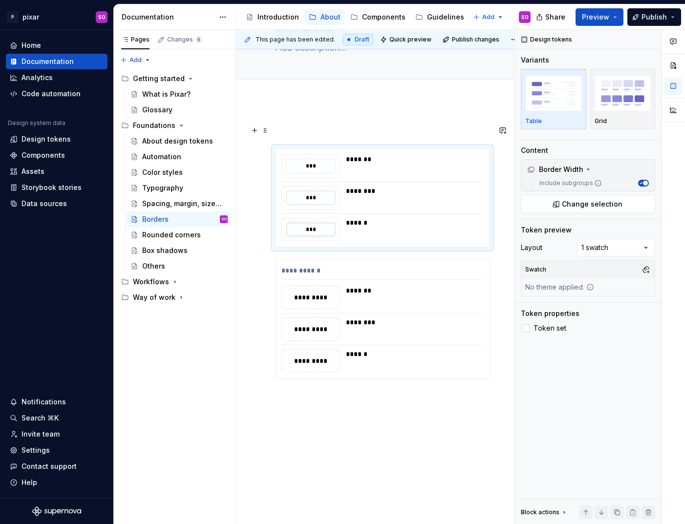
click at [346, 132] on p at bounding box center [382, 131] width 215 height 12
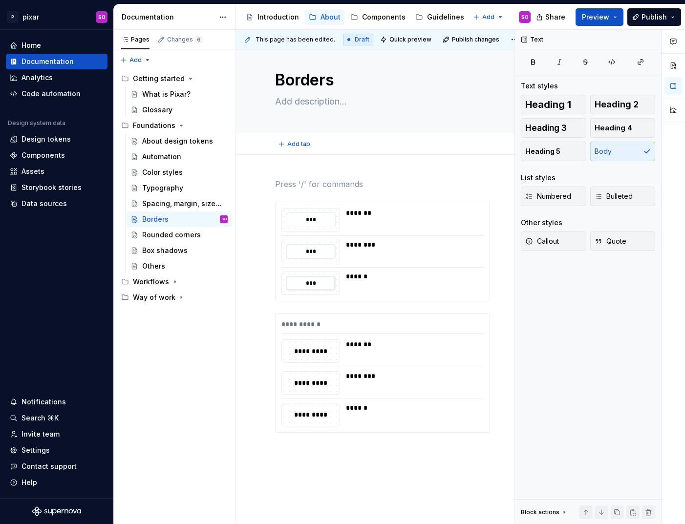
scroll to position [10, 0]
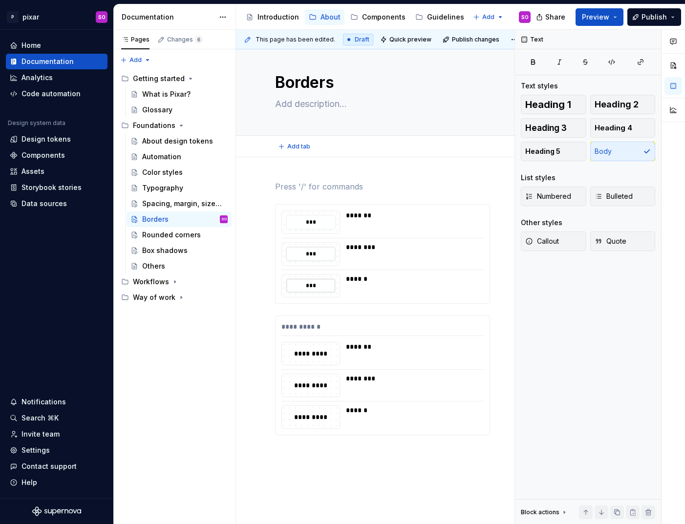
type textarea "*"
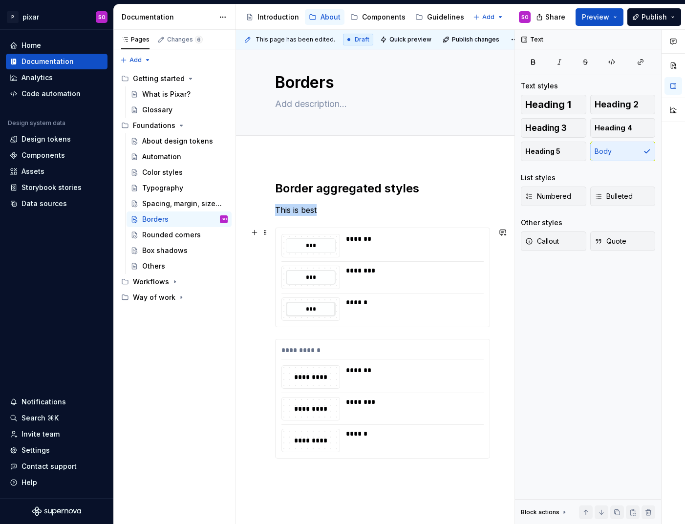
click at [316, 251] on div "***" at bounding box center [311, 246] width 50 height 15
click at [339, 207] on p "This is best" at bounding box center [382, 210] width 215 height 12
click at [322, 190] on h2 "Border aggregated styles" at bounding box center [382, 189] width 215 height 16
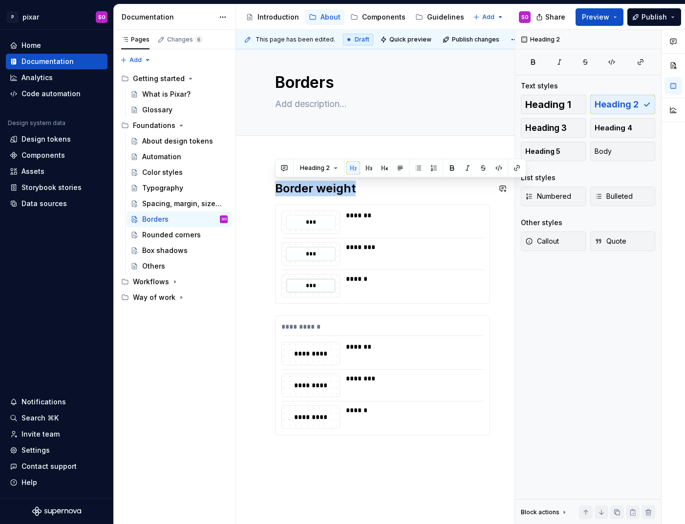
copy h2 "Border weight"
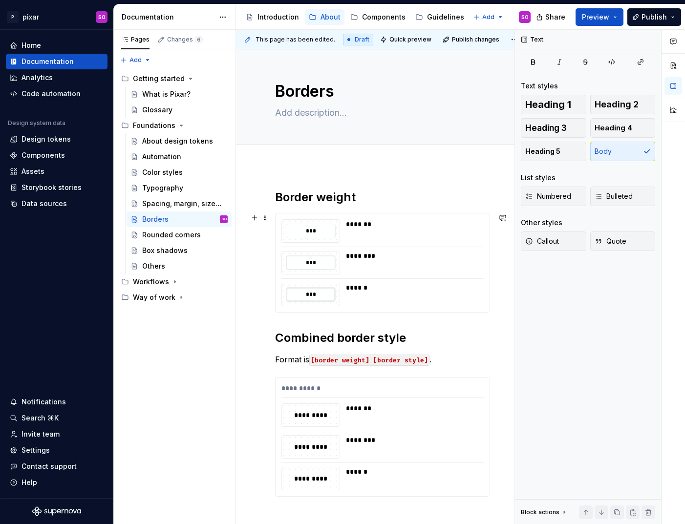
scroll to position [0, 0]
click at [177, 266] on div "Others" at bounding box center [185, 267] width 86 height 14
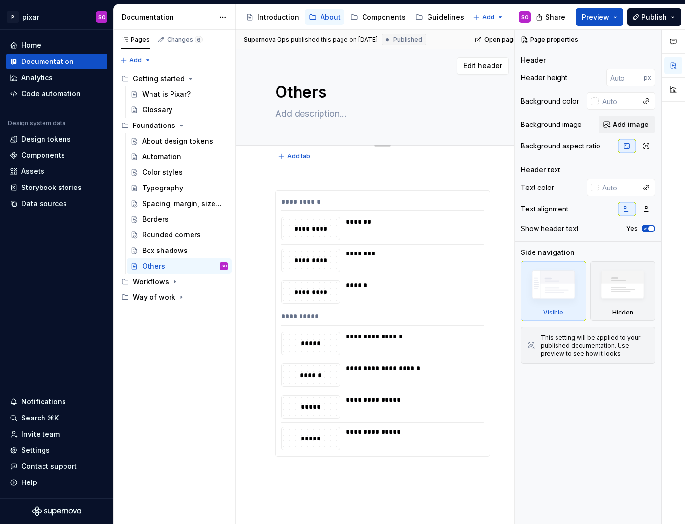
click at [319, 95] on textarea "Others" at bounding box center [380, 92] width 215 height 23
type textarea "*"
type textarea "B"
type textarea "*"
type textarea "Br"
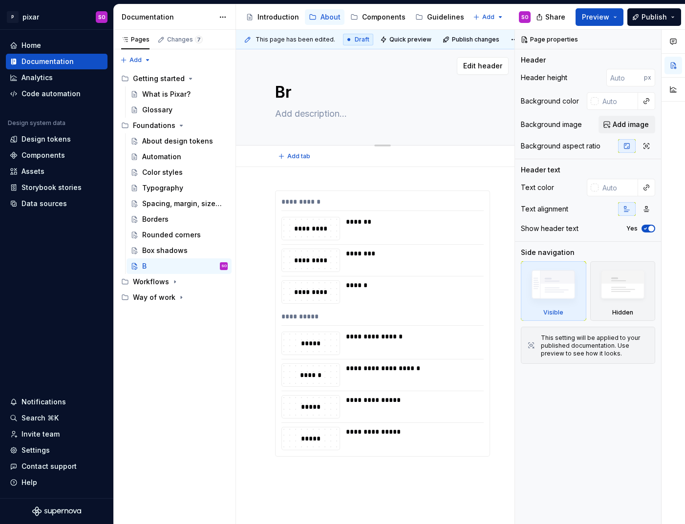
type textarea "*"
type textarea "Bre"
type textarea "*"
type textarea "Brea"
type textarea "*"
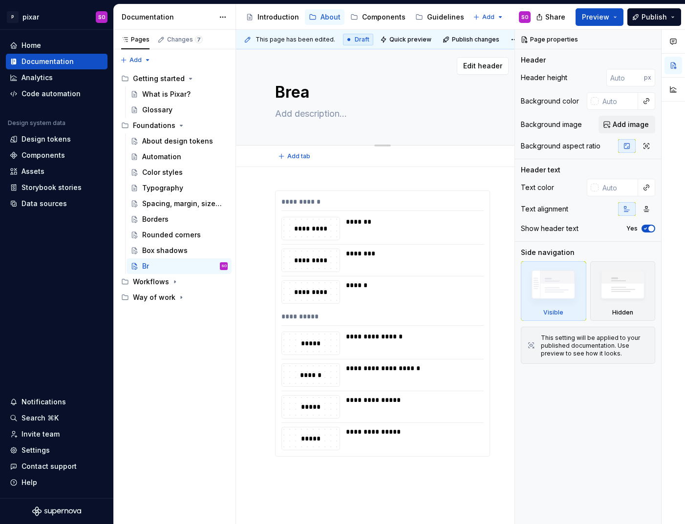
type textarea "Break"
type textarea "*"
type textarea "Breakp"
type textarea "*"
type textarea "Breakpo"
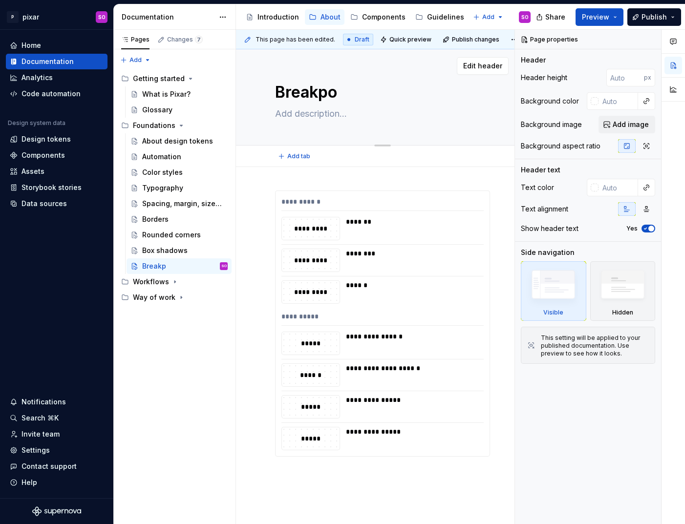
type textarea "*"
type textarea "Breakpoi"
type textarea "*"
type textarea "Breakpoint"
type textarea "*"
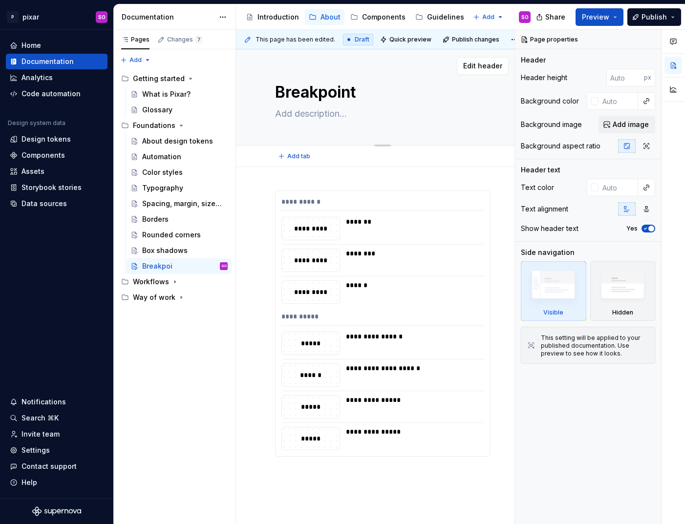
type textarea "Breakpoints"
type textarea "*"
type textarea "Breakpoints"
click at [378, 231] on div "*******" at bounding box center [412, 228] width 132 height 23
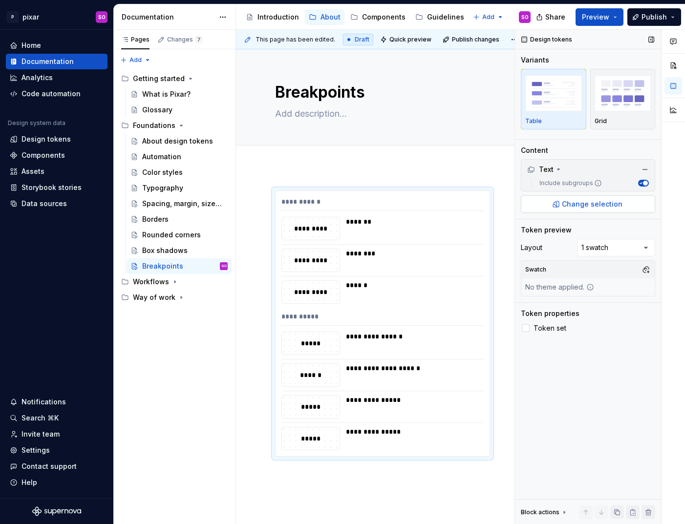
click at [606, 204] on span "Change selection" at bounding box center [592, 204] width 61 height 10
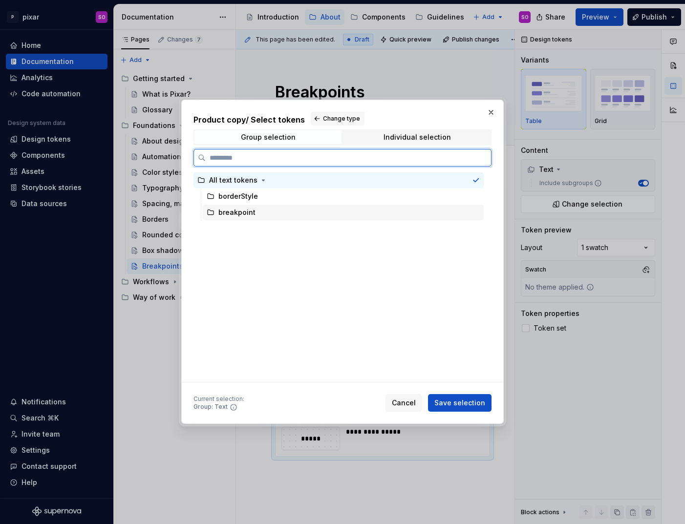
click at [254, 211] on div "breakpoint" at bounding box center [343, 213] width 281 height 16
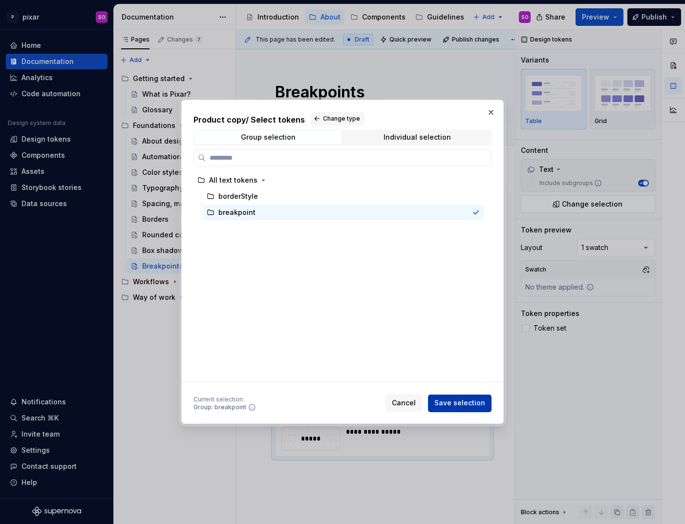
click at [455, 402] on span "Save selection" at bounding box center [460, 404] width 51 height 10
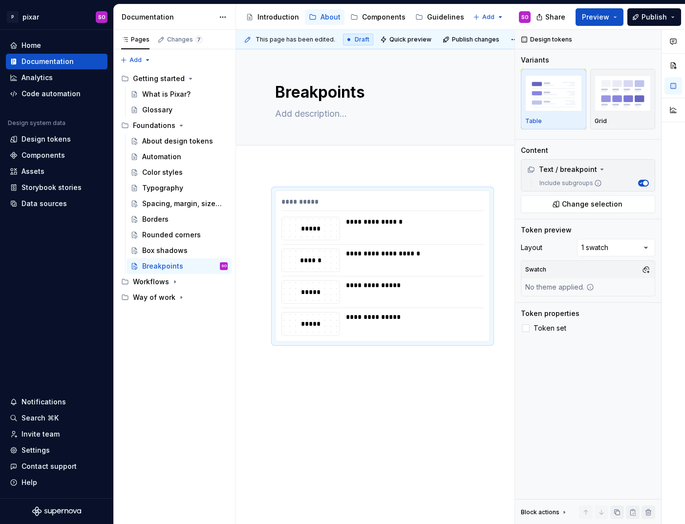
click at [411, 400] on div "**********" at bounding box center [382, 339] width 293 height 344
click at [600, 19] on span "Preview" at bounding box center [595, 17] width 27 height 10
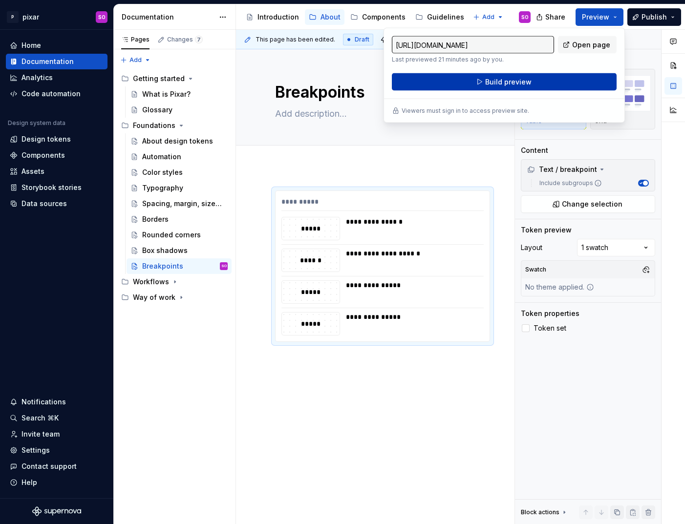
click at [546, 82] on button "Build preview" at bounding box center [504, 82] width 225 height 18
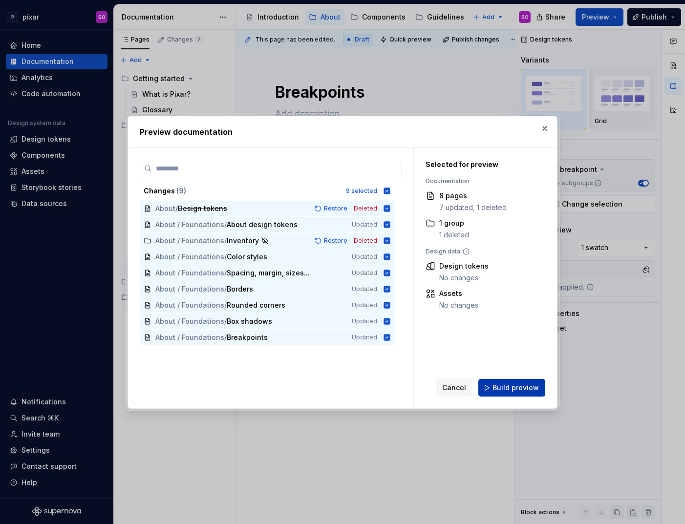
click at [529, 385] on span "Build preview" at bounding box center [516, 388] width 46 height 10
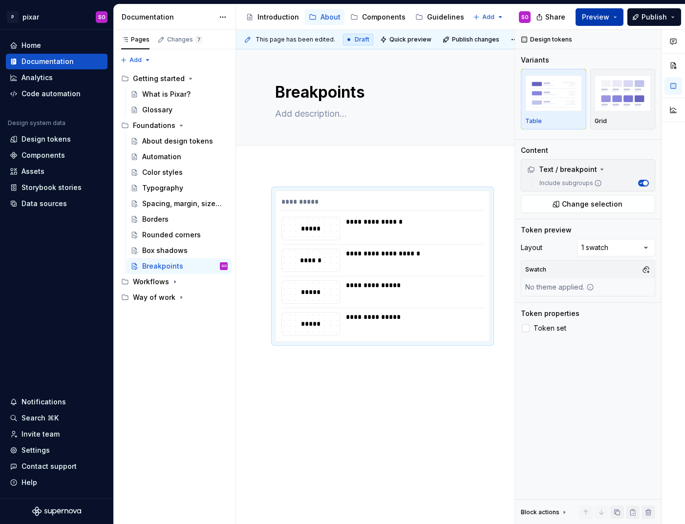
click at [618, 17] on button "Preview" at bounding box center [600, 17] width 48 height 18
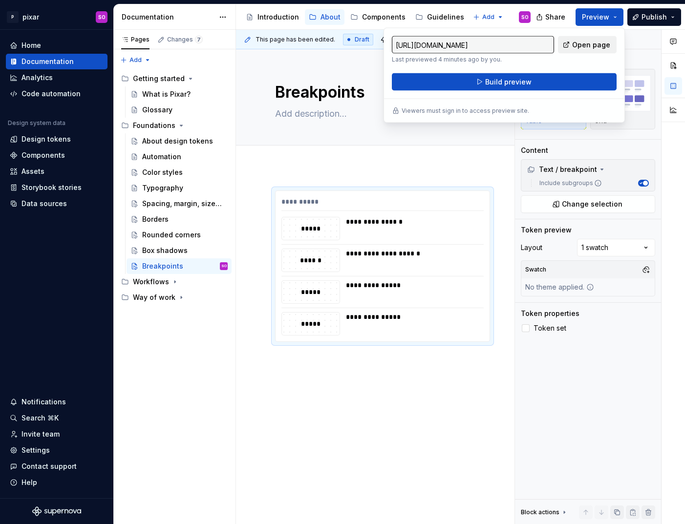
click at [583, 41] on span "Open page" at bounding box center [591, 45] width 38 height 10
click at [172, 283] on icon "Page tree" at bounding box center [175, 282] width 8 height 8
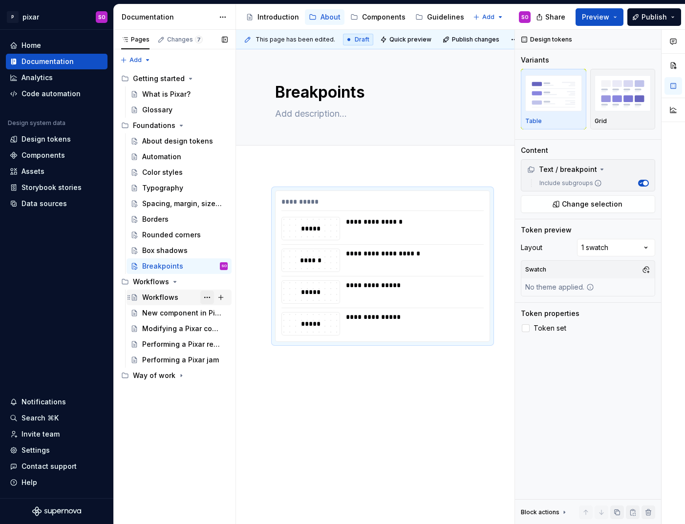
click at [214, 296] on button "Page tree" at bounding box center [207, 298] width 14 height 14
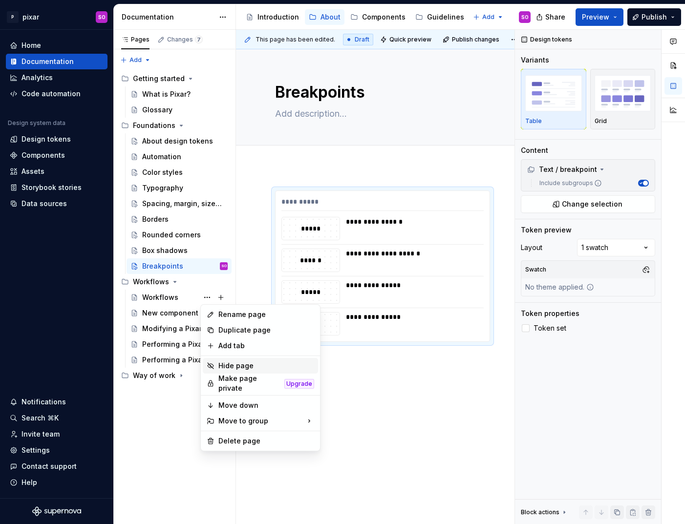
click at [248, 367] on div "Hide page" at bounding box center [266, 366] width 96 height 10
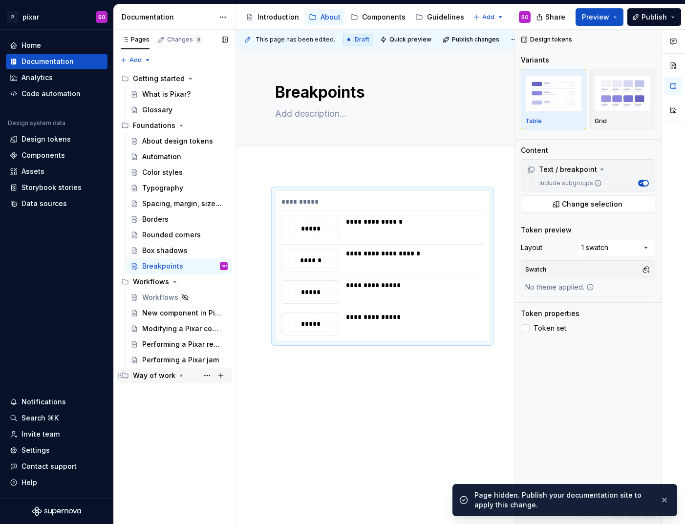
click at [182, 375] on icon "Page tree" at bounding box center [181, 376] width 8 height 8
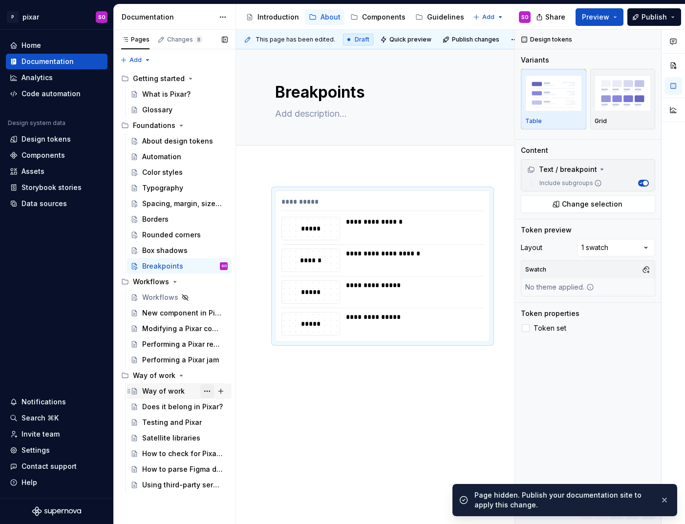
click at [207, 392] on button "Page tree" at bounding box center [207, 392] width 14 height 14
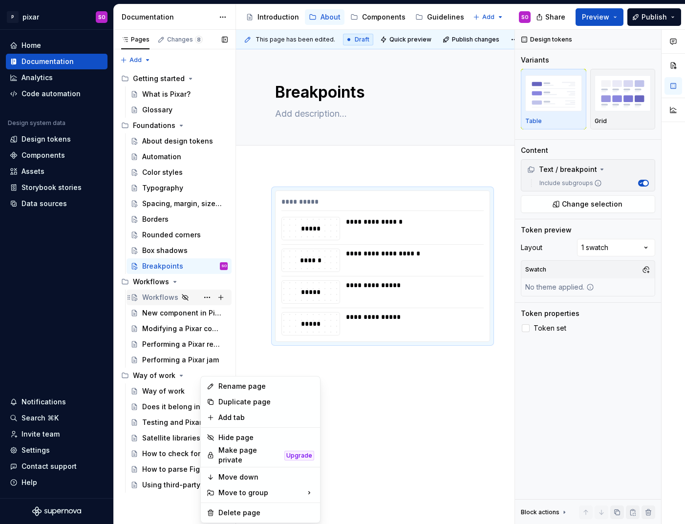
click at [184, 297] on div "Pages Changes 8 Add Accessibility guide for tree Page tree. Navigate the tree w…" at bounding box center [174, 277] width 122 height 495
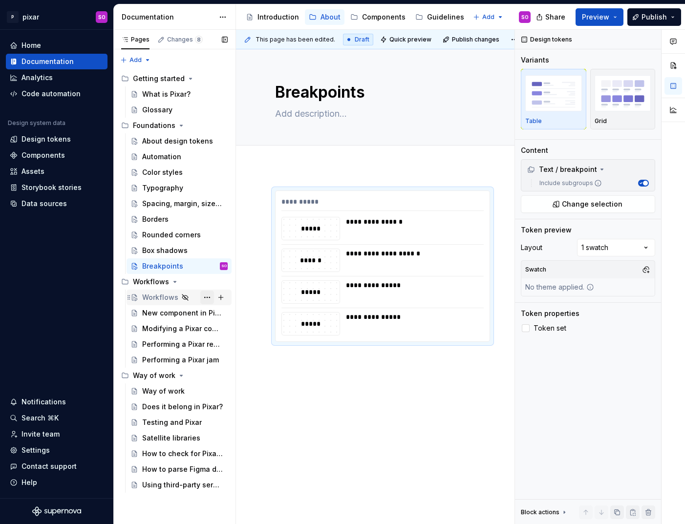
click at [210, 296] on button "Page tree" at bounding box center [207, 298] width 14 height 14
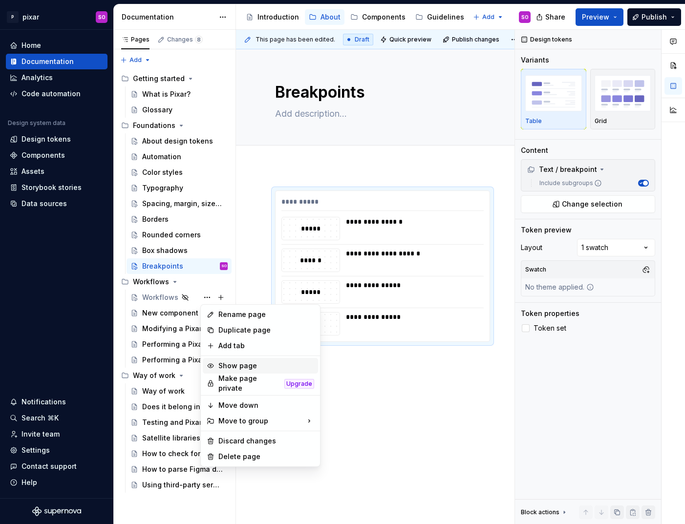
click at [246, 364] on div "Show page" at bounding box center [266, 366] width 96 height 10
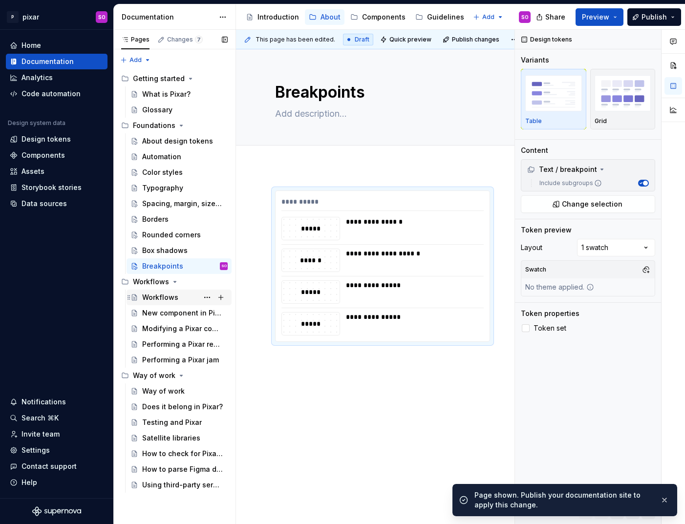
click at [158, 296] on div "Workflows" at bounding box center [160, 298] width 36 height 10
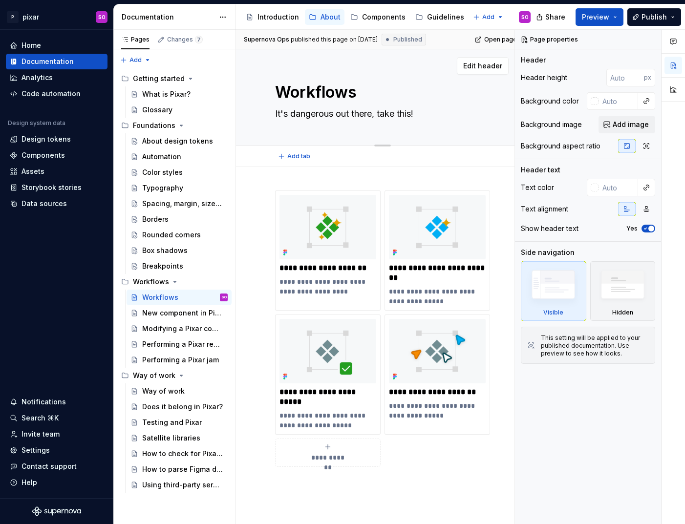
click at [302, 98] on textarea "Workflows" at bounding box center [380, 92] width 215 height 23
type textarea "*"
type textarea "AWorkflows"
type textarea "*"
type textarea "AlWorkflows"
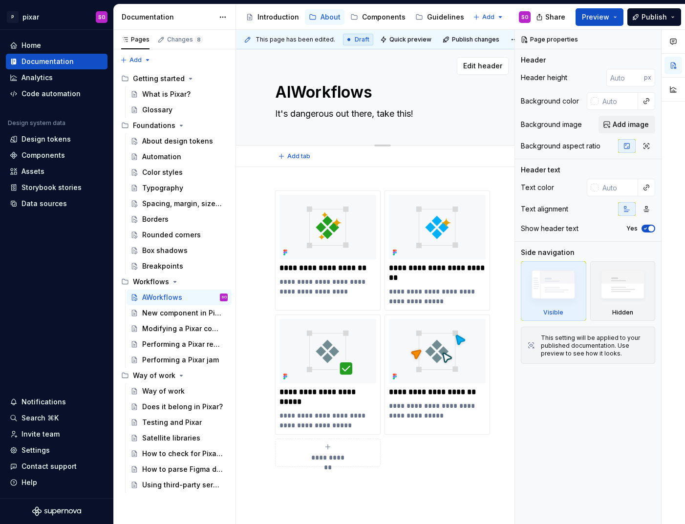
type textarea "*"
type textarea "AllWorkflows"
type textarea "*"
type textarea "All Workflows"
type textarea "*"
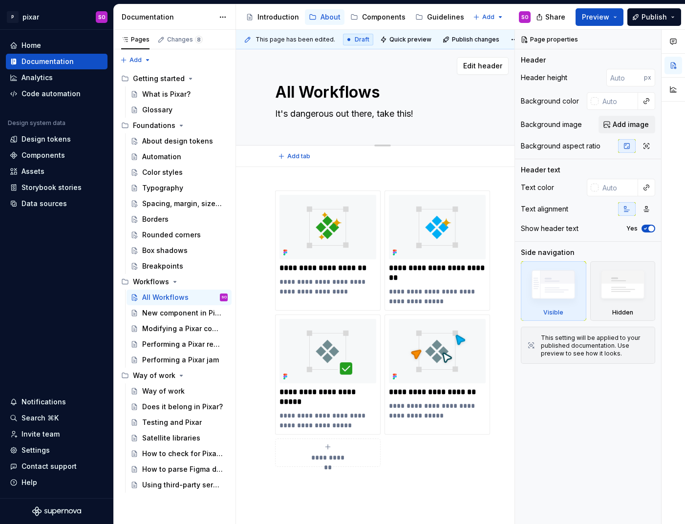
type textarea "All wWorkflows"
click at [177, 390] on div "Way of work" at bounding box center [163, 392] width 43 height 10
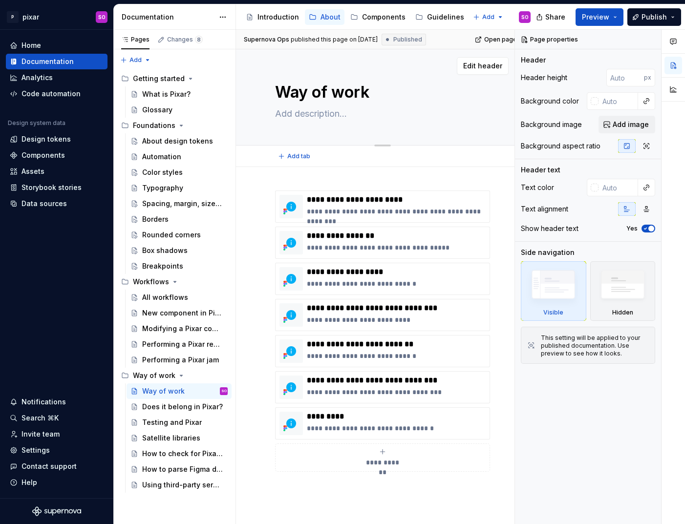
click at [334, 89] on textarea "Way of work" at bounding box center [380, 92] width 215 height 23
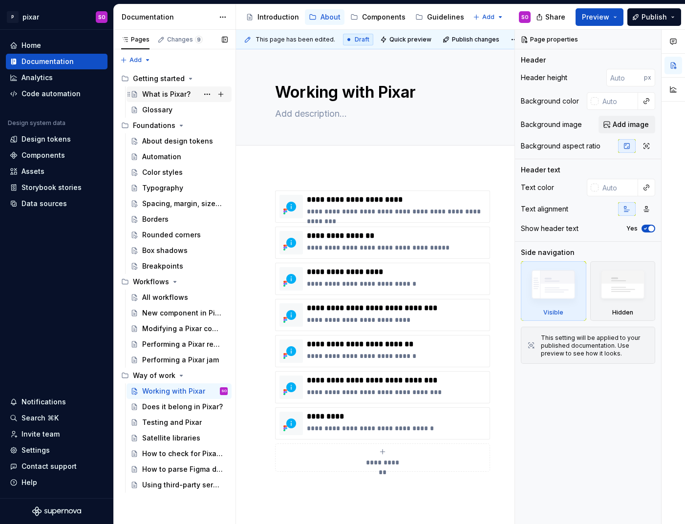
click at [177, 101] on div "What is Pixar?" at bounding box center [179, 95] width 105 height 16
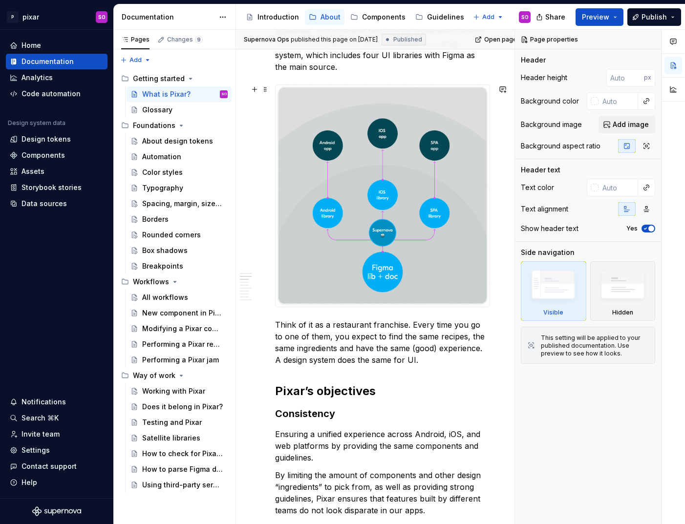
scroll to position [275, 0]
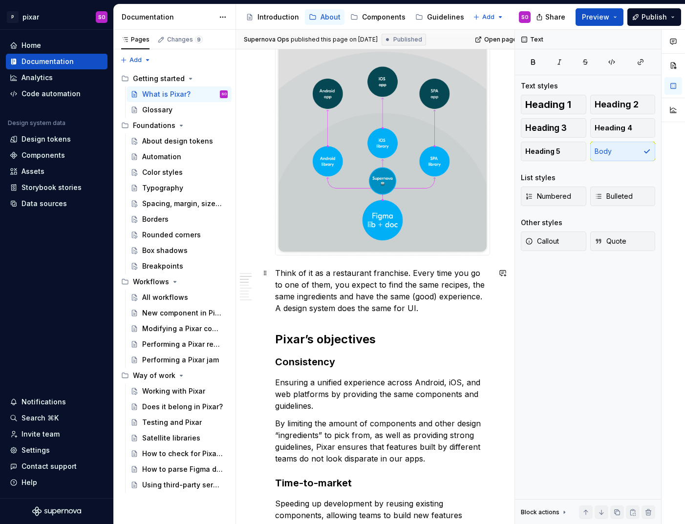
click at [424, 310] on p "Think of it as a restaurant franchise. Every time you go to one of them, you ex…" at bounding box center [382, 290] width 215 height 47
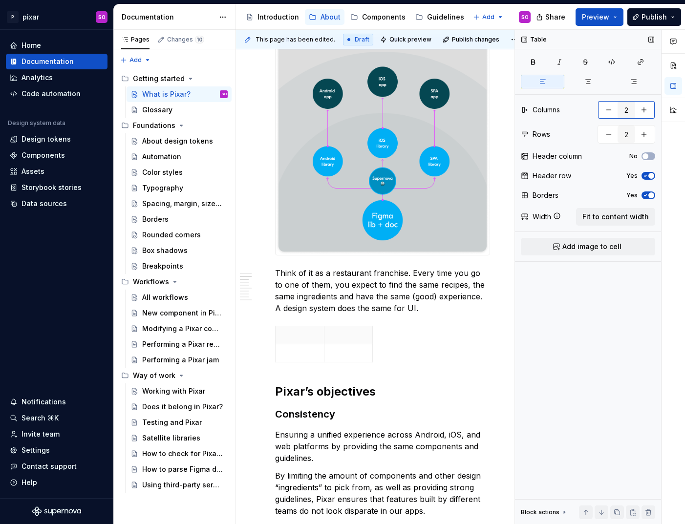
click at [645, 111] on button "button" at bounding box center [644, 110] width 18 height 18
click at [605, 217] on span "Fit to content width" at bounding box center [616, 217] width 66 height 10
click at [324, 335] on p at bounding box center [337, 335] width 111 height 10
click at [450, 337] on p at bounding box center [460, 335] width 111 height 10
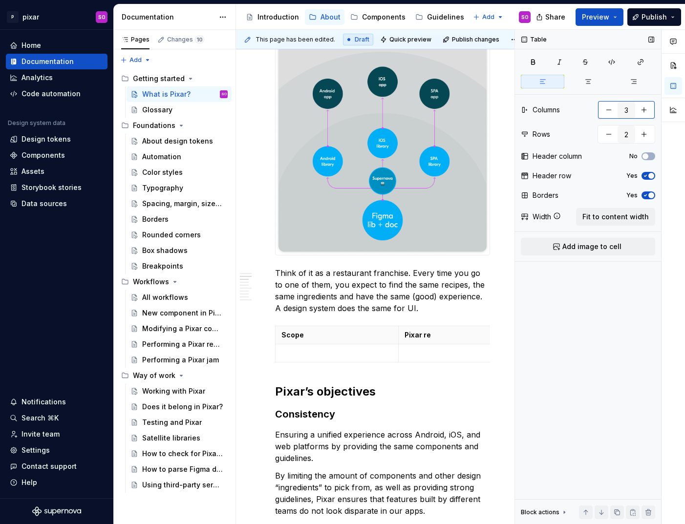
click at [609, 105] on button "button" at bounding box center [609, 110] width 18 height 18
click at [320, 353] on p at bounding box center [337, 353] width 111 height 10
click at [450, 356] on p at bounding box center [460, 353] width 111 height 10
click at [648, 131] on button "button" at bounding box center [644, 135] width 18 height 18
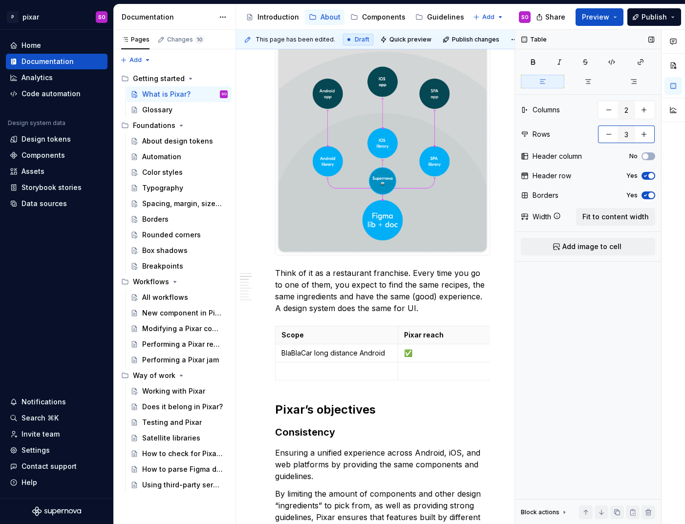
click at [648, 131] on button "button" at bounding box center [644, 135] width 18 height 18
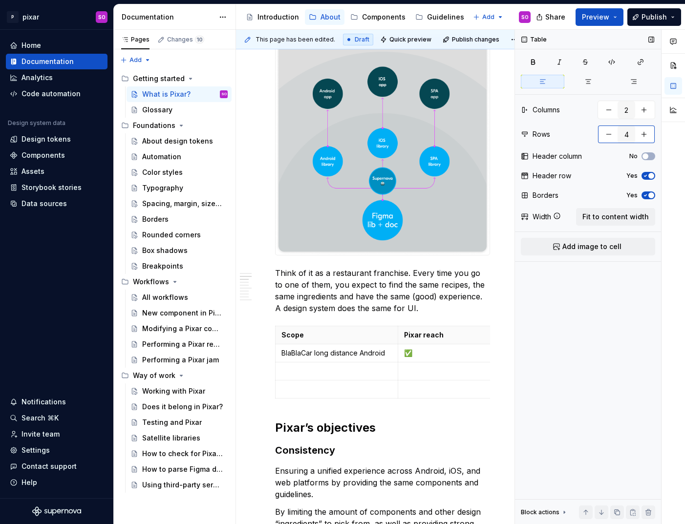
click at [648, 131] on button "button" at bounding box center [644, 135] width 18 height 18
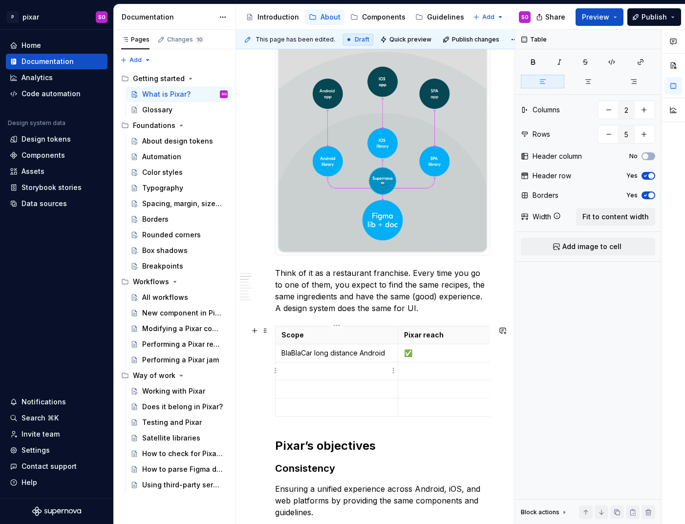
click at [319, 372] on p at bounding box center [337, 372] width 110 height 10
click at [376, 348] on p "BlaBlaCar long distance Android" at bounding box center [337, 353] width 110 height 10
copy p "BlaBlaCar long distance Android"
click at [332, 369] on p at bounding box center [337, 372] width 110 height 10
click at [426, 350] on p "✅" at bounding box center [459, 353] width 111 height 10
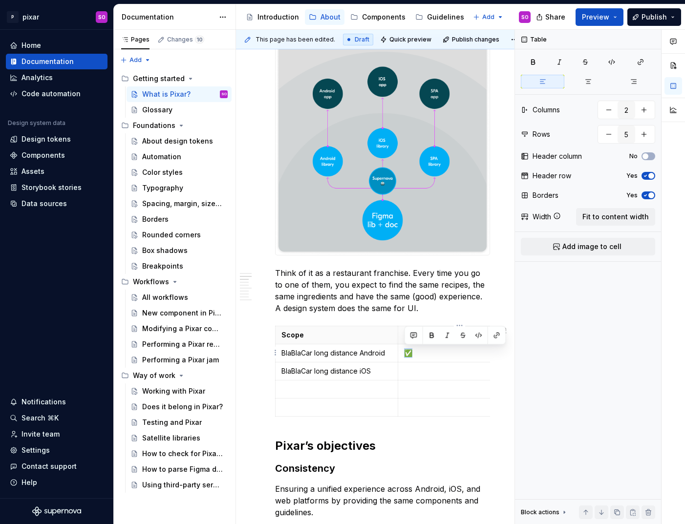
copy p "✅"
click at [429, 371] on p at bounding box center [459, 372] width 111 height 10
click at [331, 392] on p at bounding box center [337, 390] width 110 height 10
click at [385, 372] on p "BlaBlaCar long distance iOS" at bounding box center [337, 372] width 110 height 10
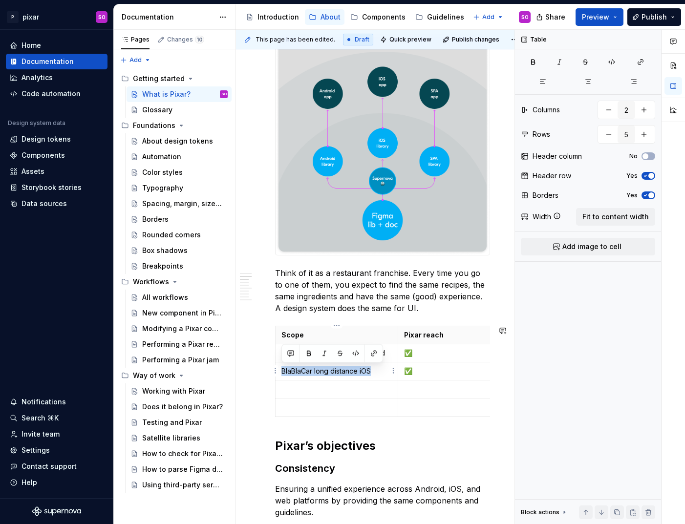
copy p "BlaBlaCar long distance iOS"
click at [363, 387] on p at bounding box center [337, 390] width 110 height 10
click at [440, 367] on p "✅" at bounding box center [459, 372] width 111 height 10
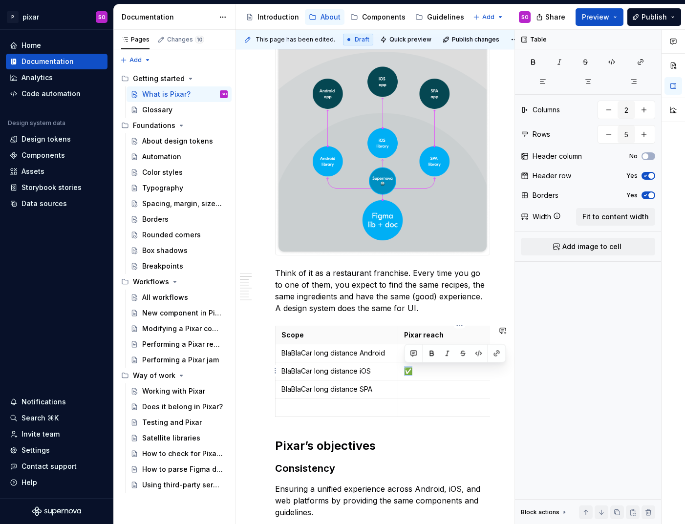
copy p "✅"
click at [428, 390] on p at bounding box center [459, 390] width 111 height 10
click at [337, 410] on p at bounding box center [337, 408] width 110 height 10
click at [383, 388] on p "BlaBlaCar long distance SPA" at bounding box center [337, 390] width 110 height 10
copy p "BlaBlaCar long distance SPA"
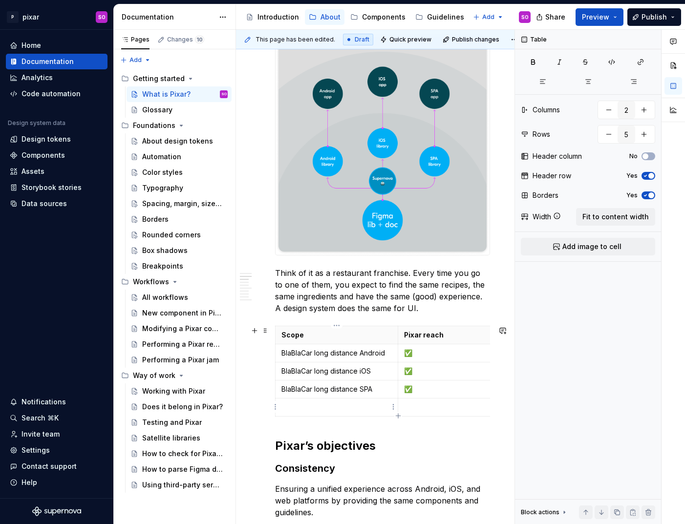
click at [355, 412] on p at bounding box center [337, 408] width 110 height 10
click at [421, 407] on p at bounding box center [459, 408] width 111 height 10
click at [398, 417] on icon "button" at bounding box center [398, 417] width 8 height 8
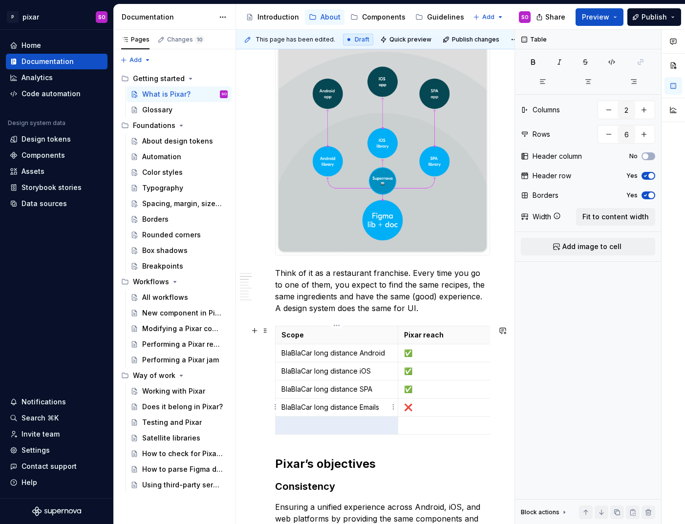
click at [366, 409] on p "BlaBlaCar long distance Emails" at bounding box center [337, 408] width 110 height 10
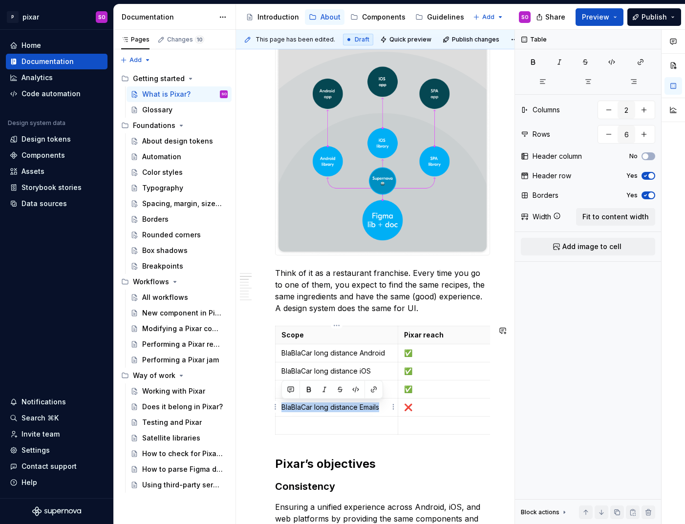
copy p "BlaBlaCar long distance Emails"
click at [350, 429] on p at bounding box center [337, 426] width 110 height 10
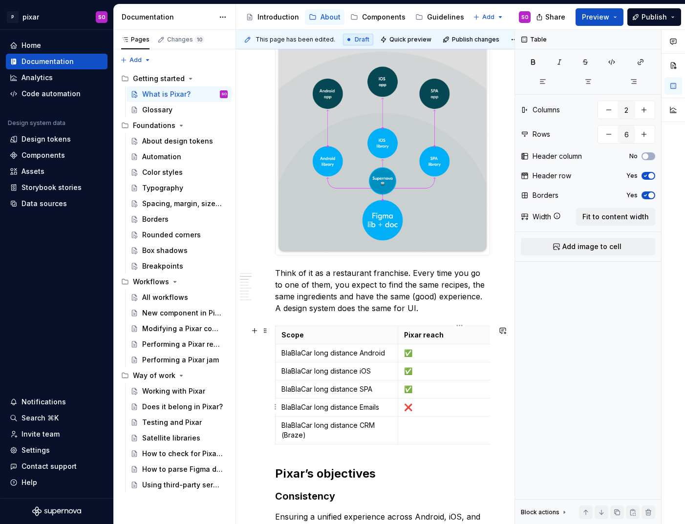
click at [433, 408] on p "❌" at bounding box center [459, 408] width 111 height 10
copy p "❌"
click at [431, 436] on td at bounding box center [459, 430] width 123 height 28
click at [397, 445] on icon "button" at bounding box center [398, 444] width 8 height 8
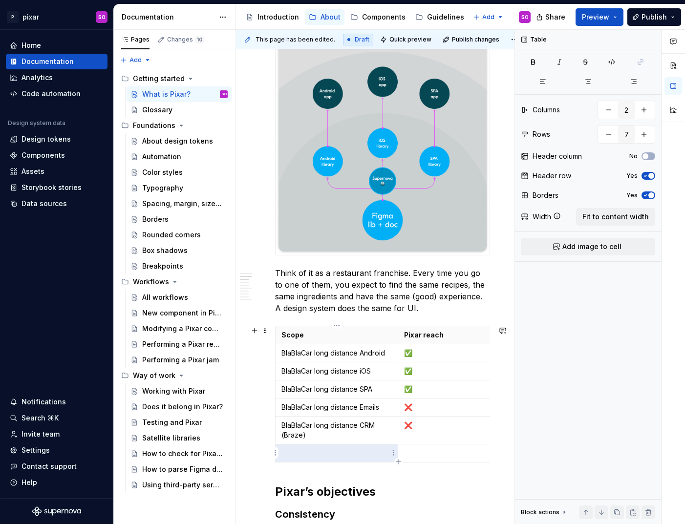
click at [352, 448] on td at bounding box center [337, 453] width 123 height 18
click at [421, 453] on p at bounding box center [459, 454] width 111 height 10
click at [401, 450] on td "❌" at bounding box center [459, 453] width 123 height 18
click at [401, 461] on icon "button" at bounding box center [398, 462] width 8 height 8
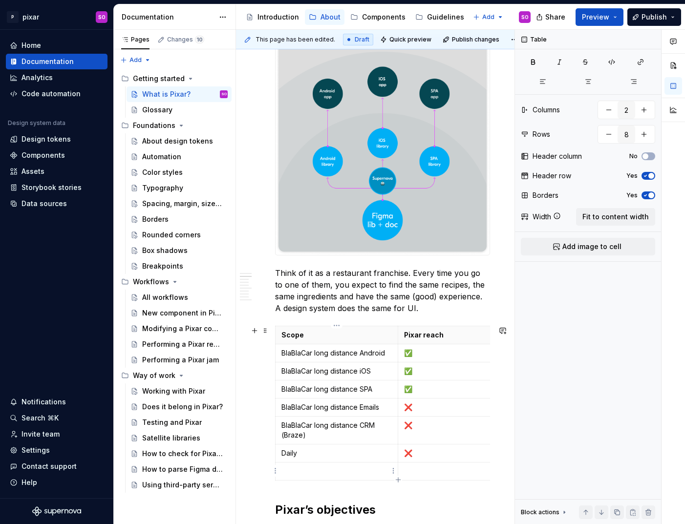
click at [358, 469] on p at bounding box center [337, 472] width 110 height 10
click at [436, 473] on p at bounding box center [459, 472] width 111 height 10
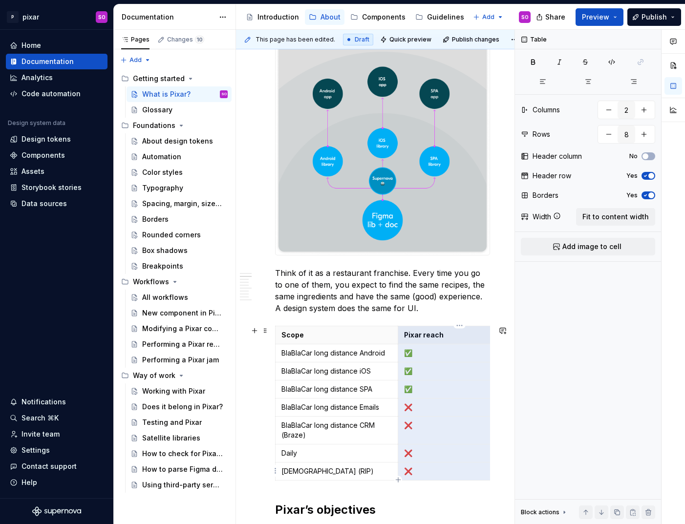
drag, startPoint x: 456, startPoint y: 337, endPoint x: 464, endPoint y: 472, distance: 135.1
click at [464, 472] on tbody "Scope Pixar reach BlaBlaCar long distance Android ✅ BlaBlaCar long distance iOS…" at bounding box center [399, 403] width 246 height 154
click at [586, 83] on icon "button" at bounding box center [588, 82] width 5 height 4
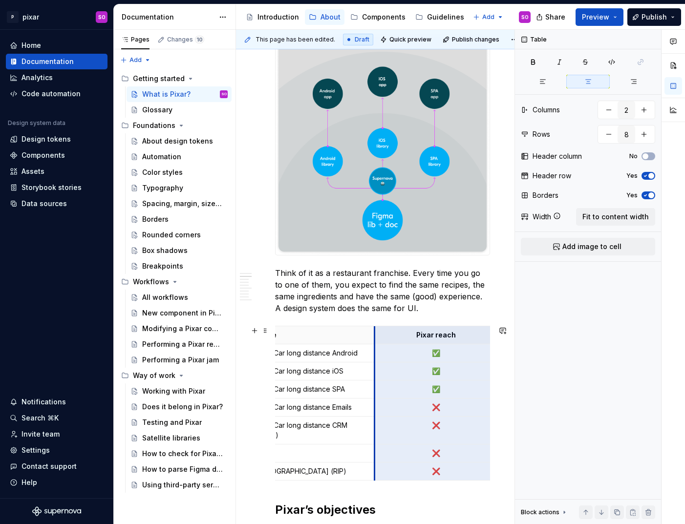
scroll to position [0, 25]
drag, startPoint x: 369, startPoint y: 371, endPoint x: 369, endPoint y: 380, distance: 8.8
click at [596, 21] on span "Preview" at bounding box center [595, 17] width 27 height 10
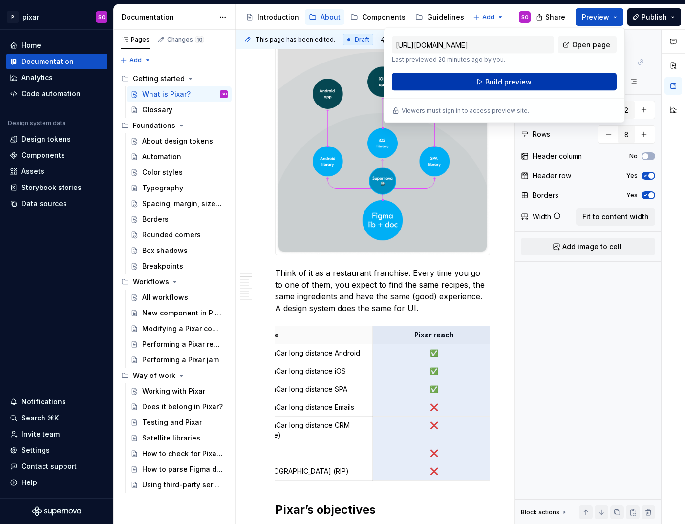
click at [559, 79] on button "Build preview" at bounding box center [504, 82] width 225 height 18
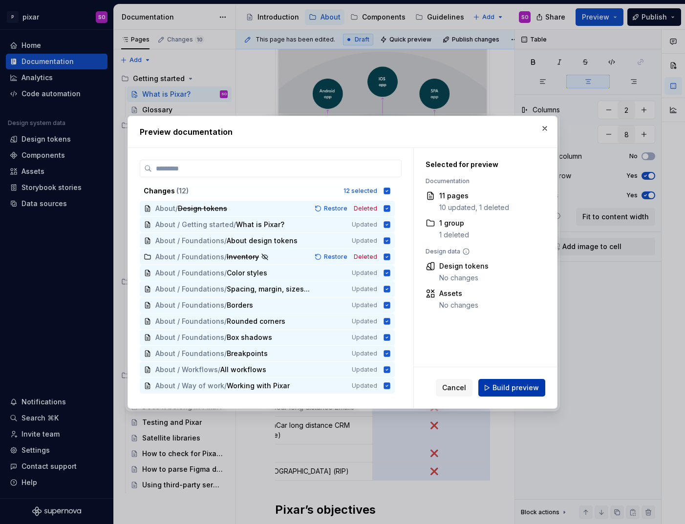
click at [535, 387] on span "Build preview" at bounding box center [516, 388] width 46 height 10
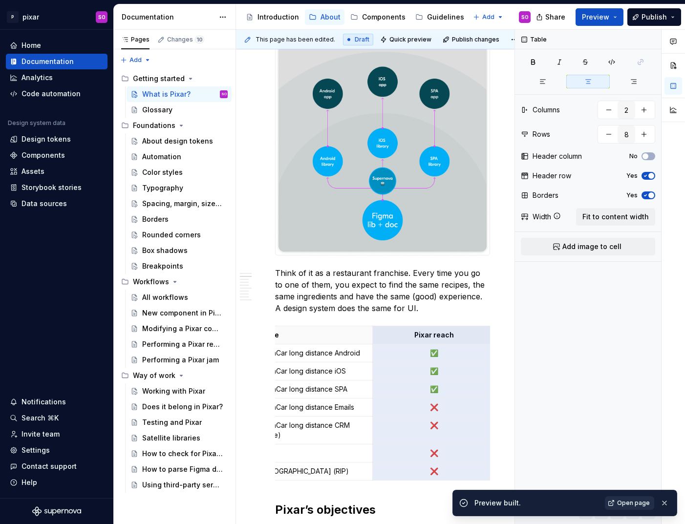
click at [627, 504] on span "Open page" at bounding box center [633, 504] width 33 height 8
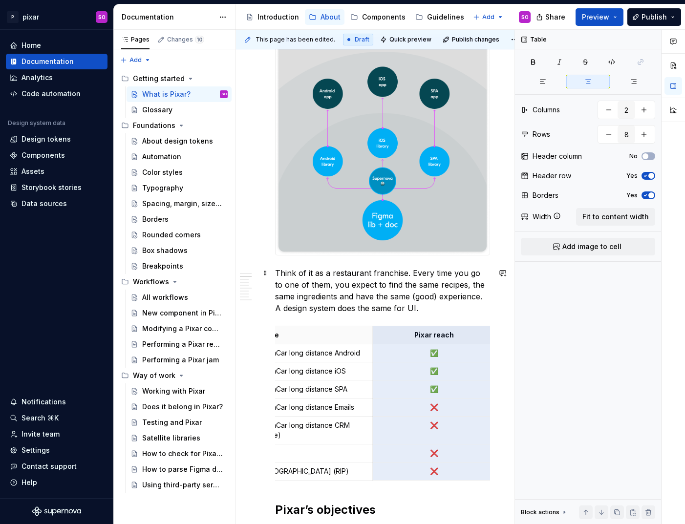
click at [377, 310] on p "Think of it as a restaurant franchise. Every time you go to one of them, you ex…" at bounding box center [382, 290] width 215 height 47
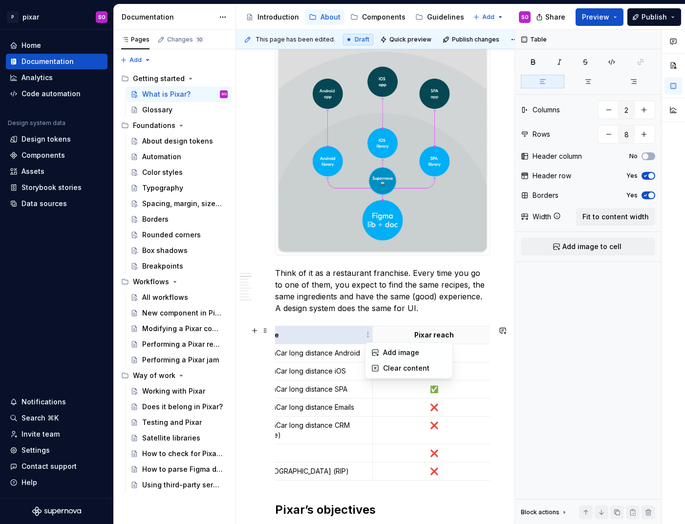
click at [366, 333] on html "P pixar SO Home Documentation Analytics Code automation Design system data Desi…" at bounding box center [342, 262] width 685 height 524
click at [267, 331] on html "P pixar SO Home Documentation Analytics Code automation Design system data Desi…" at bounding box center [342, 262] width 685 height 524
click at [267, 331] on span at bounding box center [265, 331] width 8 height 14
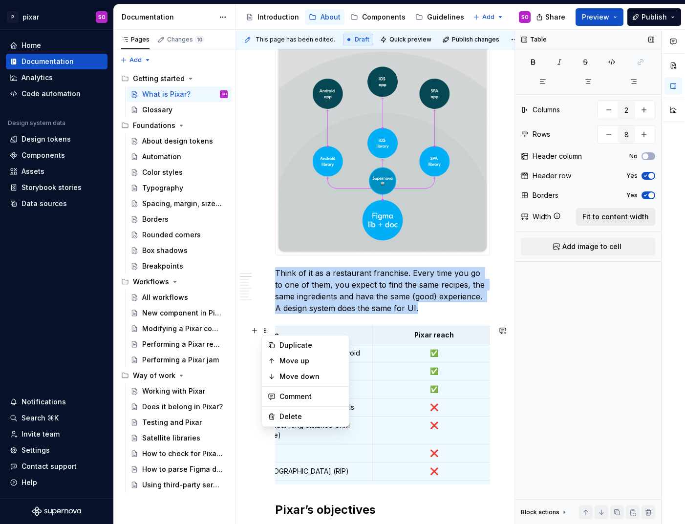
click at [628, 215] on span "Fit to content width" at bounding box center [616, 217] width 66 height 10
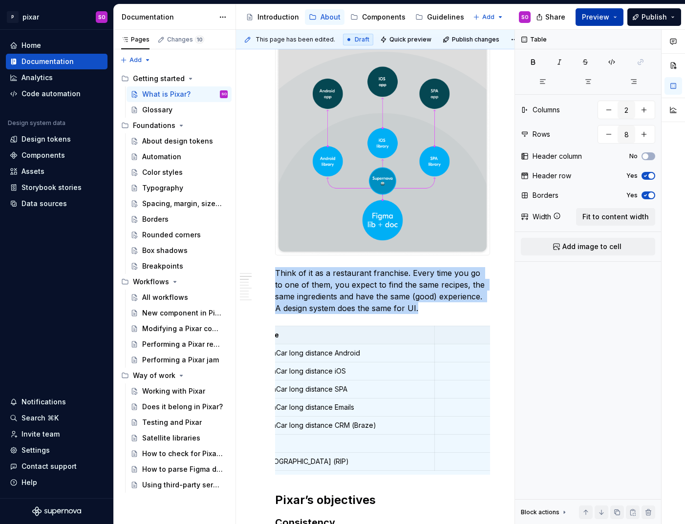
click at [593, 16] on span "Preview" at bounding box center [595, 17] width 27 height 10
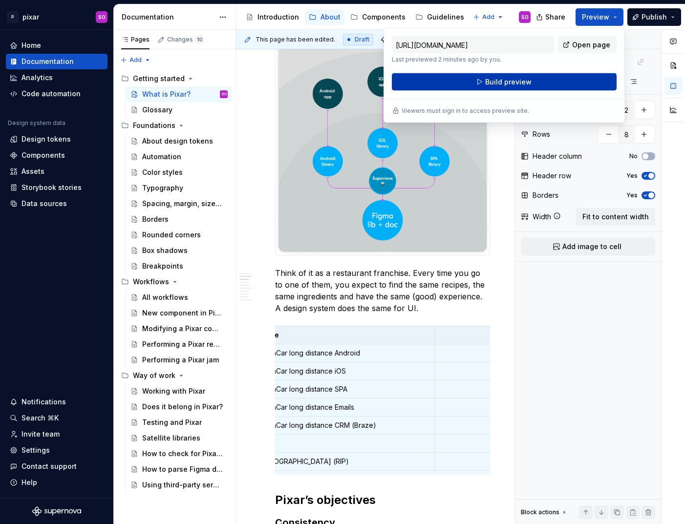
click at [541, 80] on button "Build preview" at bounding box center [504, 82] width 225 height 18
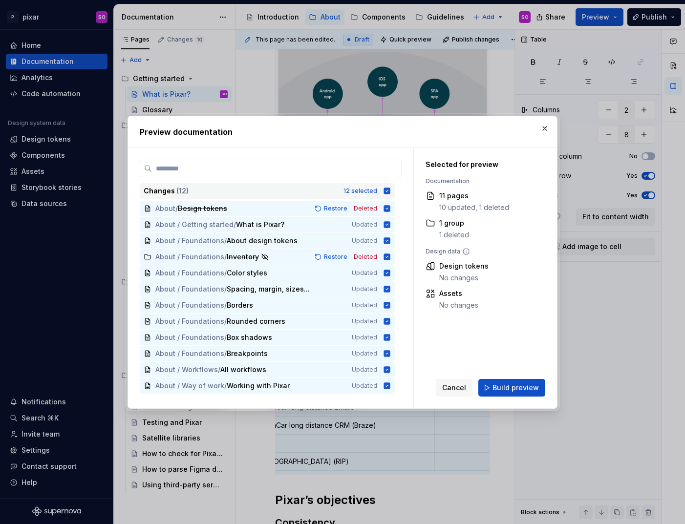
click at [391, 191] on icon at bounding box center [387, 191] width 6 height 6
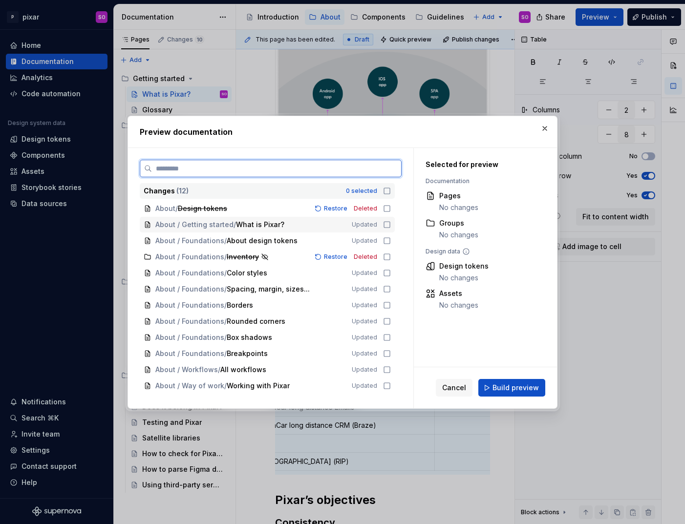
click at [390, 223] on icon at bounding box center [387, 225] width 6 height 6
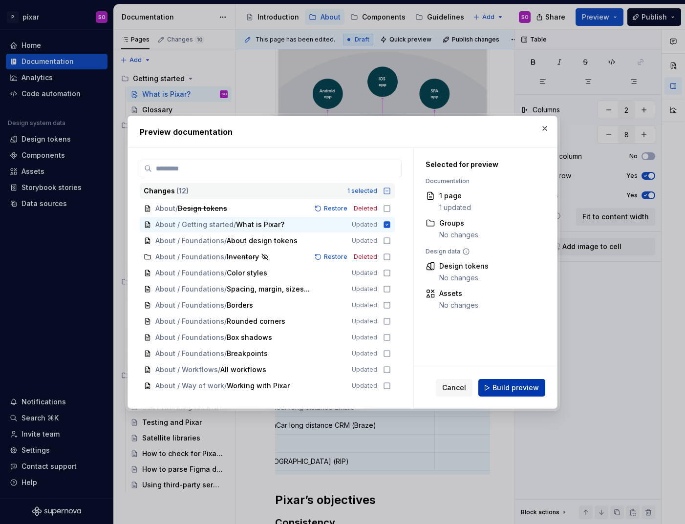
click at [513, 388] on span "Build preview" at bounding box center [516, 388] width 46 height 10
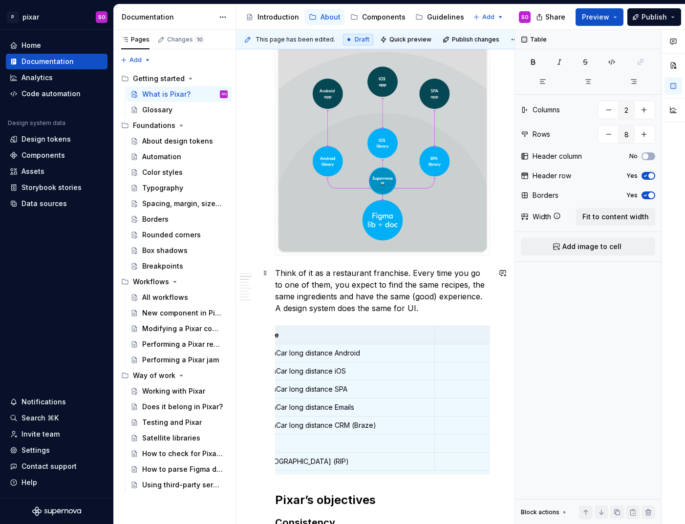
click at [423, 292] on p "Think of it as a restaurant franchise. Every time you go to one of them, you ex…" at bounding box center [382, 290] width 215 height 47
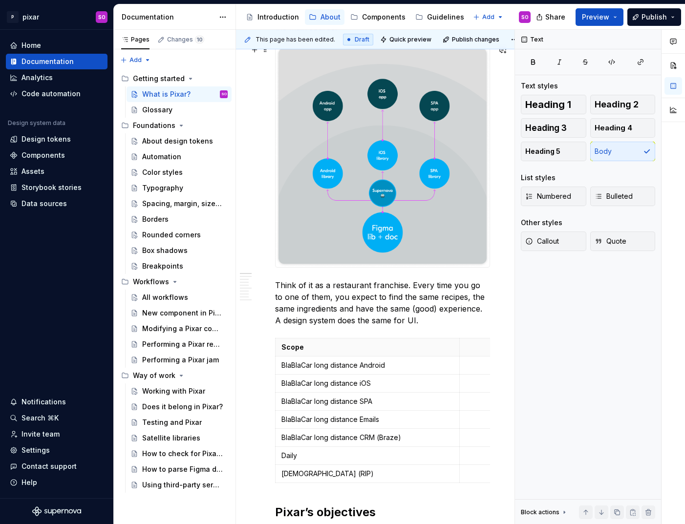
scroll to position [271, 0]
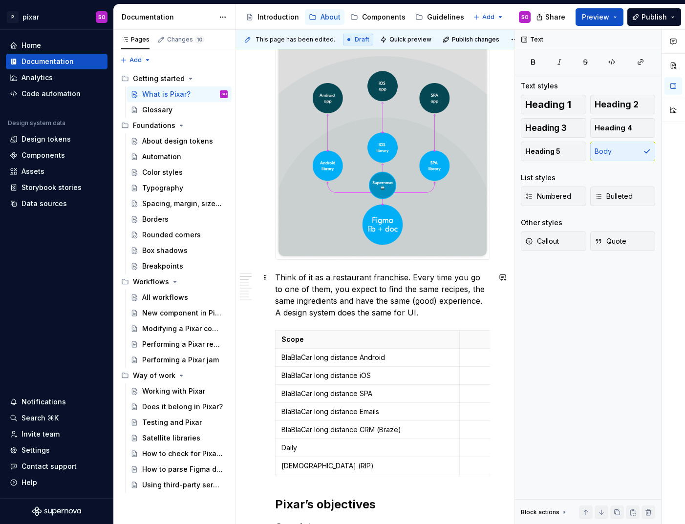
click at [434, 310] on p "Think of it as a restaurant franchise. Every time you go to one of them, you ex…" at bounding box center [382, 295] width 215 height 47
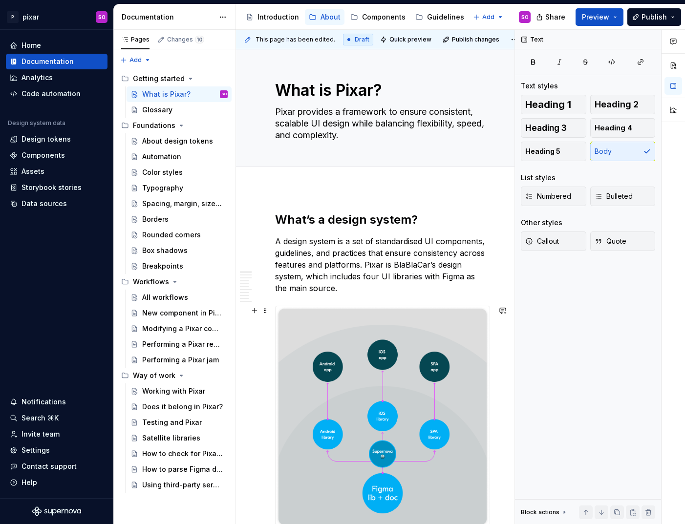
scroll to position [0, 0]
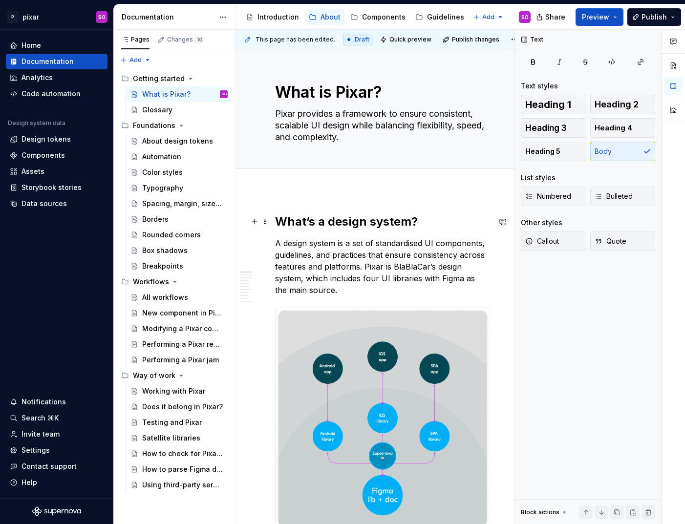
click at [373, 217] on h2 "What’s a design system?" at bounding box center [382, 222] width 215 height 16
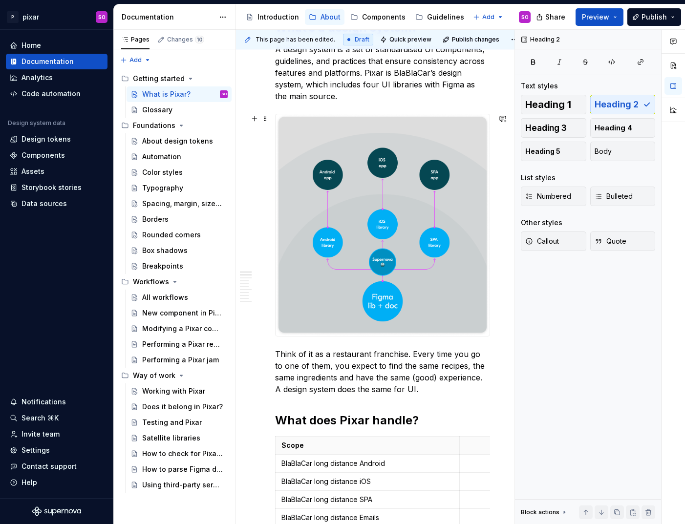
scroll to position [209, 0]
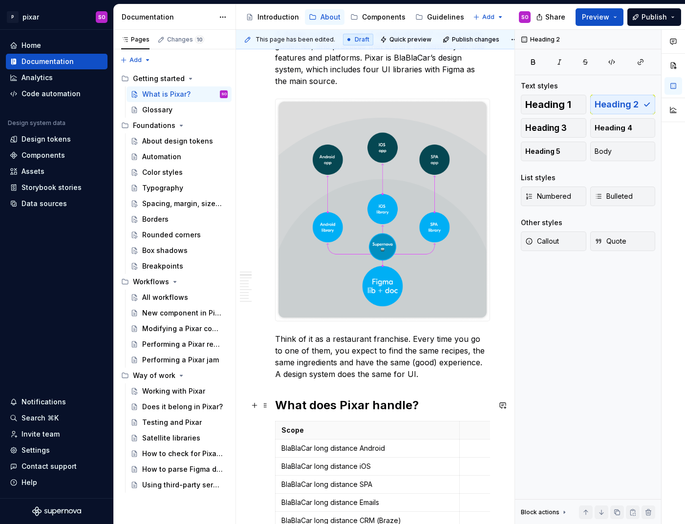
click at [359, 411] on h2 "What does Pixar handle?" at bounding box center [382, 406] width 215 height 16
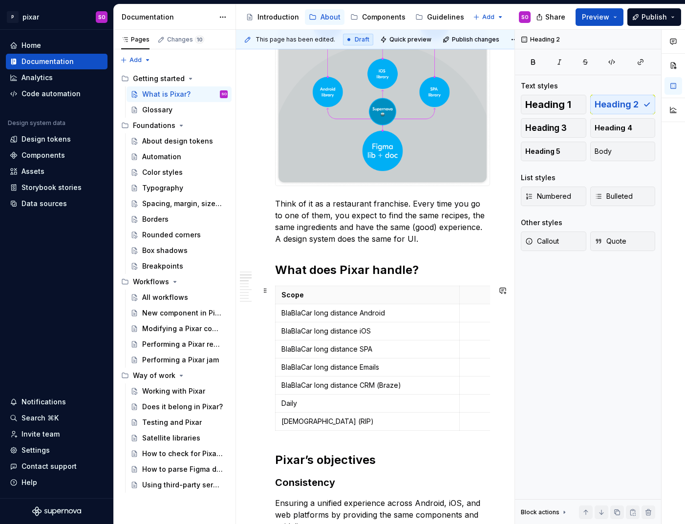
scroll to position [345, 0]
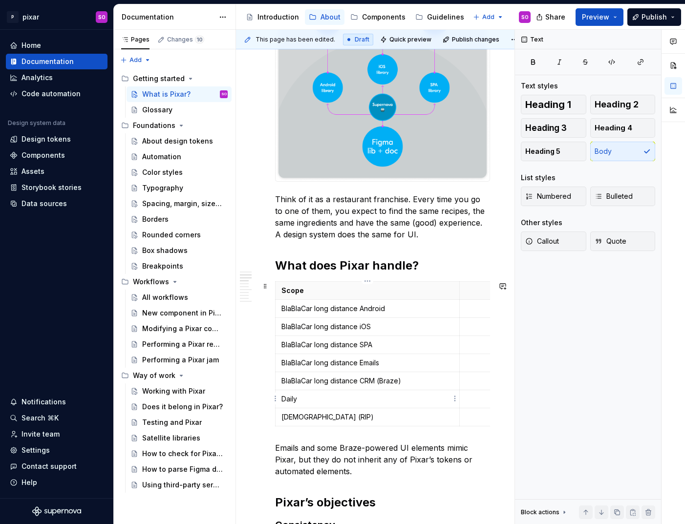
scroll to position [353, 0]
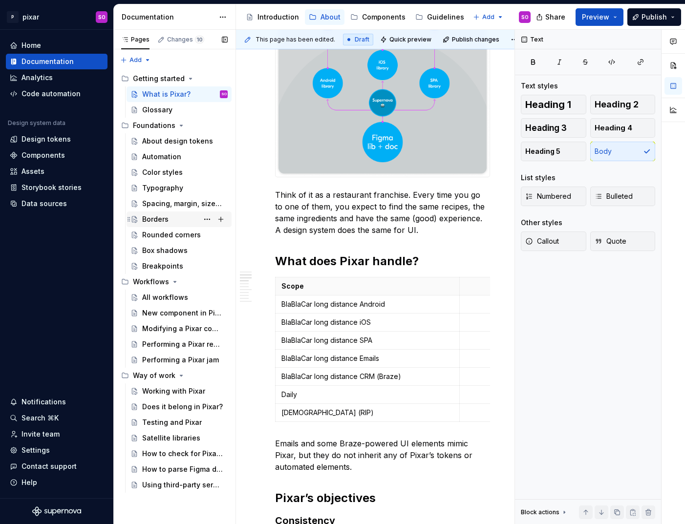
click at [191, 220] on div "Borders" at bounding box center [185, 220] width 86 height 14
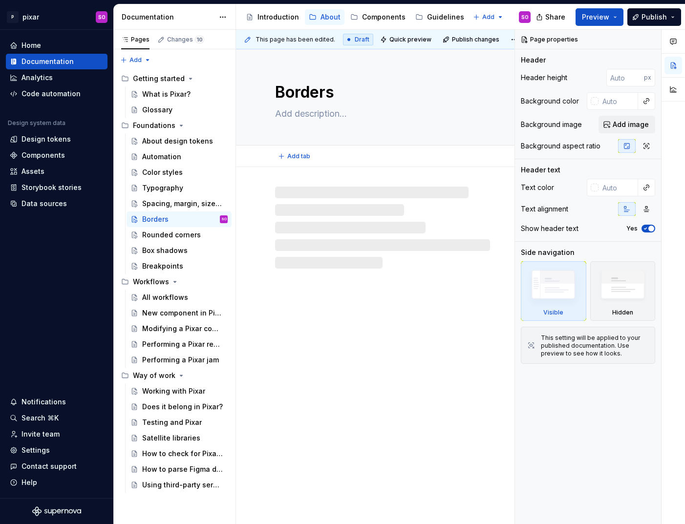
click at [344, 94] on textarea "Borders" at bounding box center [380, 92] width 215 height 23
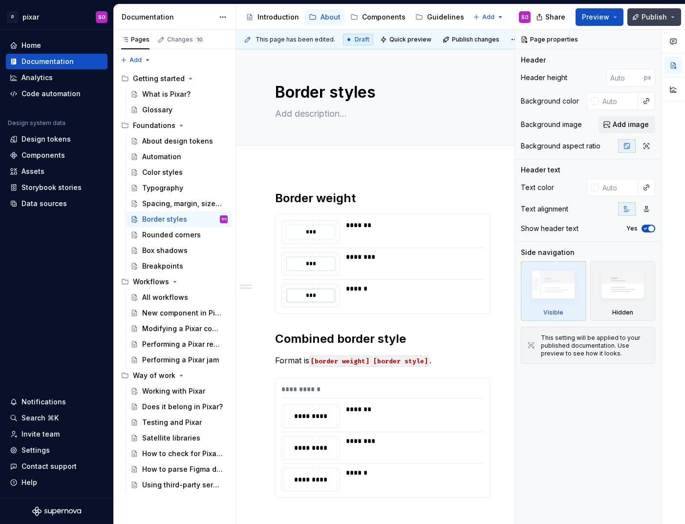
click at [644, 19] on span "Publish" at bounding box center [654, 17] width 25 height 10
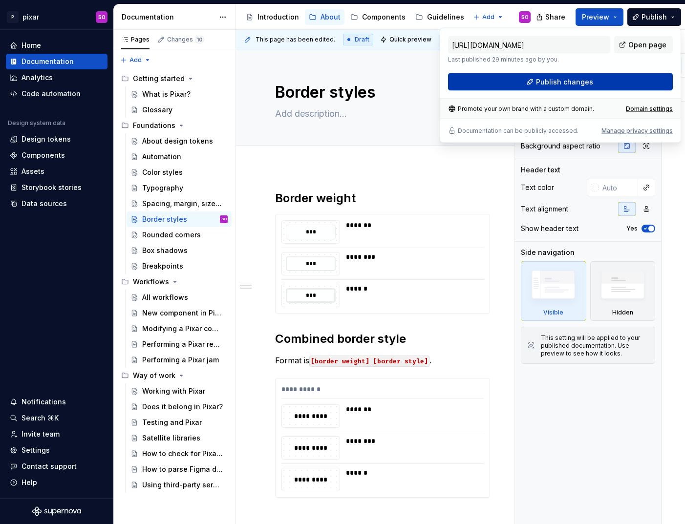
click at [563, 82] on span "Publish changes" at bounding box center [564, 82] width 57 height 10
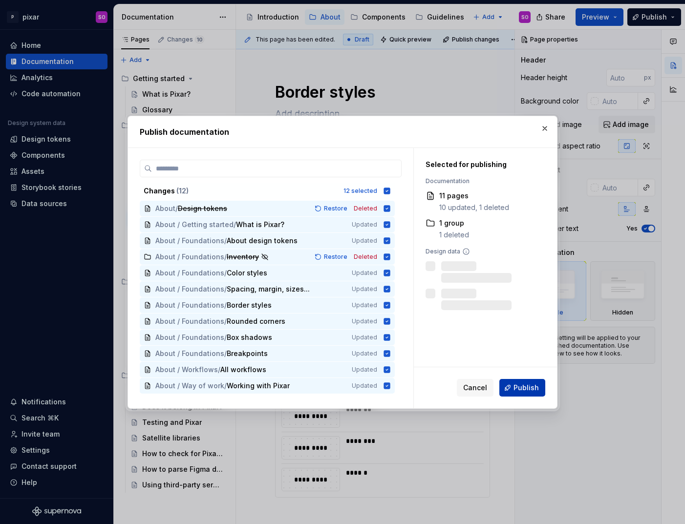
click at [520, 388] on span "Publish" at bounding box center [526, 388] width 25 height 10
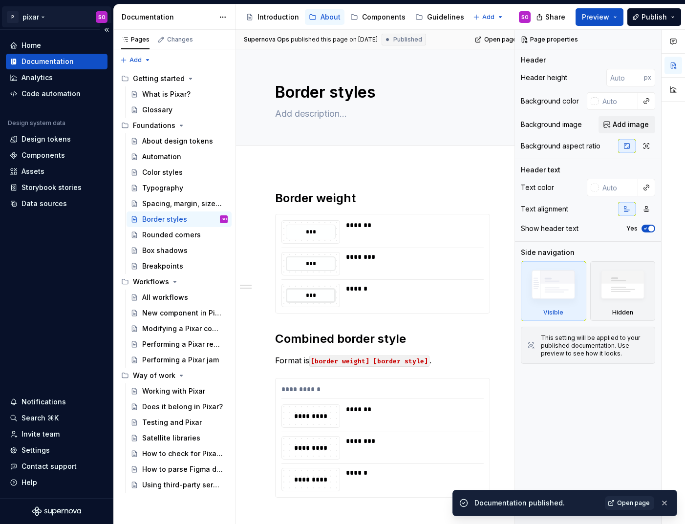
click at [43, 18] on html "P pixar SO Home Documentation Analytics Code automation Design system data Desi…" at bounding box center [342, 262] width 685 height 524
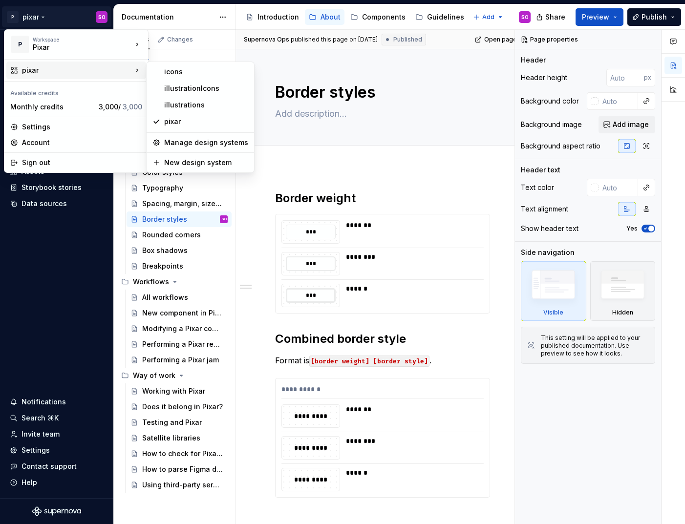
drag, startPoint x: 120, startPoint y: 72, endPoint x: 200, endPoint y: 79, distance: 80.9
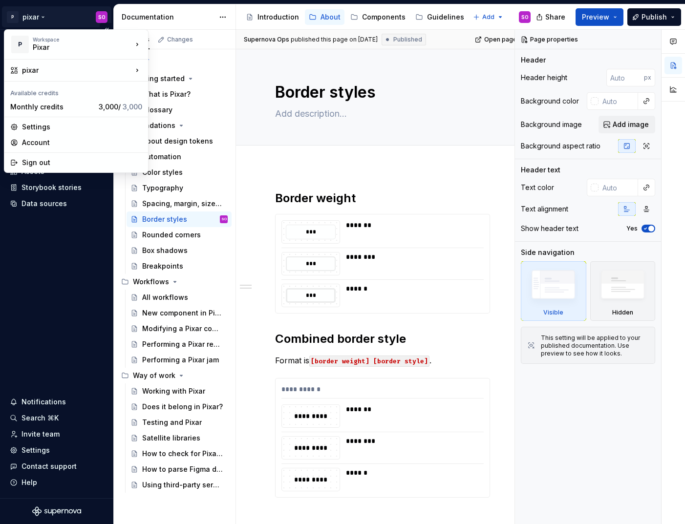
click at [40, 18] on html "P pixar SO Home Documentation Analytics Code automation Design system data Desi…" at bounding box center [342, 262] width 685 height 524
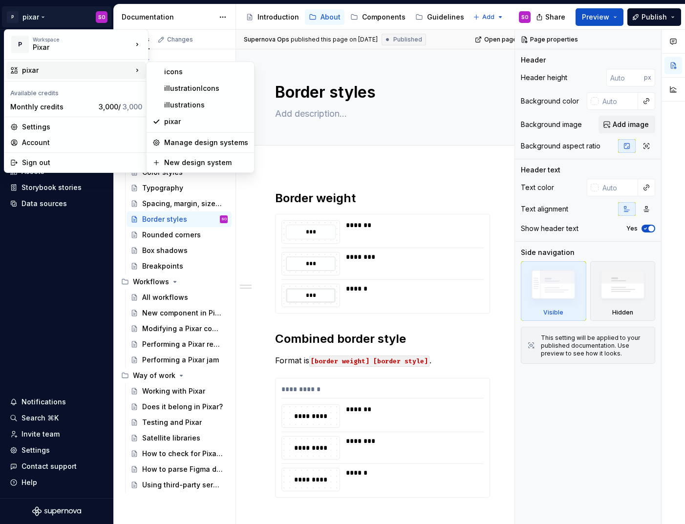
click at [105, 69] on div "pixar" at bounding box center [77, 70] width 110 height 10
click at [184, 74] on div "icons" at bounding box center [206, 72] width 84 height 10
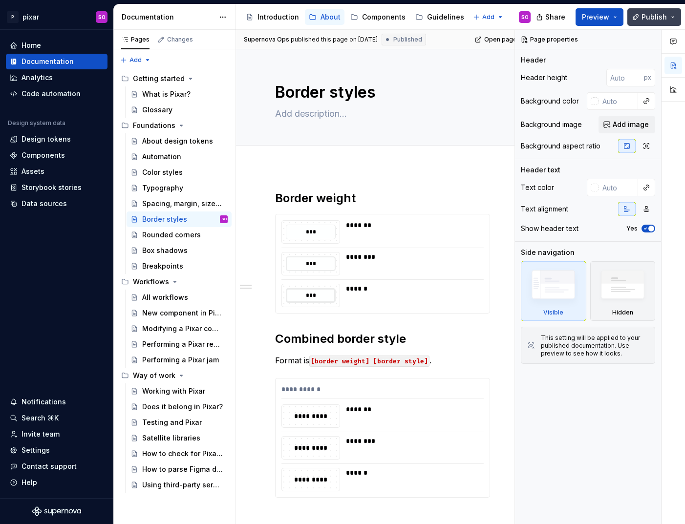
click at [673, 22] on button "Publish" at bounding box center [655, 17] width 54 height 18
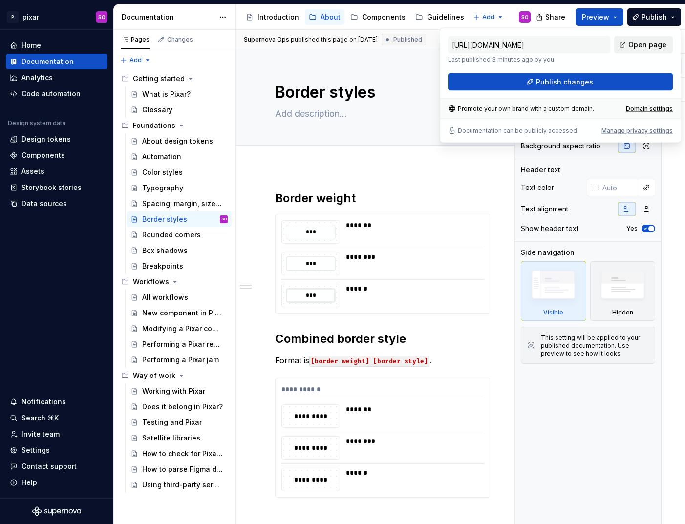
click at [641, 45] on span "Open page" at bounding box center [648, 45] width 38 height 10
click at [43, 15] on html "P pixar SO Home Documentation Analytics Code automation Design system data Desi…" at bounding box center [342, 262] width 685 height 524
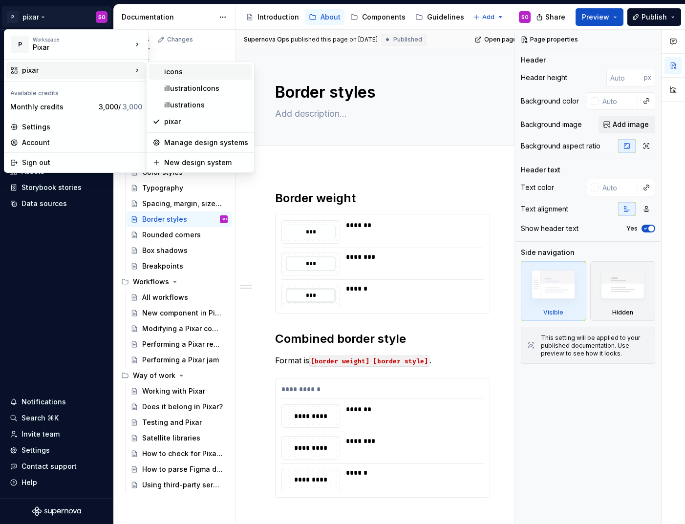
click at [189, 74] on div "icons" at bounding box center [206, 72] width 84 height 10
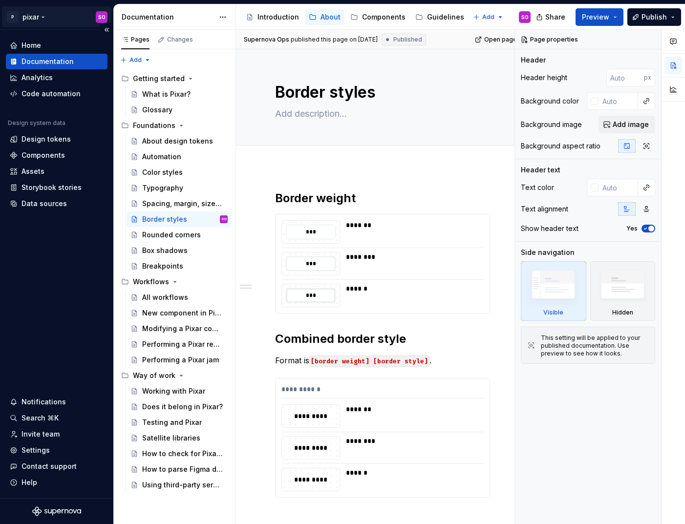
click at [33, 13] on html "P pixar SO Home Documentation Analytics Code automation Design system data Desi…" at bounding box center [342, 262] width 685 height 524
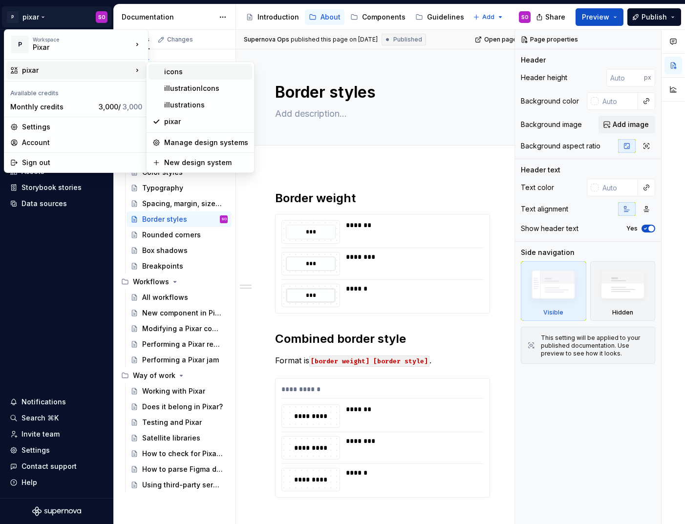
click at [173, 69] on div "icons" at bounding box center [206, 72] width 84 height 10
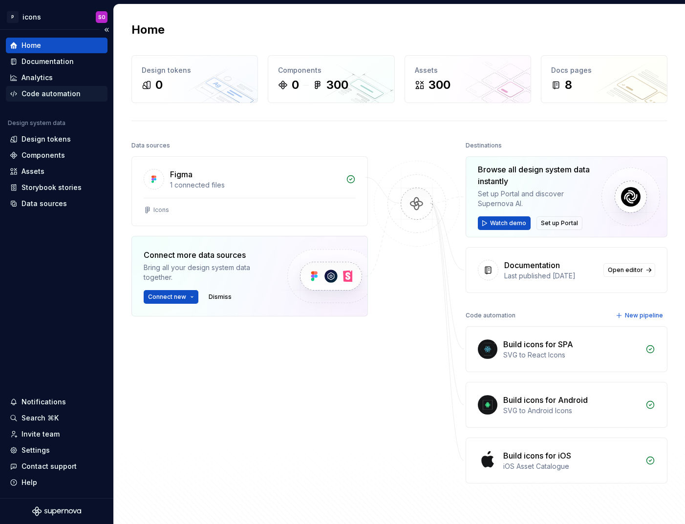
click at [58, 92] on div "Code automation" at bounding box center [51, 94] width 59 height 10
click at [37, 89] on div "Code automation" at bounding box center [51, 94] width 59 height 10
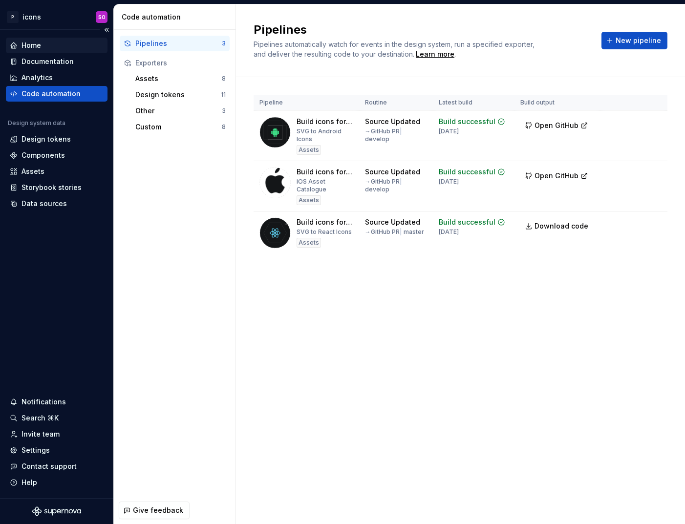
click at [46, 45] on div "Home" at bounding box center [57, 46] width 94 height 10
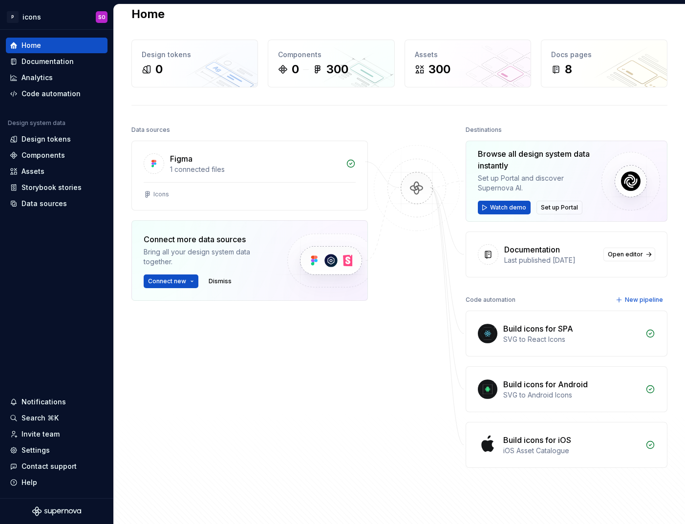
scroll to position [7, 0]
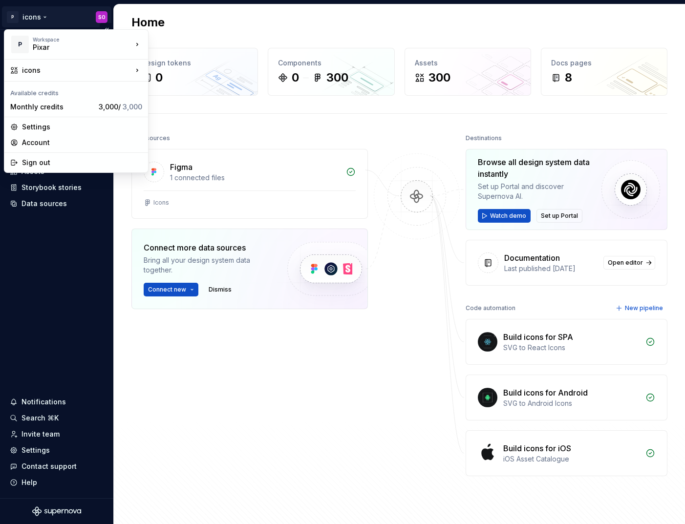
click at [36, 21] on html "P icons SO Home Documentation Analytics Code automation Design system data Desi…" at bounding box center [342, 262] width 685 height 524
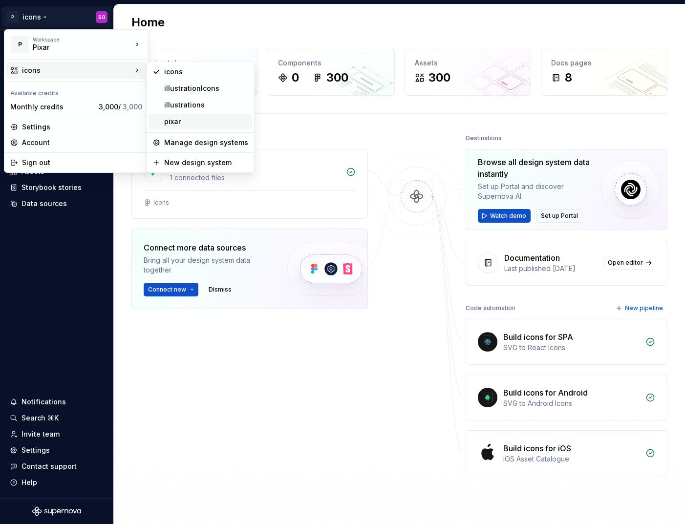
click at [194, 118] on div "pixar" at bounding box center [206, 122] width 84 height 10
